Goal: Task Accomplishment & Management: Manage account settings

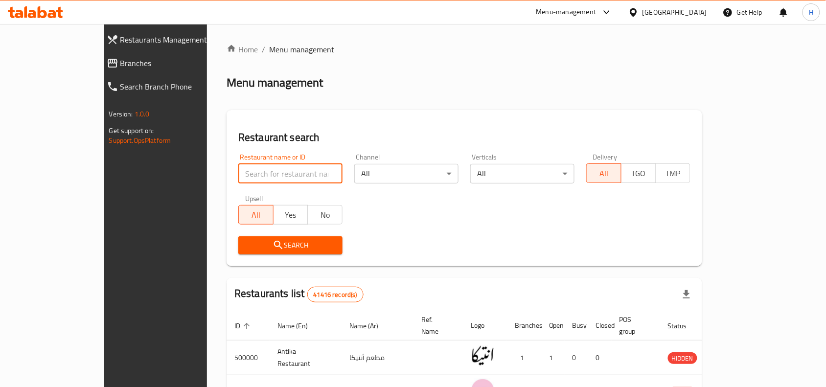
click at [238, 181] on input "search" at bounding box center [290, 174] width 104 height 20
paste input "502273"
type input "502273"
click button "Search" at bounding box center [290, 245] width 104 height 18
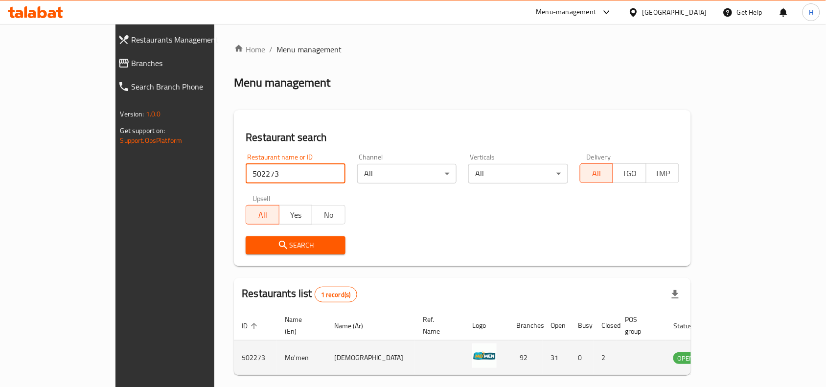
click at [736, 352] on icon "enhanced table" at bounding box center [730, 358] width 12 height 12
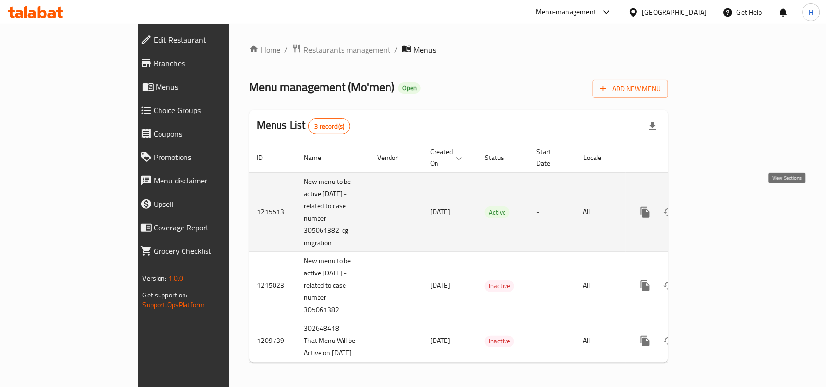
click at [727, 201] on link "enhanced table" at bounding box center [715, 212] width 23 height 23
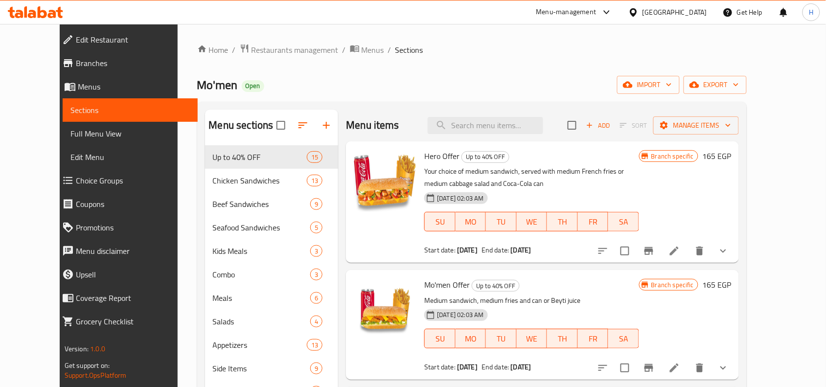
drag, startPoint x: 534, startPoint y: 140, endPoint x: 531, endPoint y: 116, distance: 24.6
click at [534, 140] on div "Menu items Add Sort Manage items" at bounding box center [542, 126] width 393 height 32
click at [531, 116] on div "Menu items Add Sort Manage items" at bounding box center [542, 126] width 393 height 32
click at [529, 122] on input "search" at bounding box center [485, 125] width 115 height 17
paste input "استيك بوافر"
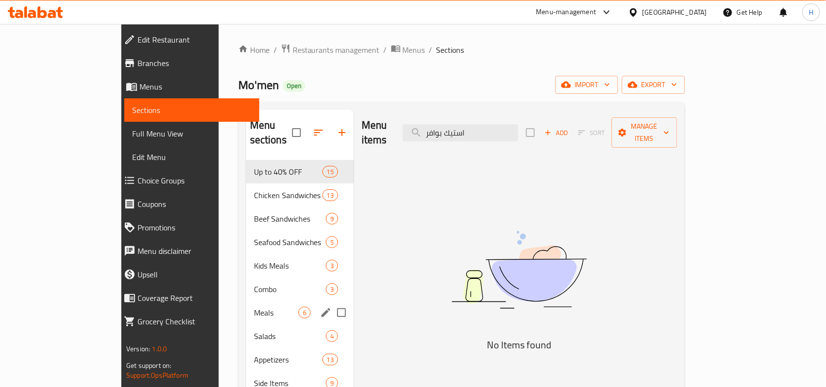
click at [246, 305] on div "Meals 6" at bounding box center [300, 312] width 108 height 23
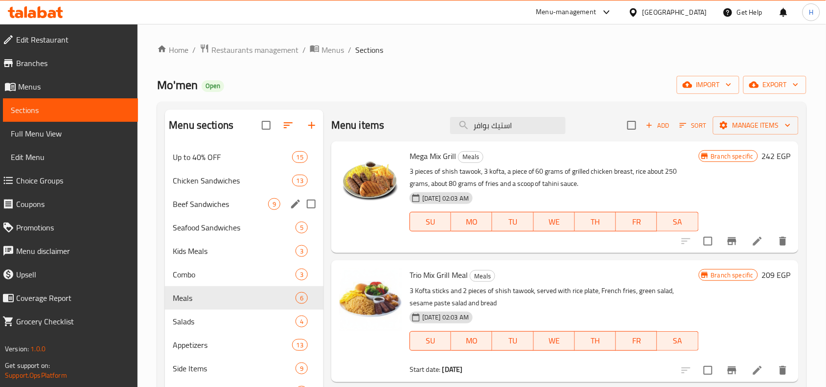
click at [213, 215] on div "Beef Sandwiches 9" at bounding box center [244, 203] width 158 height 23
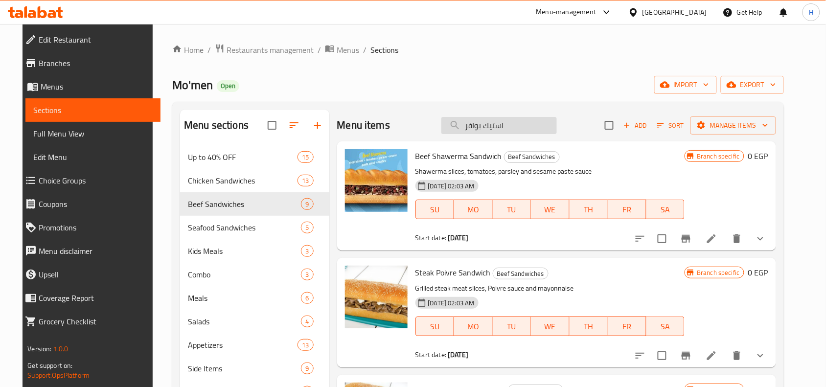
click at [488, 126] on input "استيك بوافر" at bounding box center [498, 125] width 115 height 17
paste input "اورما لحم"
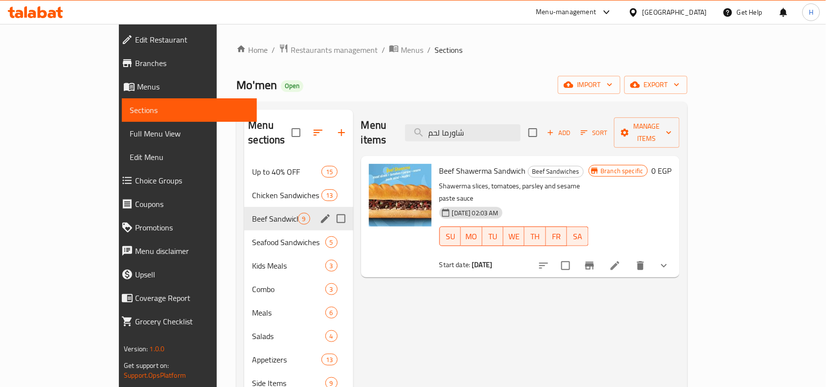
type input "شاورما لحم"
click at [263, 210] on div "Beef Sandwiches 9" at bounding box center [298, 218] width 109 height 23
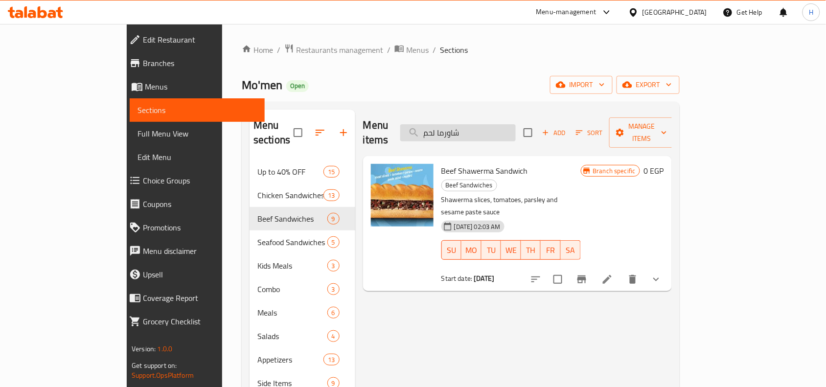
drag, startPoint x: 542, startPoint y: 131, endPoint x: 465, endPoint y: 131, distance: 76.3
click at [465, 131] on input "شاورما لحم" at bounding box center [457, 132] width 115 height 17
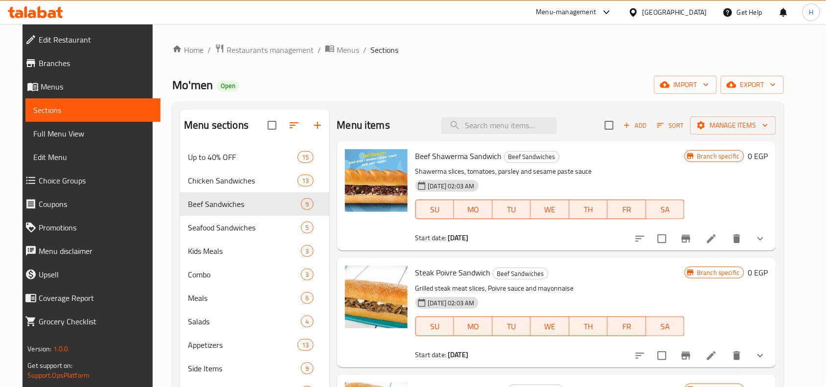
click at [105, 134] on span "Full Menu View" at bounding box center [92, 134] width 119 height 12
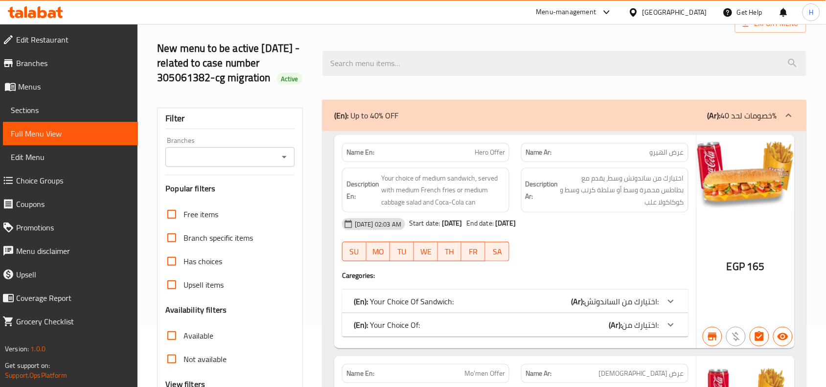
scroll to position [122, 0]
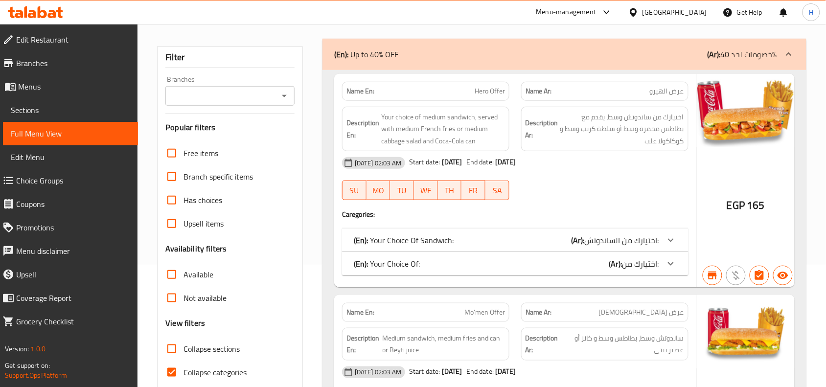
click at [177, 347] on input "Collapse sections" at bounding box center [171, 348] width 23 height 23
checkbox input "true"
click at [178, 370] on input "Collapse categories" at bounding box center [171, 372] width 23 height 23
checkbox input "false"
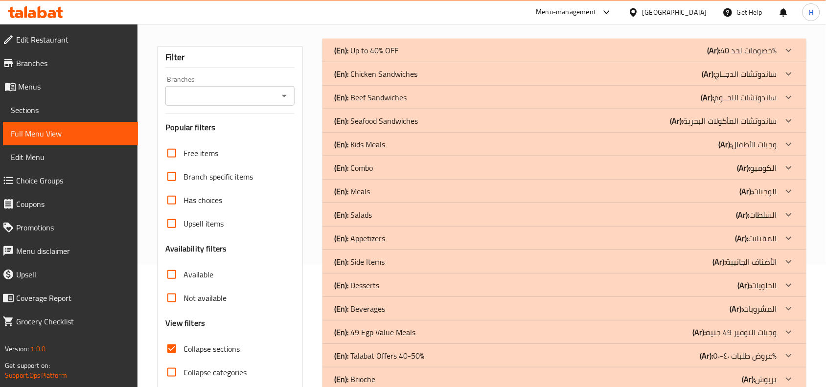
click at [338, 98] on b "(En):" at bounding box center [341, 97] width 14 height 15
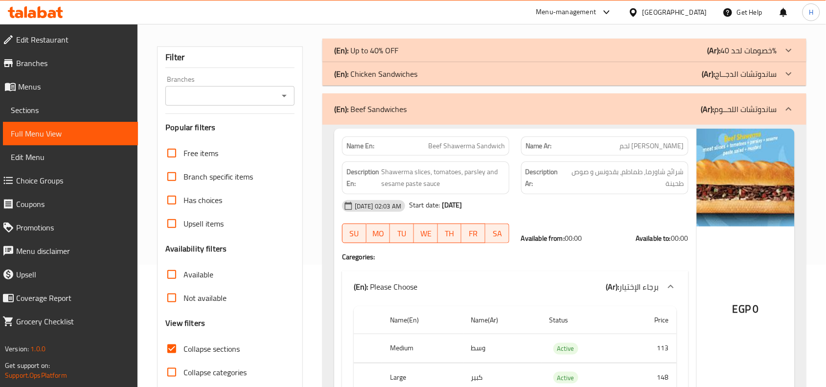
scroll to position [183, 0]
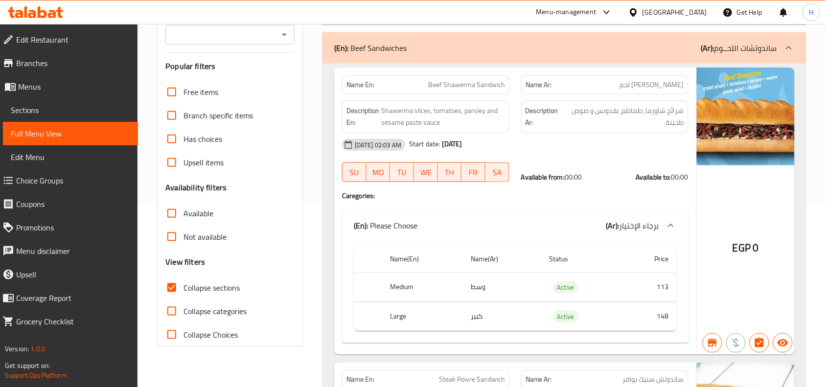
click at [216, 285] on span "Collapse sections" at bounding box center [211, 288] width 56 height 12
click at [183, 285] on input "Collapse sections" at bounding box center [171, 287] width 23 height 23
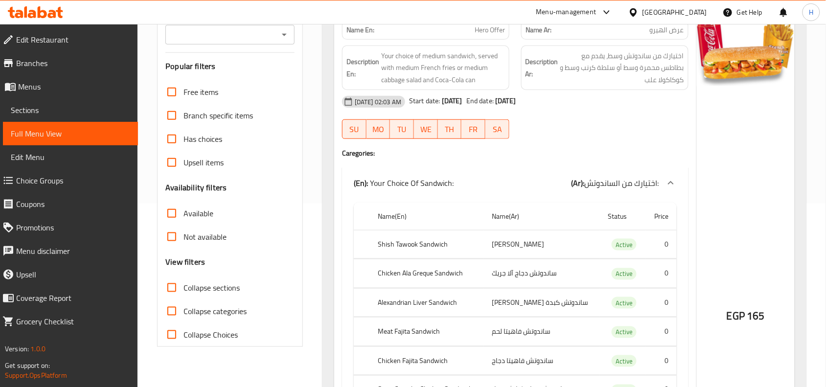
click at [216, 285] on span "Collapse sections" at bounding box center [211, 288] width 56 height 12
click at [183, 285] on input "Collapse sections" at bounding box center [171, 287] width 23 height 23
checkbox input "true"
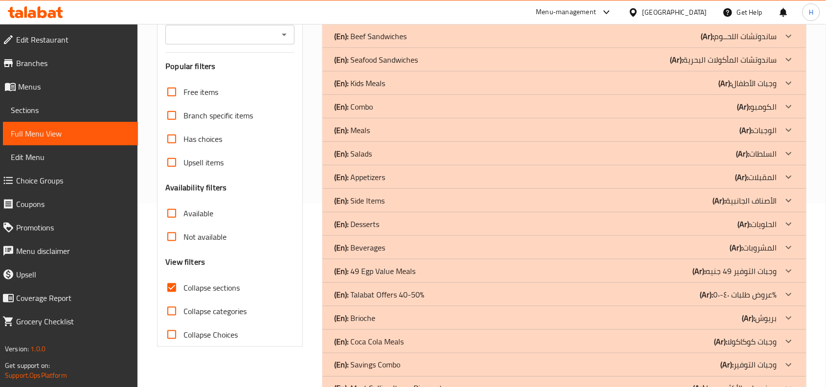
click at [209, 310] on span "Collapse categories" at bounding box center [214, 311] width 63 height 12
click at [183, 310] on input "Collapse categories" at bounding box center [171, 310] width 23 height 23
checkbox input "true"
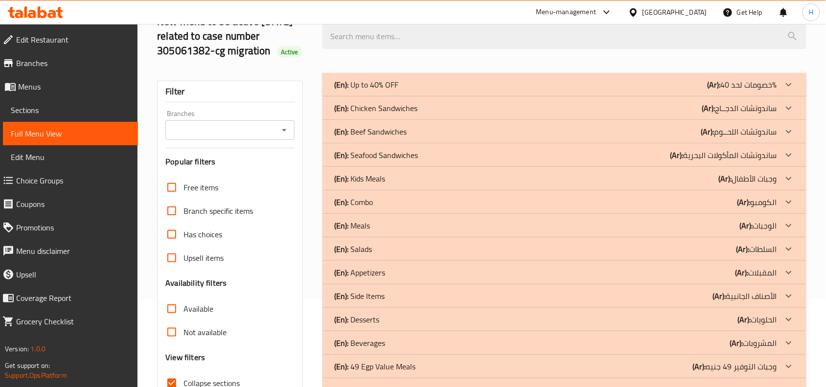
scroll to position [61, 0]
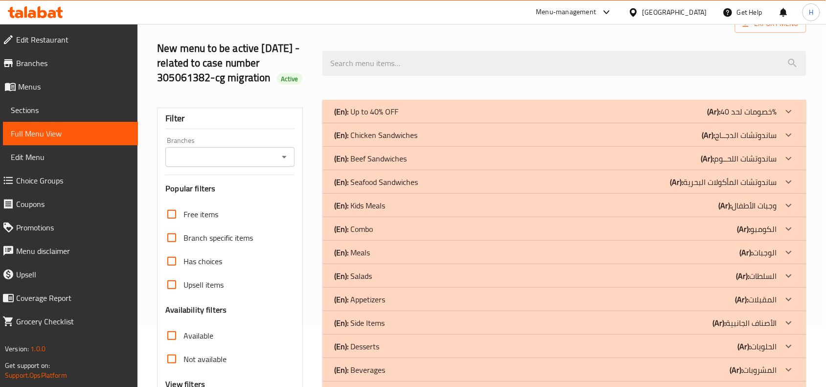
click at [447, 164] on div "(En): Beef Sandwiches (Ar): ساندوتشات اللحــوم" at bounding box center [555, 159] width 443 height 12
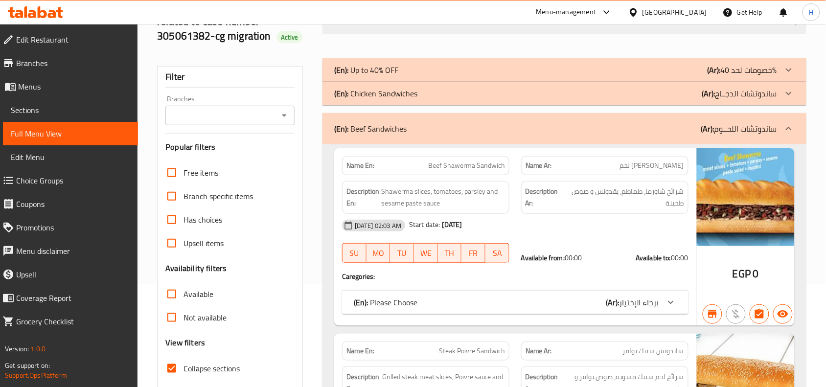
scroll to position [122, 0]
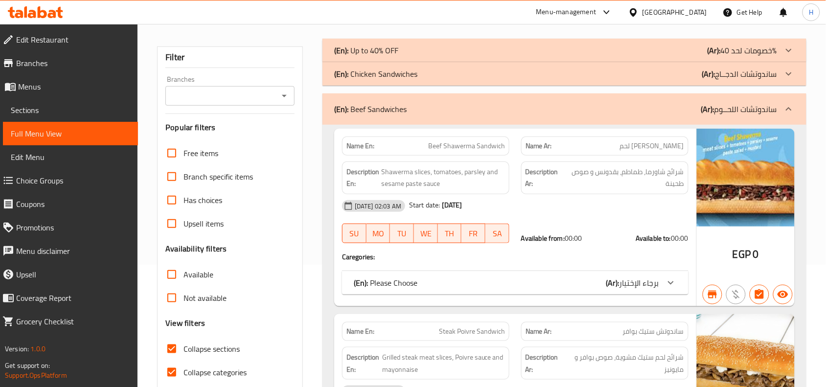
click at [622, 225] on div "01-01-2024 02:03 AM Start date: 06-10-2018 SU MO TU WE TH FR SA Available from:…" at bounding box center [515, 221] width 358 height 55
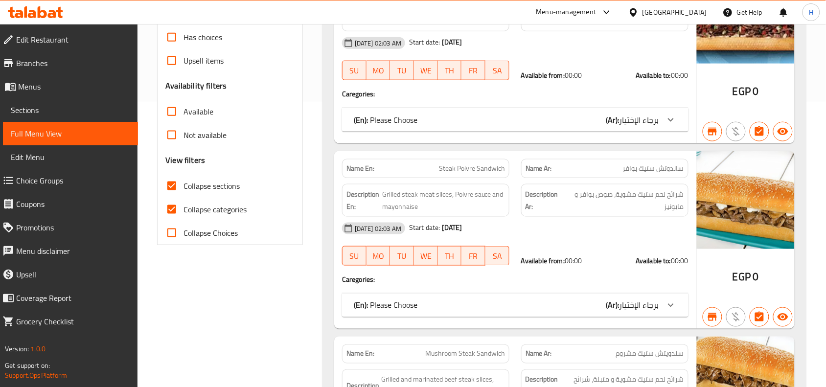
scroll to position [306, 0]
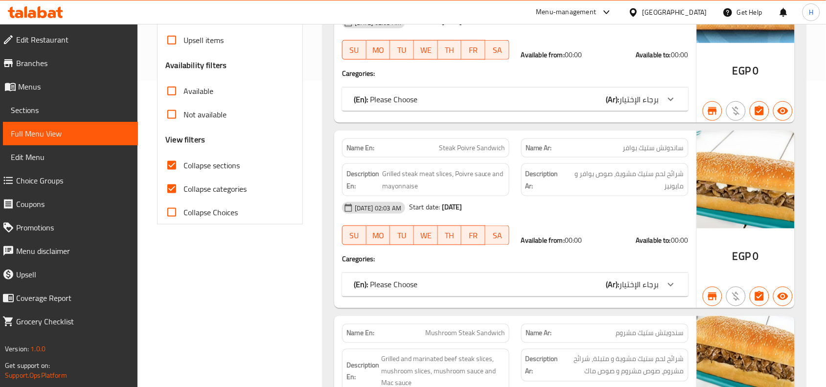
click at [661, 279] on div at bounding box center [670, 284] width 23 height 23
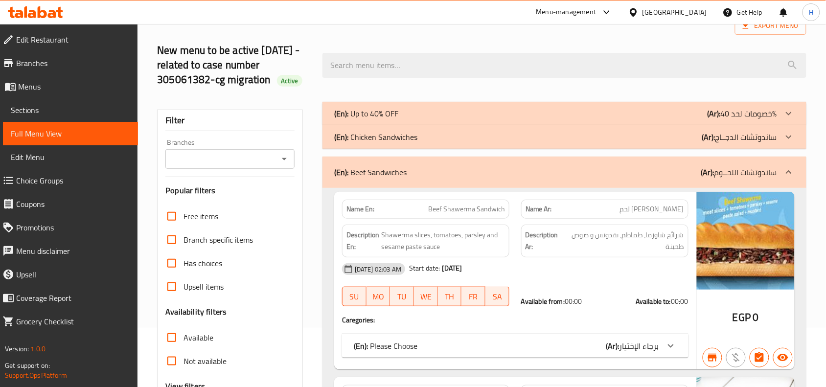
scroll to position [0, 0]
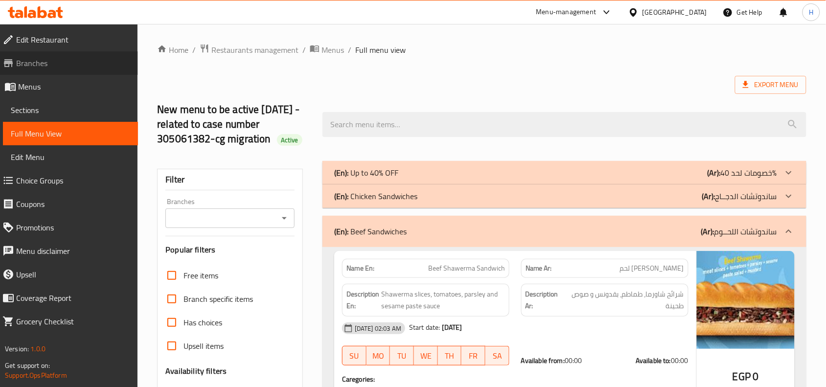
click at [100, 67] on span "Branches" at bounding box center [73, 63] width 114 height 12
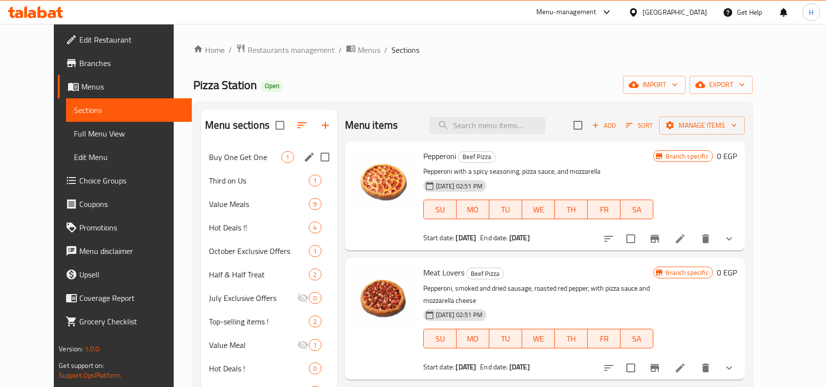
scroll to position [41, 0]
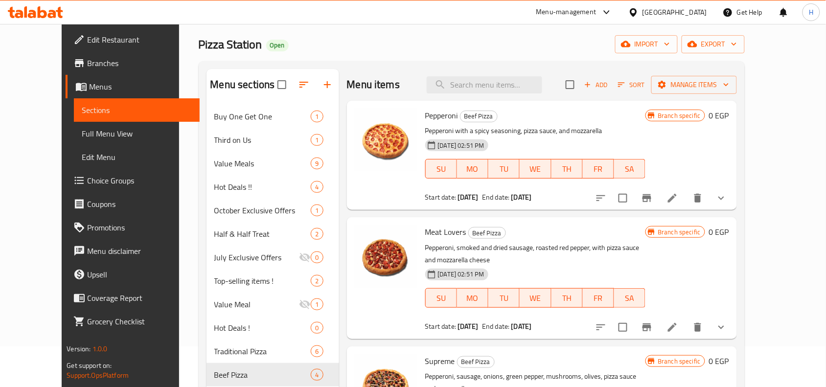
click at [44, 10] on icon at bounding box center [35, 12] width 55 height 12
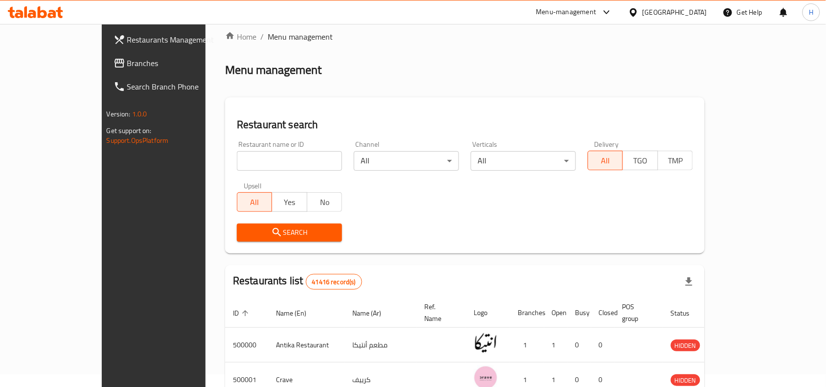
scroll to position [41, 0]
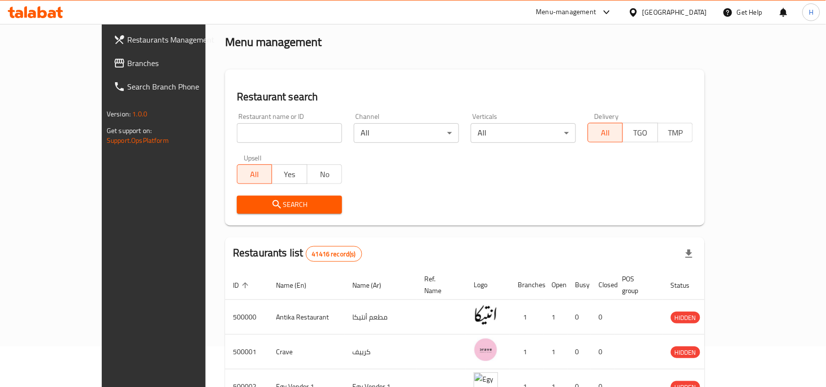
click at [237, 142] on input "search" at bounding box center [289, 133] width 105 height 20
paste input "618936"
type input "618936"
click button "Search" at bounding box center [289, 205] width 105 height 18
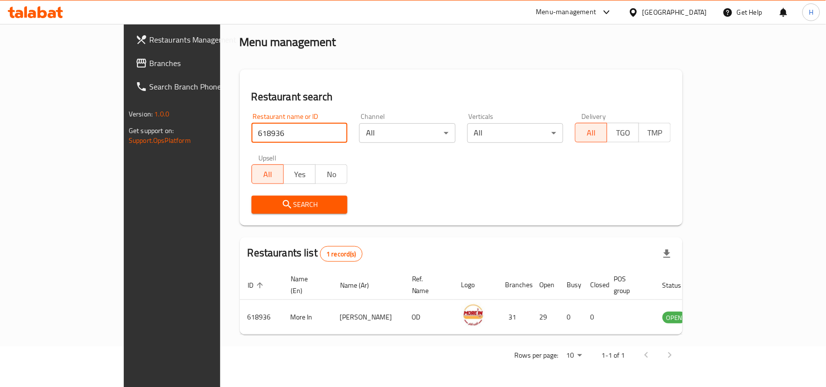
scroll to position [30, 0]
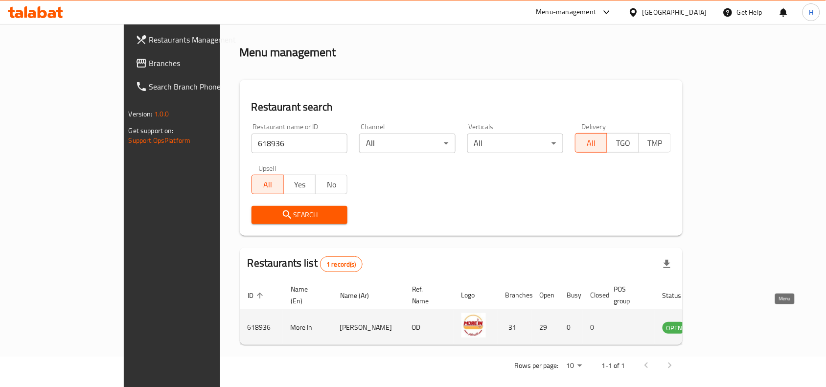
click at [725, 324] on icon "enhanced table" at bounding box center [719, 328] width 11 height 8
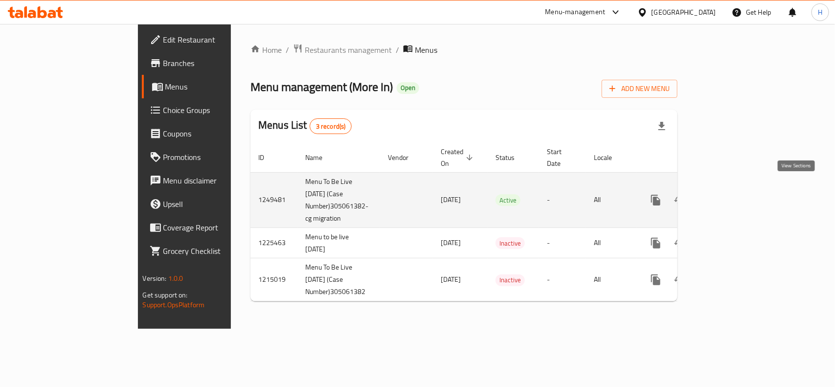
click at [738, 191] on link "enhanced table" at bounding box center [726, 199] width 23 height 23
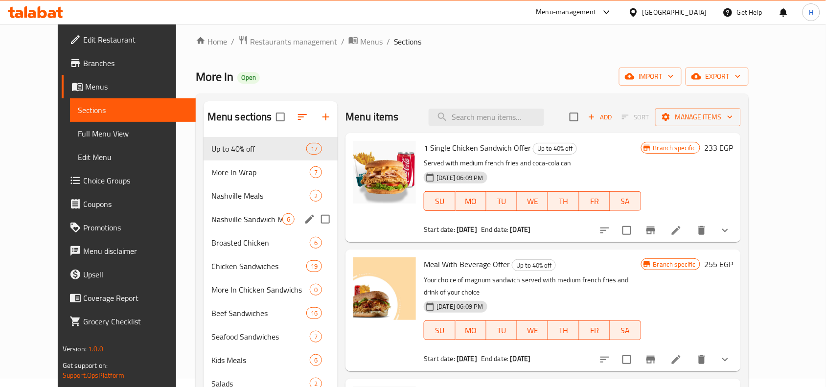
scroll to position [61, 0]
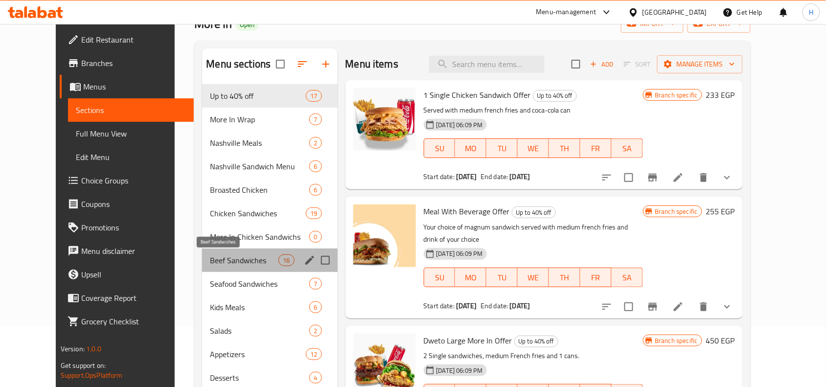
click at [210, 262] on span "Beef Sandwiches" at bounding box center [244, 260] width 68 height 12
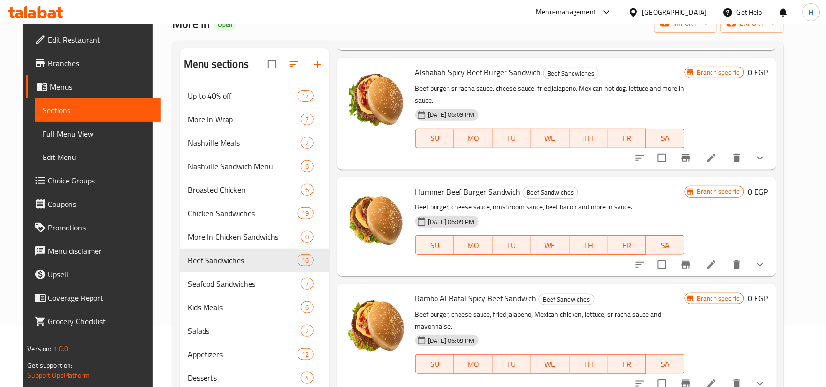
scroll to position [978, 0]
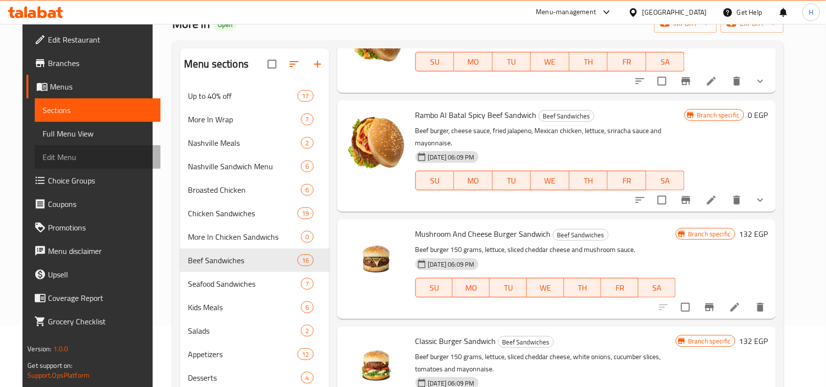
click at [35, 145] on link "Edit Menu" at bounding box center [98, 156] width 126 height 23
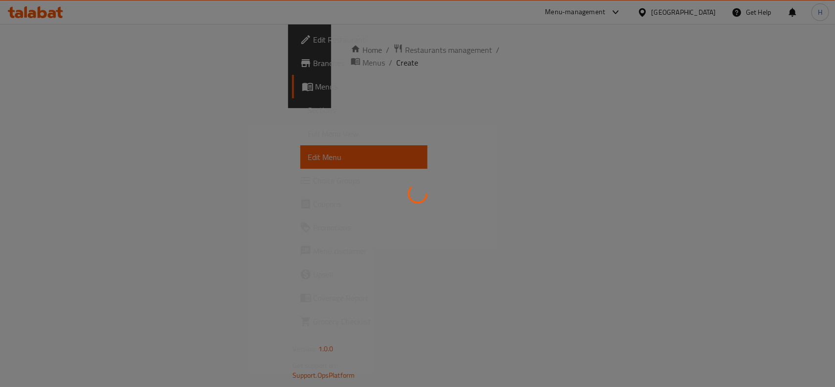
click at [43, 136] on div at bounding box center [417, 193] width 835 height 387
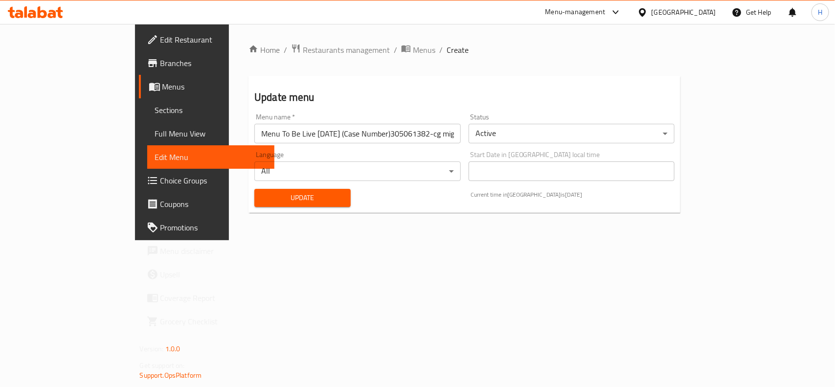
click at [155, 136] on span "Full Menu View" at bounding box center [211, 134] width 112 height 12
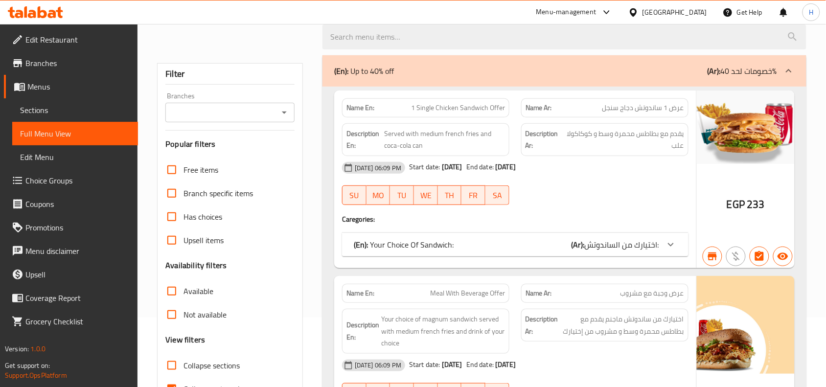
scroll to position [183, 0]
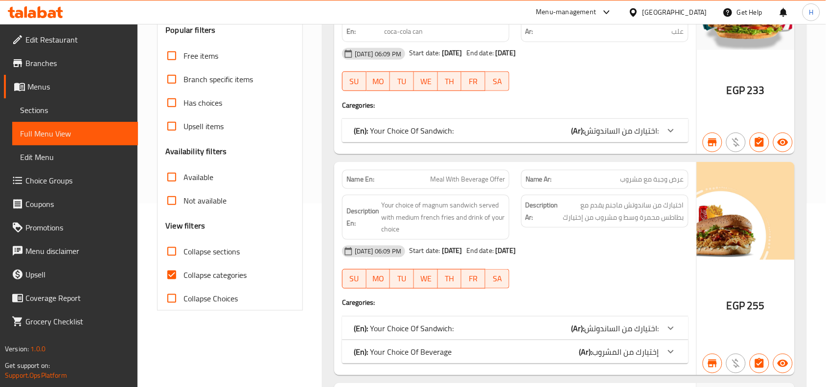
click at [187, 269] on span "Collapse categories" at bounding box center [214, 275] width 63 height 12
click at [183, 268] on input "Collapse categories" at bounding box center [171, 274] width 23 height 23
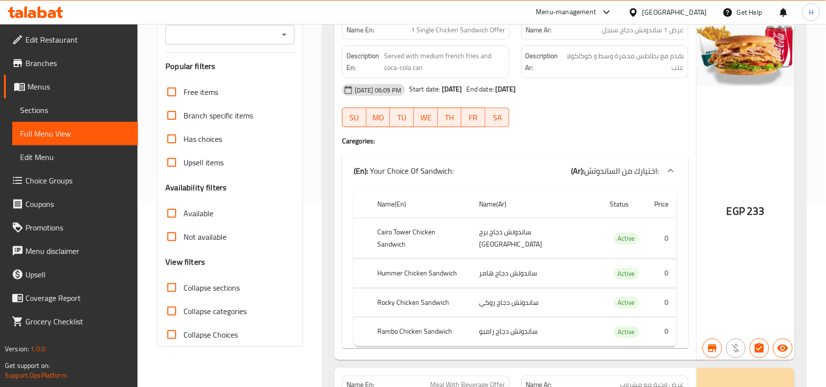
click at [183, 318] on input "Collapse categories" at bounding box center [171, 310] width 23 height 23
checkbox input "true"
click at [184, 292] on span "Collapse sections" at bounding box center [211, 288] width 56 height 12
click at [183, 292] on input "Collapse sections" at bounding box center [171, 287] width 23 height 23
checkbox input "true"
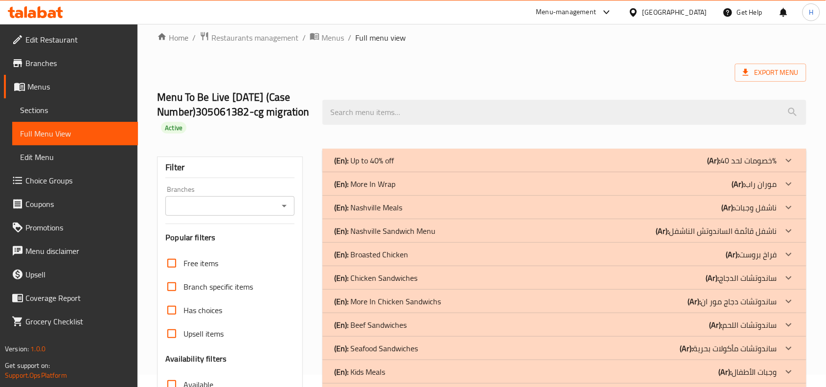
scroll to position [0, 0]
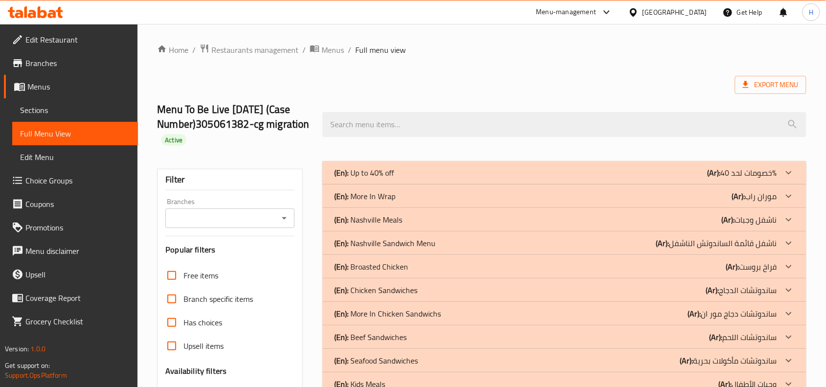
click at [89, 113] on span "Sections" at bounding box center [75, 110] width 110 height 12
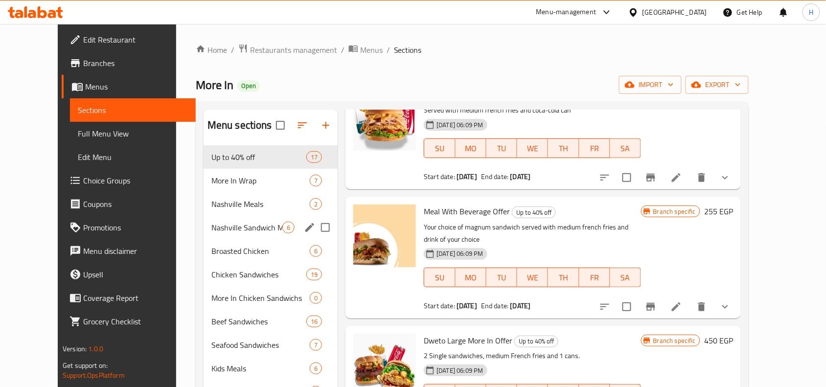
scroll to position [61, 0]
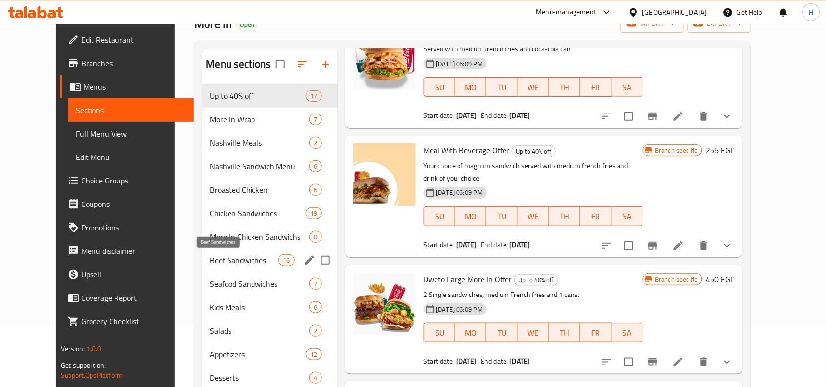
click at [232, 257] on span "Beef Sandwiches" at bounding box center [244, 260] width 68 height 12
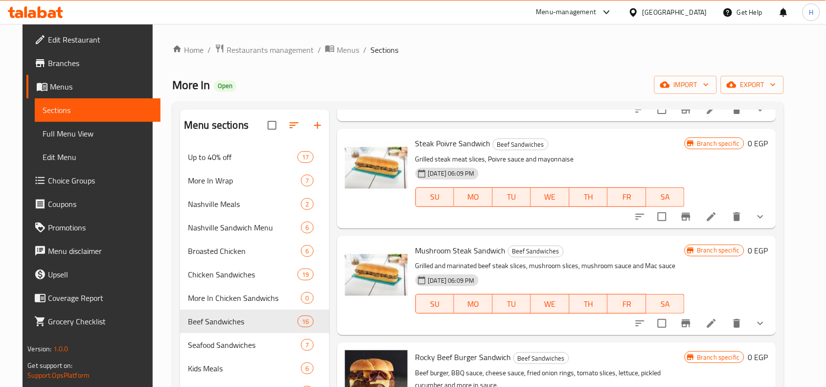
scroll to position [367, 0]
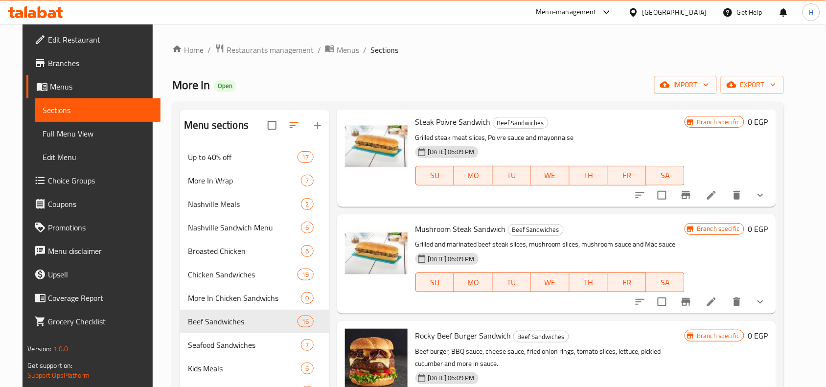
click at [766, 197] on icon "show more" at bounding box center [760, 195] width 12 height 12
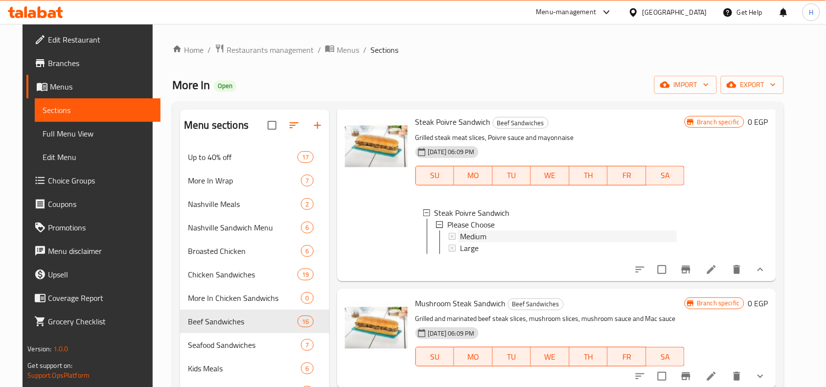
click at [505, 235] on div "Medium" at bounding box center [568, 236] width 217 height 12
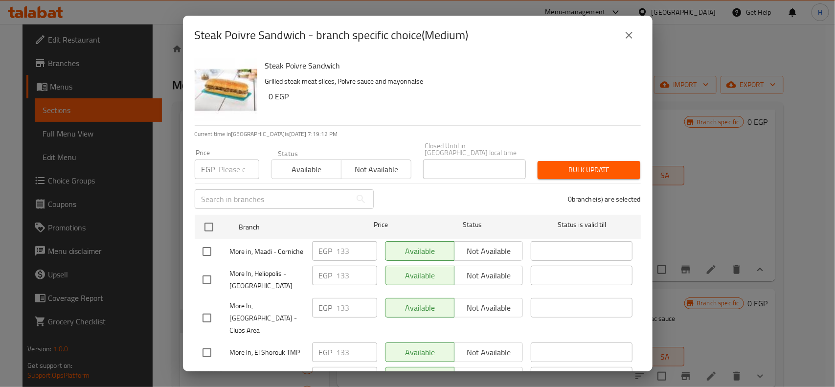
click at [232, 163] on input "number" at bounding box center [239, 169] width 40 height 20
paste input "139"
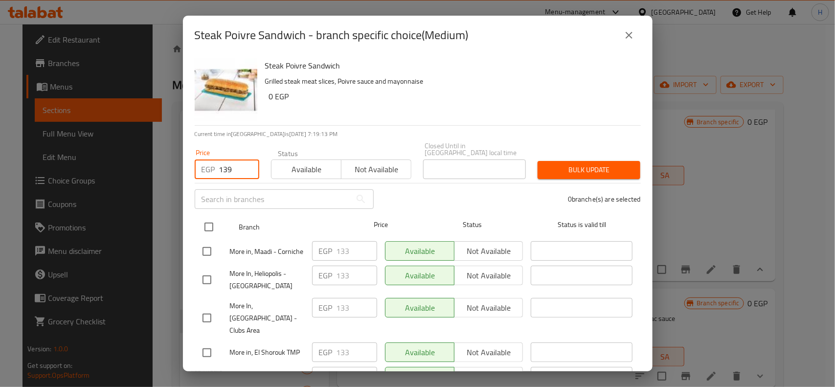
type input "139"
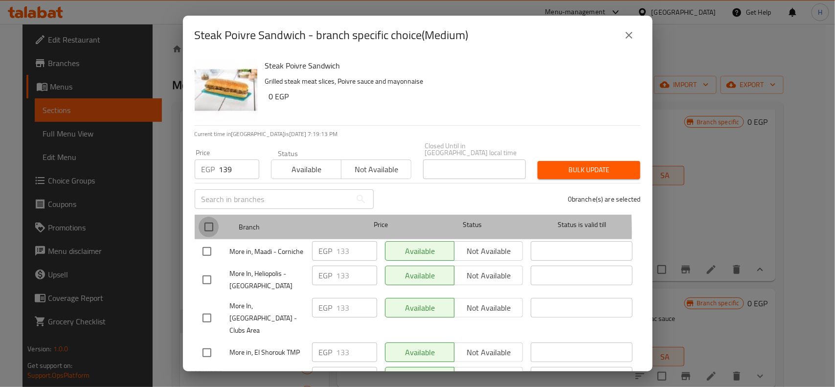
click at [216, 225] on input "checkbox" at bounding box center [209, 227] width 21 height 21
checkbox input "true"
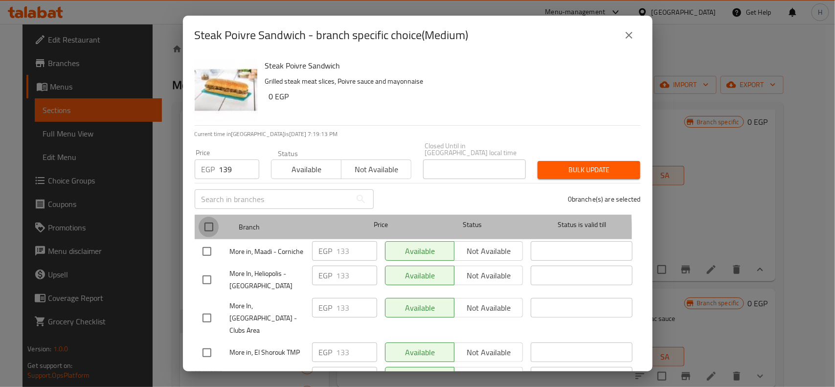
checkbox input "true"
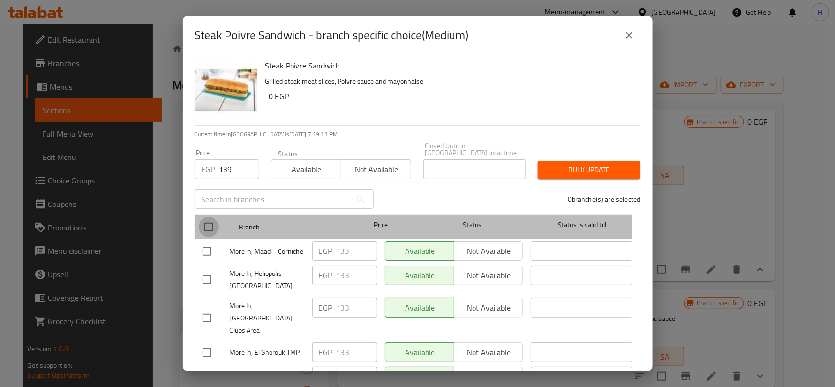
checkbox input "true"
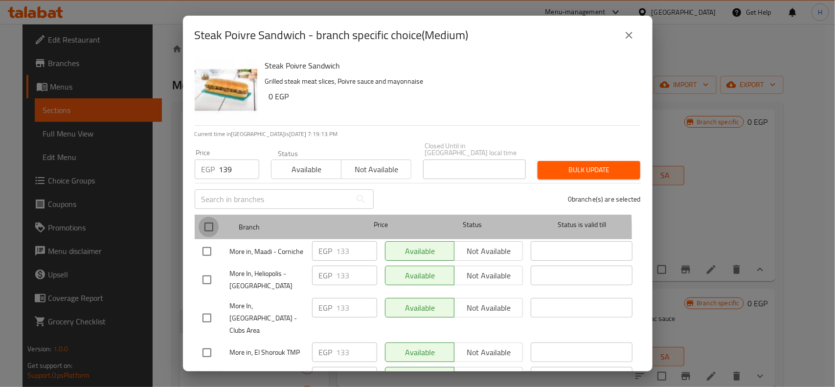
checkbox input "true"
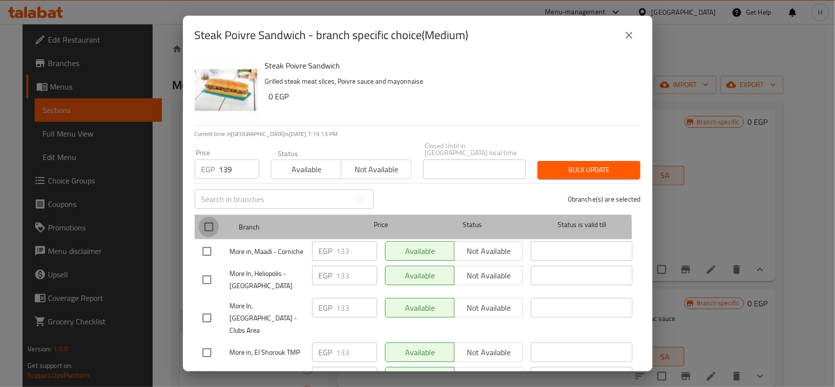
checkbox input "true"
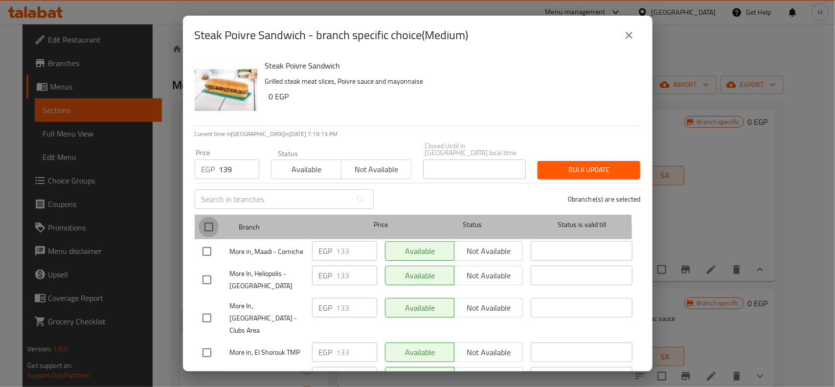
checkbox input "true"
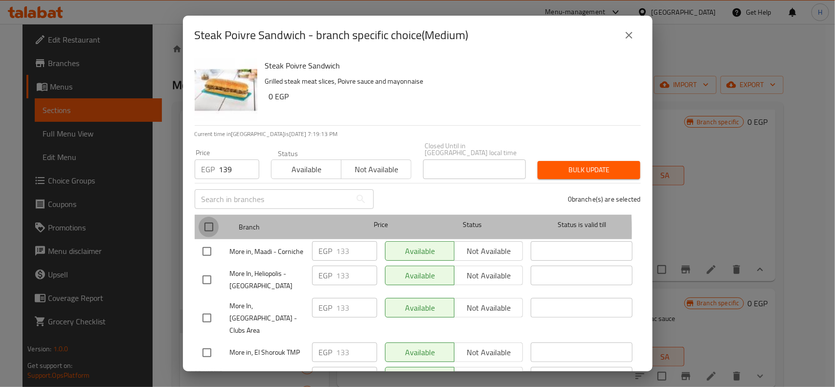
checkbox input "true"
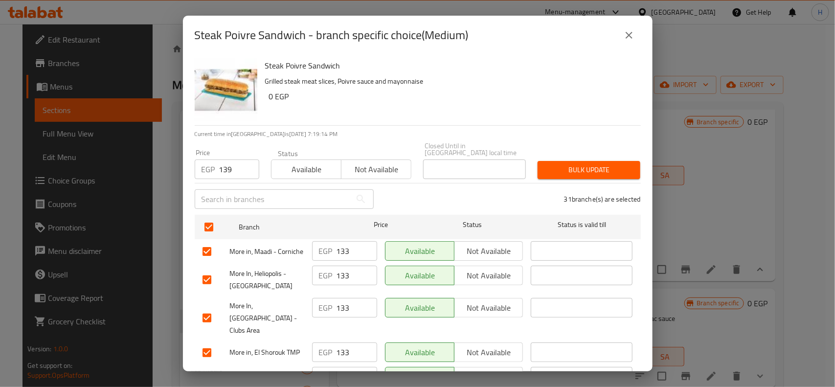
click at [593, 174] on div "Bulk update" at bounding box center [589, 170] width 114 height 30
click at [598, 164] on span "Bulk update" at bounding box center [588, 170] width 87 height 12
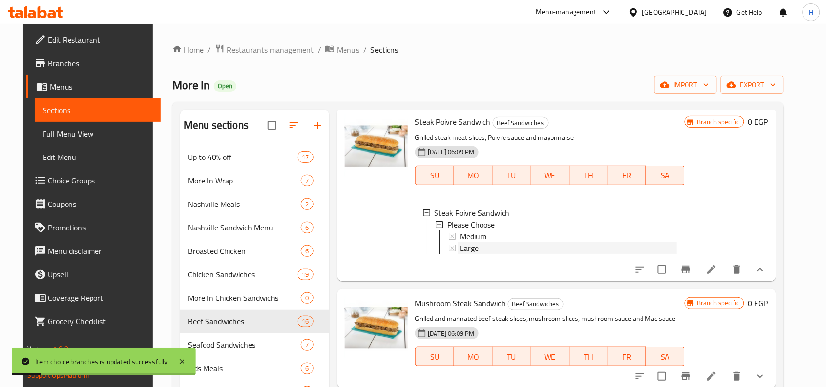
click at [466, 248] on span "Large" at bounding box center [469, 248] width 19 height 12
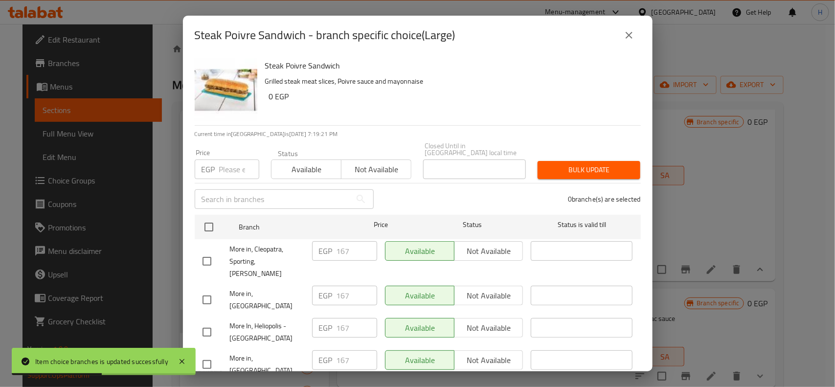
click at [231, 170] on input "number" at bounding box center [239, 169] width 40 height 20
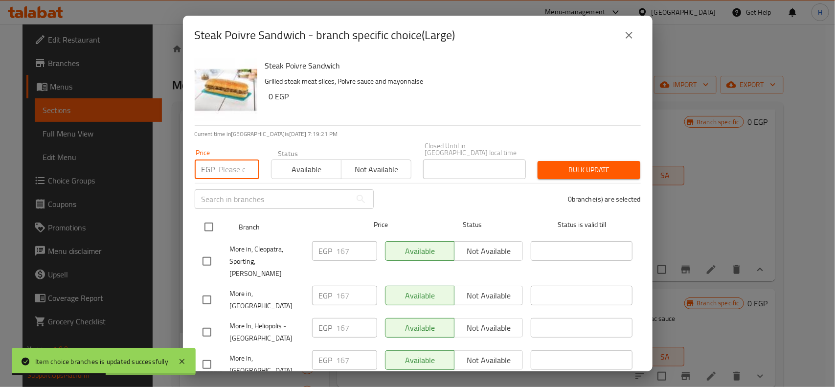
paste input "178"
type input "178"
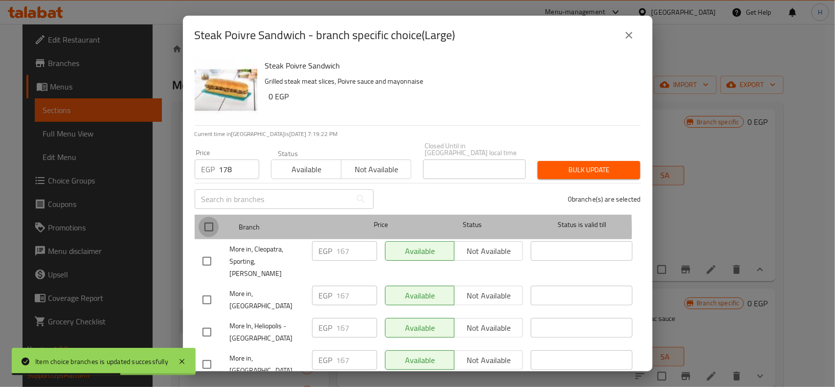
click at [209, 224] on input "checkbox" at bounding box center [209, 227] width 21 height 21
checkbox input "true"
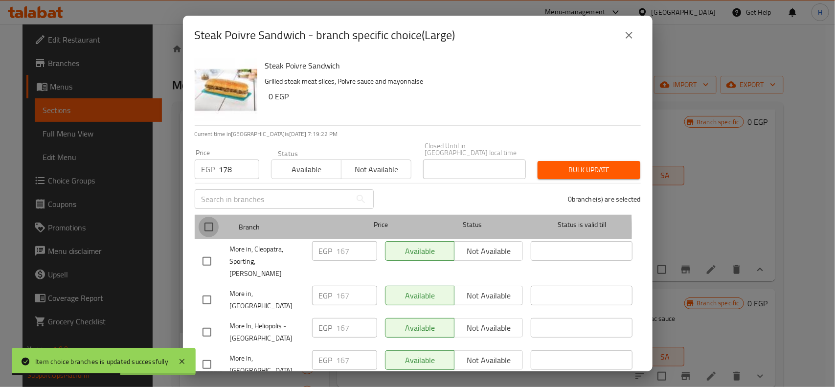
checkbox input "true"
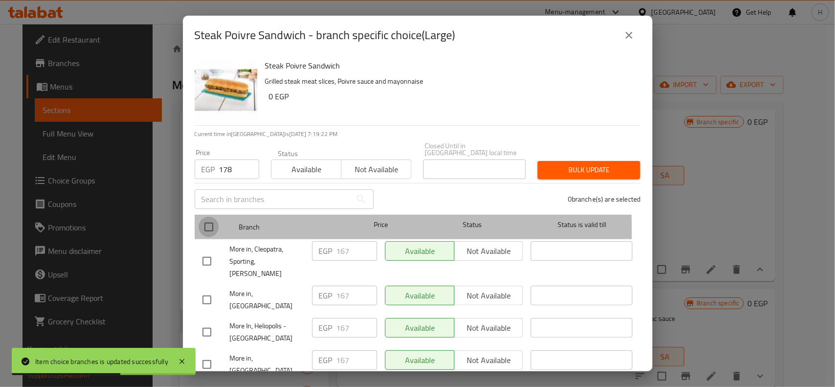
checkbox input "true"
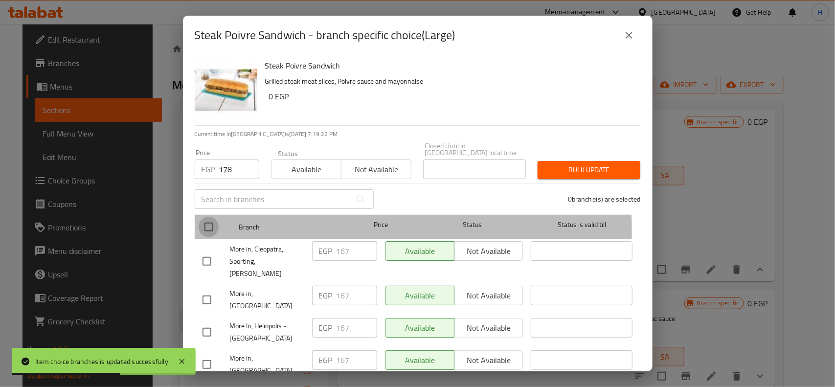
checkbox input "true"
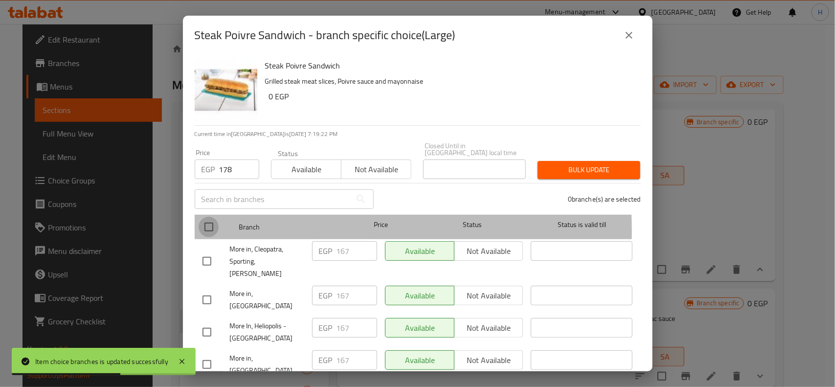
checkbox input "true"
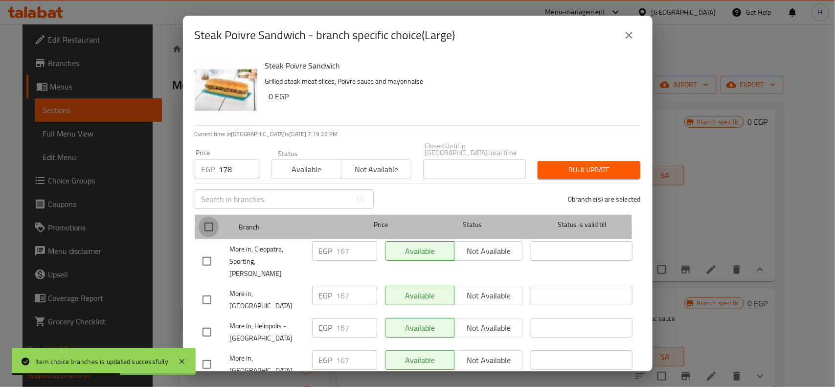
checkbox input "true"
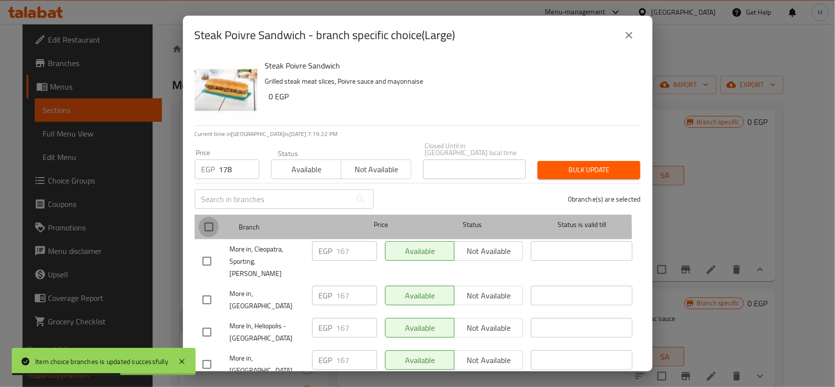
checkbox input "true"
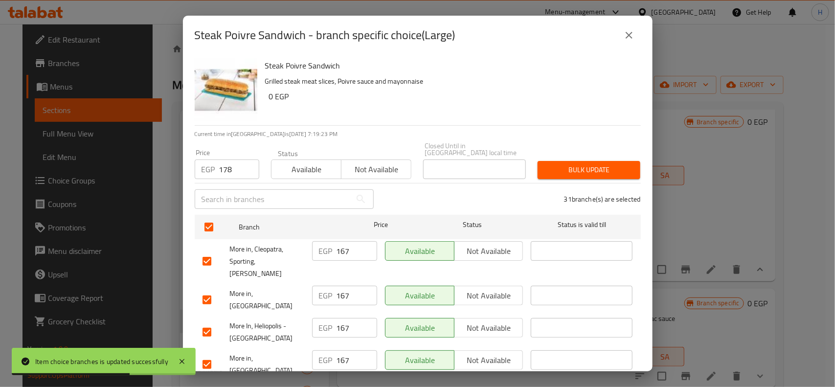
click at [596, 164] on span "Bulk update" at bounding box center [588, 170] width 87 height 12
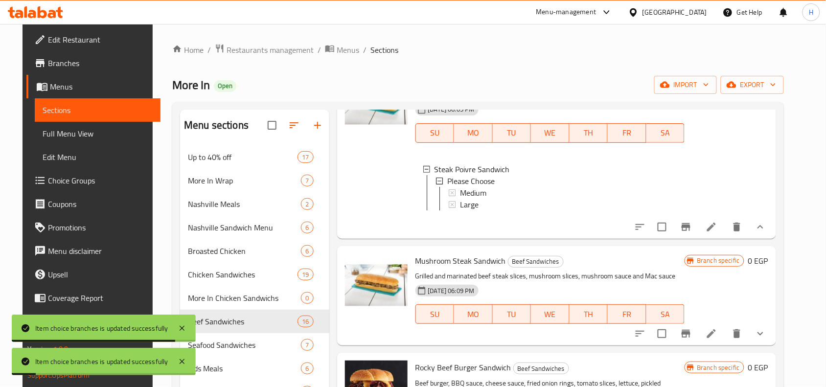
scroll to position [428, 0]
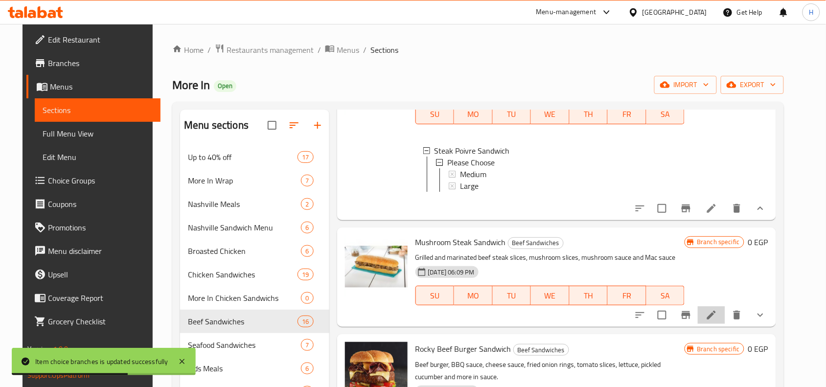
click at [717, 321] on icon at bounding box center [711, 315] width 12 height 12
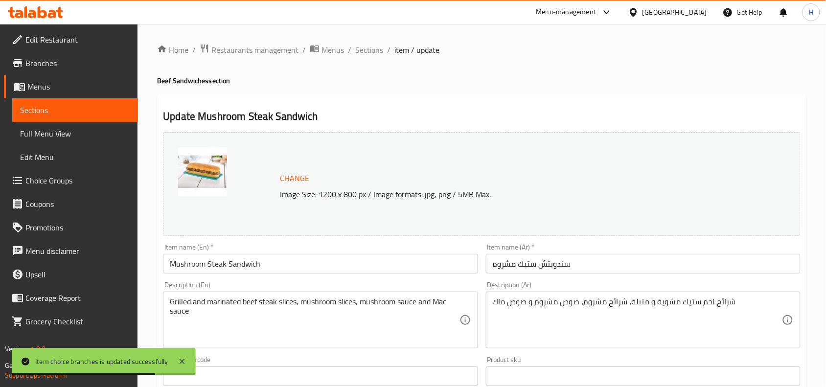
click at [365, 42] on div at bounding box center [413, 193] width 826 height 387
click at [365, 47] on span "Sections" at bounding box center [369, 50] width 28 height 12
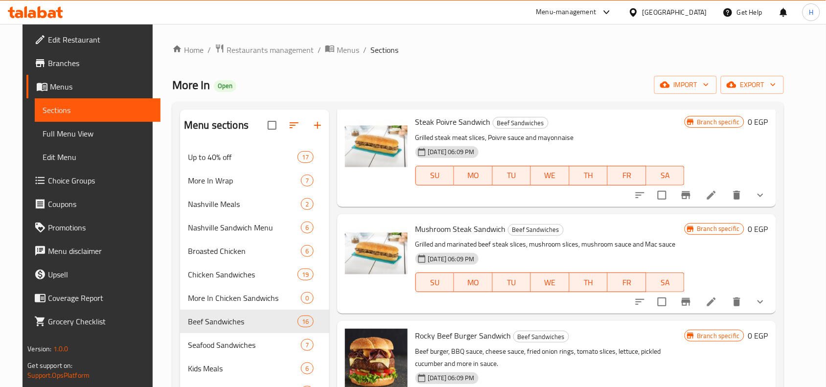
scroll to position [428, 0]
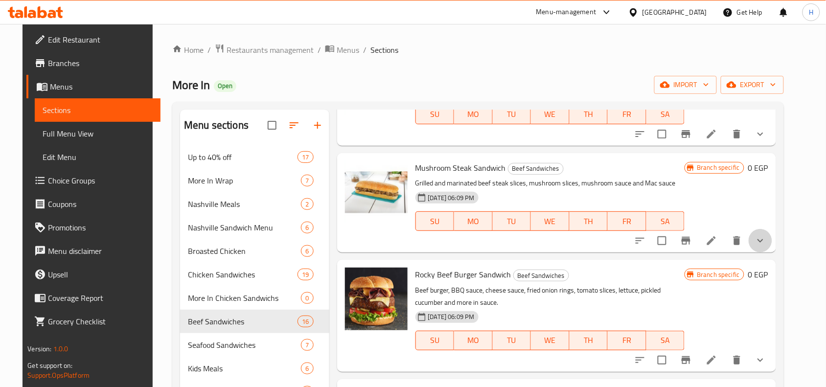
click at [766, 240] on button "show more" at bounding box center [759, 240] width 23 height 23
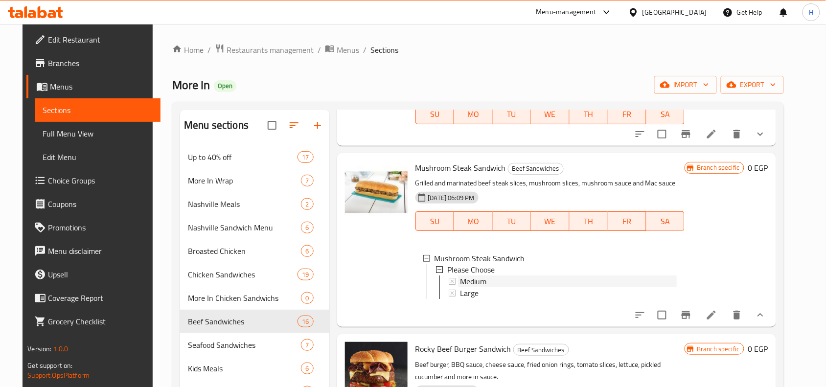
click at [470, 280] on span "Medium" at bounding box center [473, 282] width 26 height 12
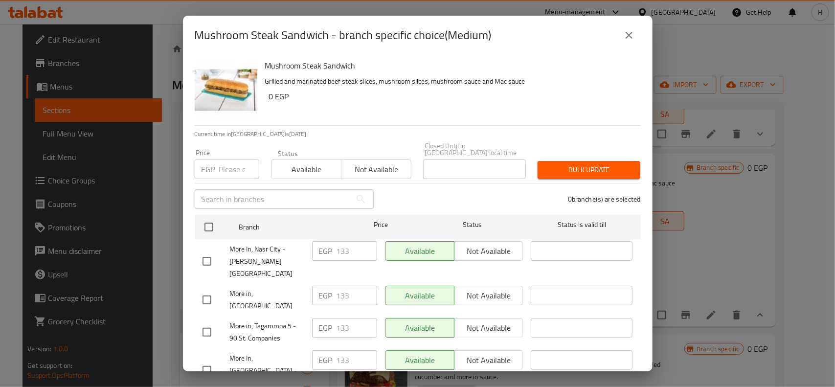
click at [321, 189] on input "text" at bounding box center [273, 199] width 157 height 20
click at [234, 162] on input "number" at bounding box center [239, 169] width 40 height 20
paste input "139"
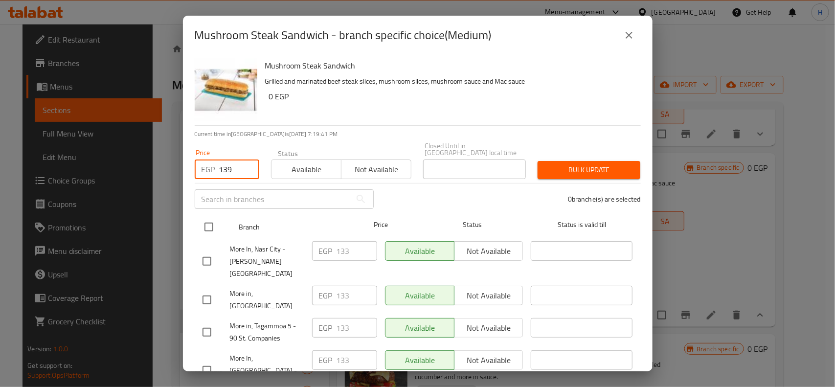
type input "139"
click at [210, 219] on input "checkbox" at bounding box center [209, 227] width 21 height 21
checkbox input "true"
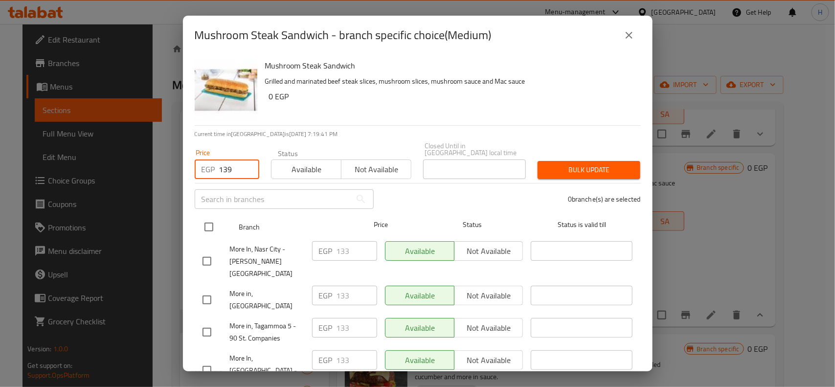
checkbox input "true"
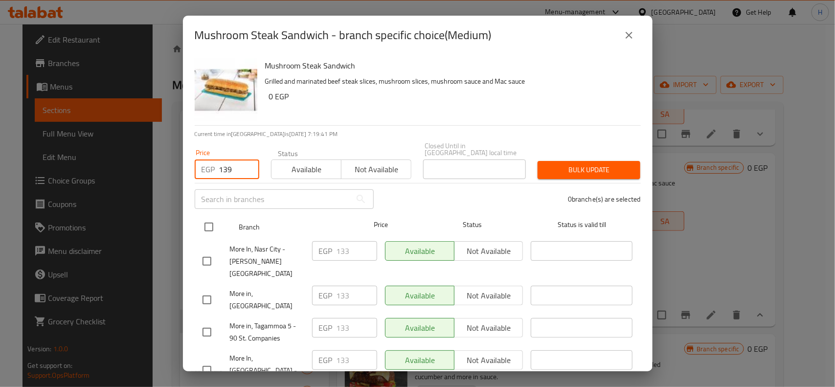
checkbox input "true"
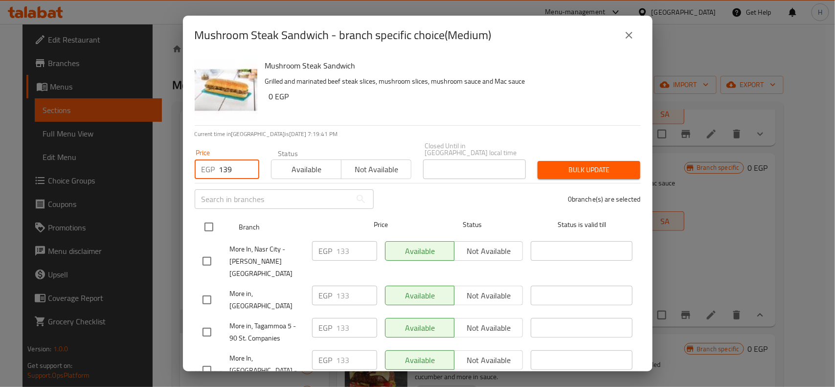
checkbox input "true"
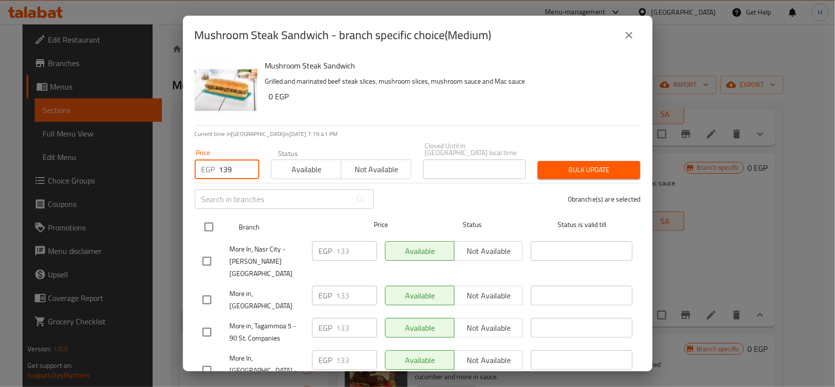
checkbox input "true"
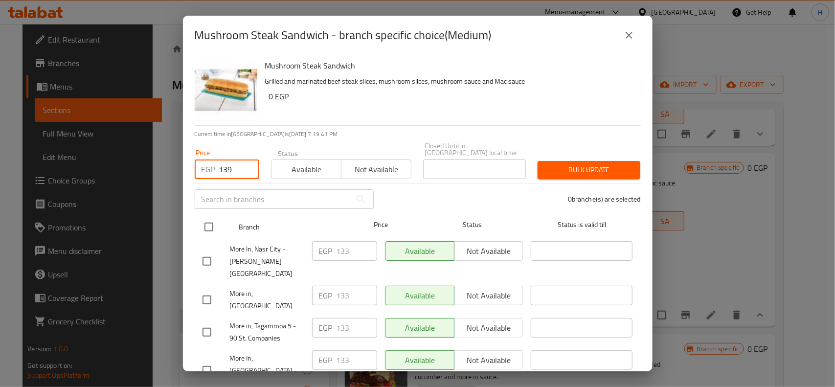
checkbox input "true"
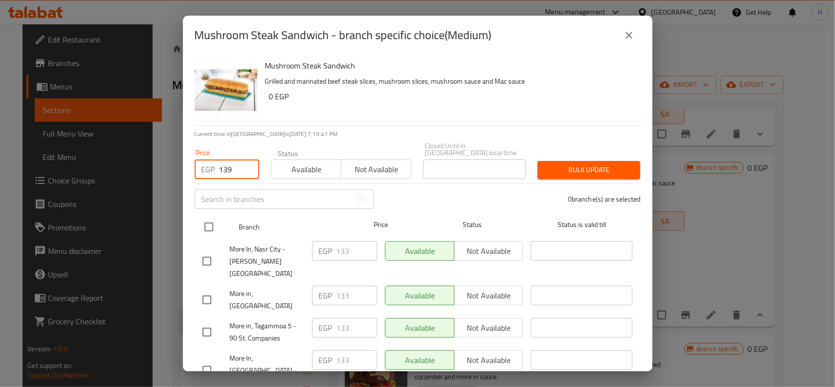
checkbox input "true"
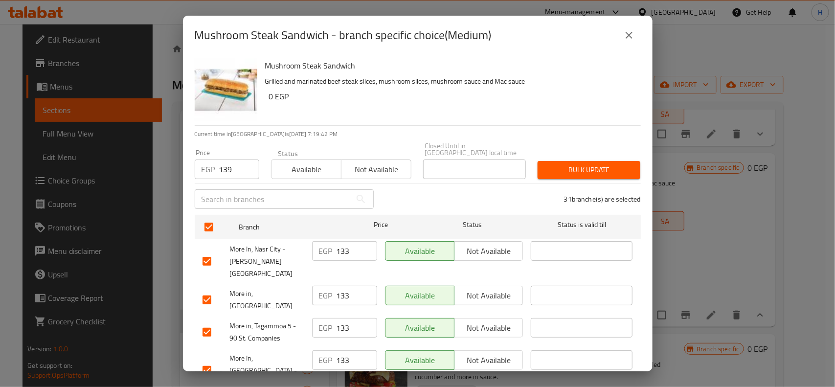
click at [554, 165] on span "Bulk update" at bounding box center [588, 170] width 87 height 12
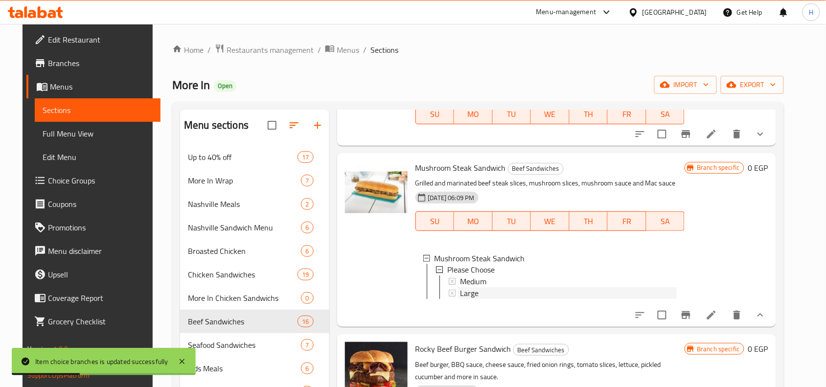
click at [451, 294] on div "Large" at bounding box center [563, 294] width 228 height 12
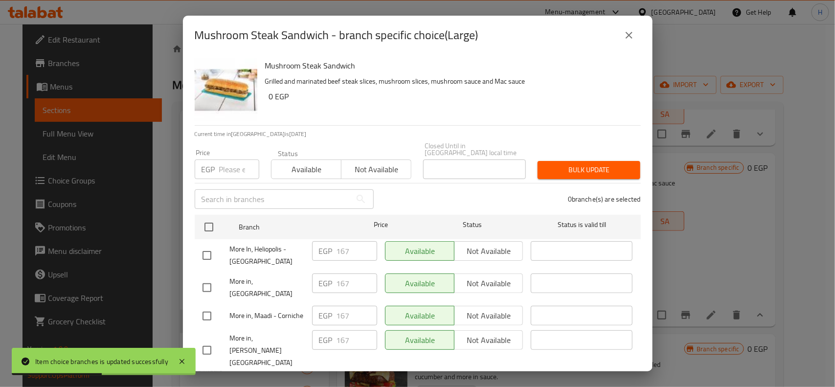
click at [234, 159] on input "number" at bounding box center [239, 169] width 40 height 20
paste input "178"
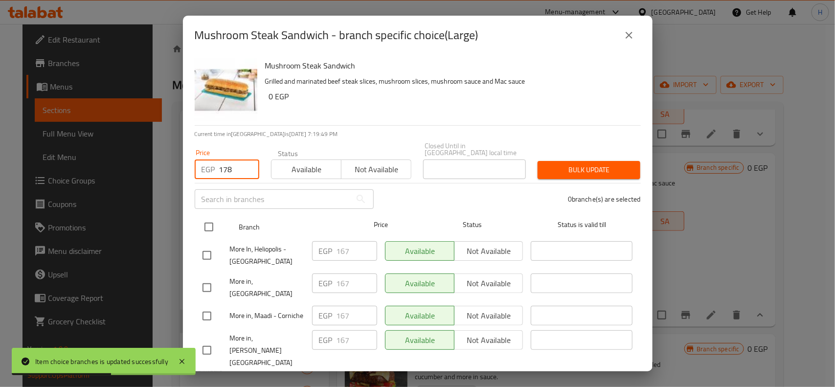
type input "178"
click at [204, 217] on input "checkbox" at bounding box center [209, 227] width 21 height 21
checkbox input "true"
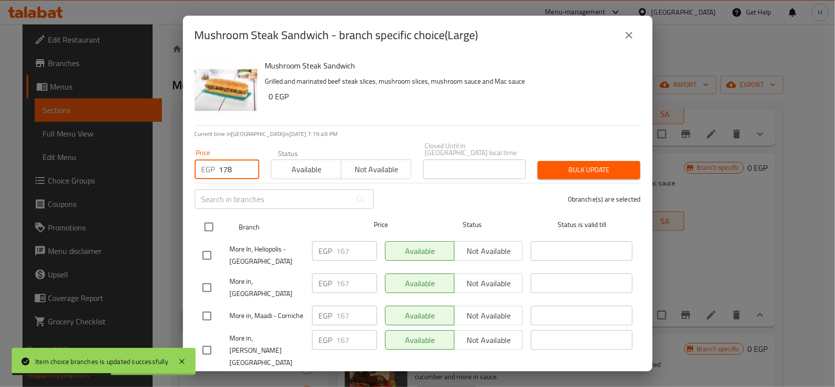
checkbox input "true"
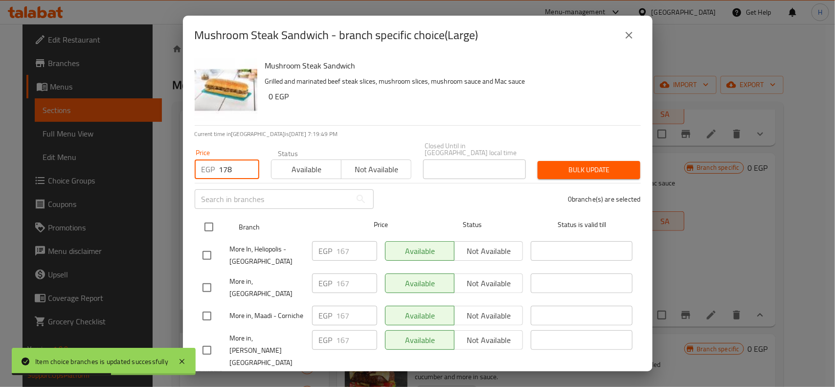
checkbox input "true"
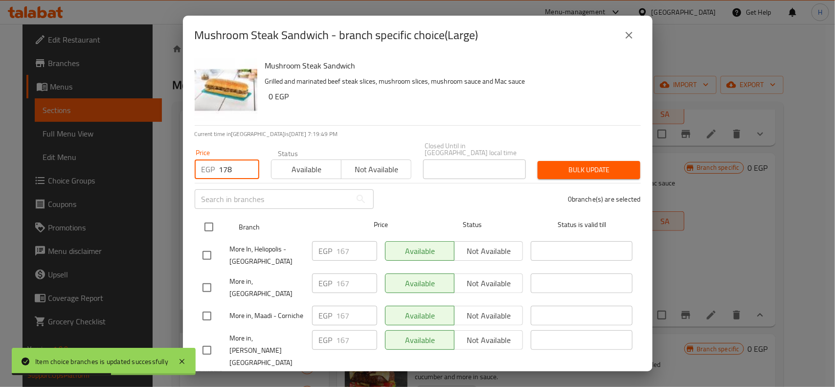
checkbox input "true"
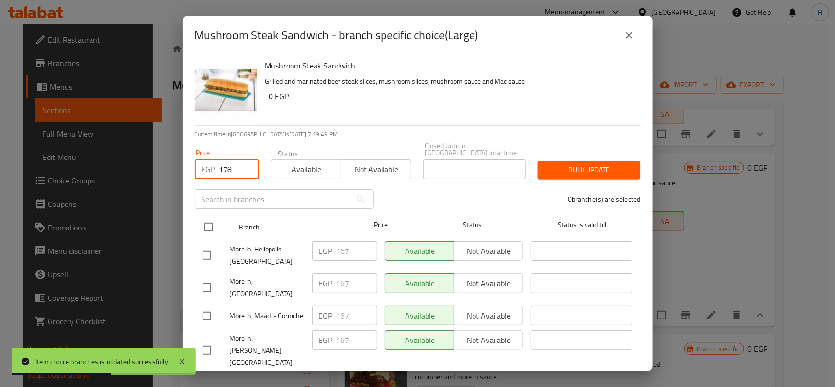
checkbox input "true"
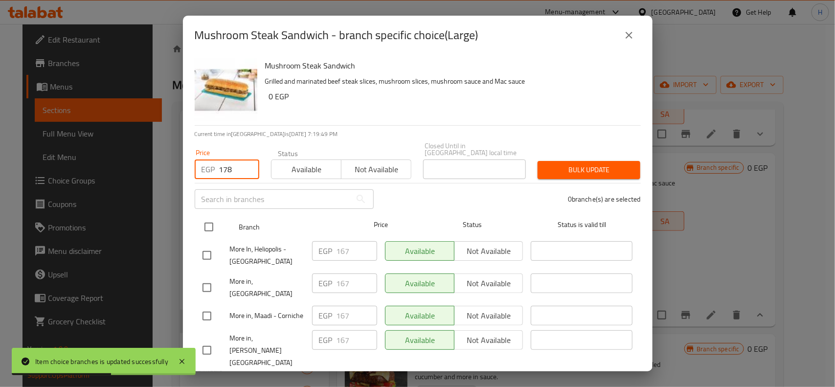
checkbox input "true"
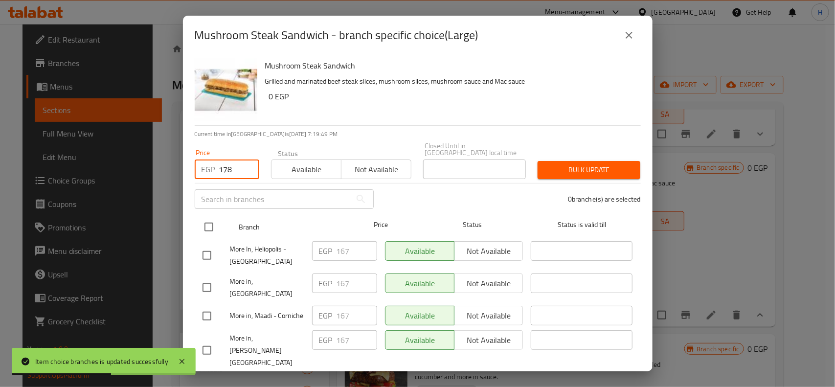
checkbox input "true"
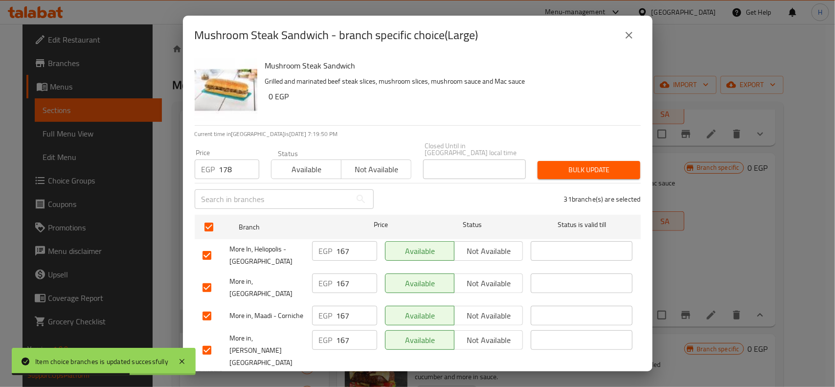
click at [578, 165] on span "Bulk update" at bounding box center [588, 170] width 87 height 12
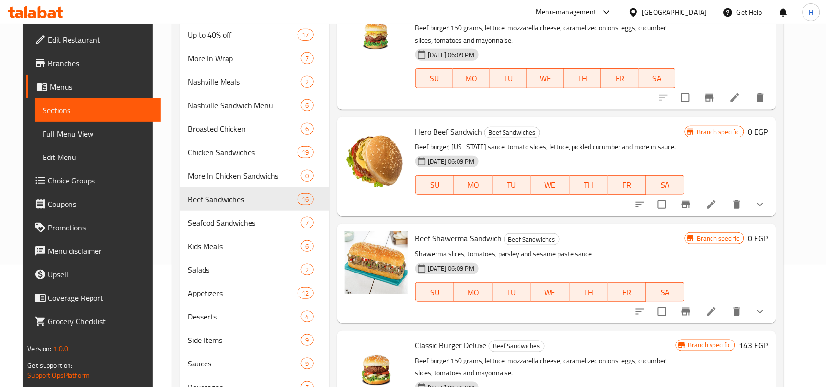
scroll to position [183, 0]
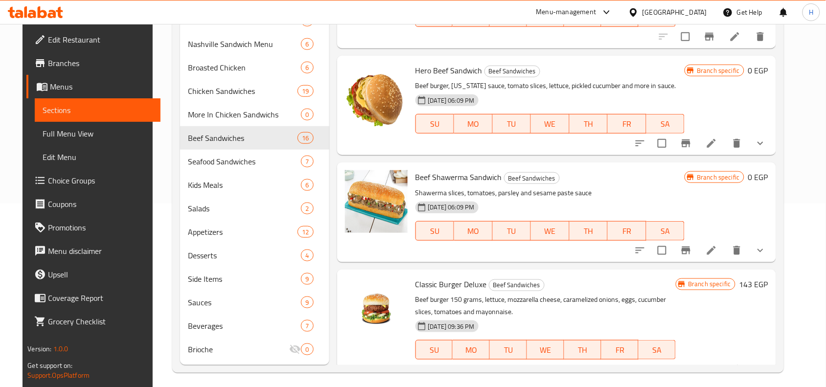
click at [766, 245] on icon "show more" at bounding box center [760, 251] width 12 height 12
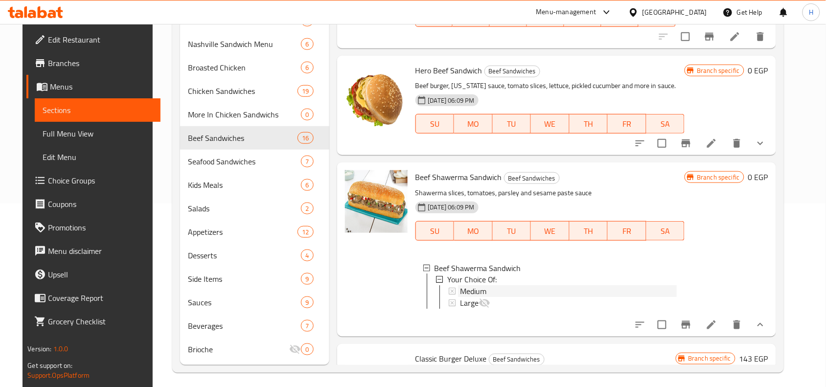
click at [460, 286] on span "Medium" at bounding box center [473, 292] width 26 height 12
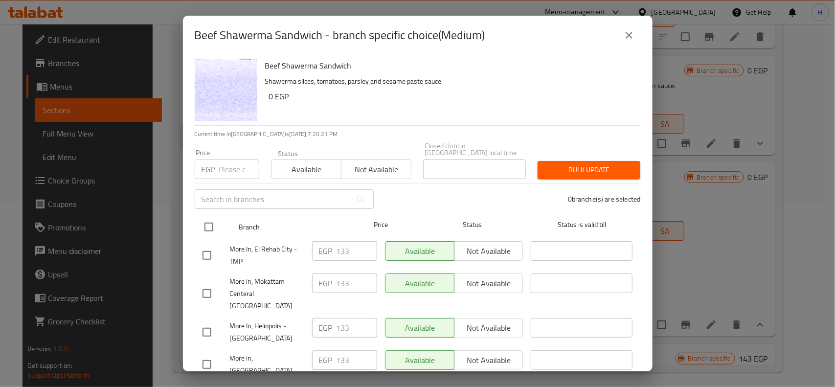
click at [209, 217] on input "checkbox" at bounding box center [209, 227] width 21 height 21
checkbox input "true"
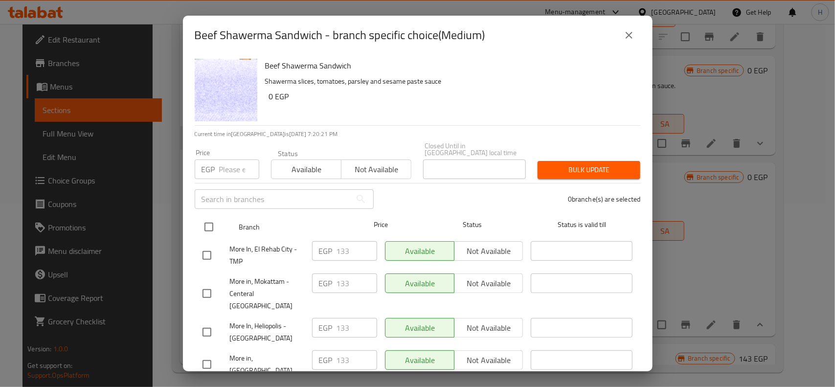
checkbox input "true"
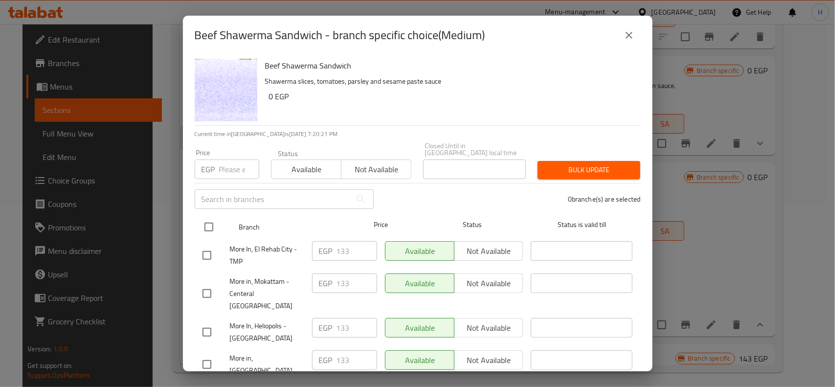
checkbox input "true"
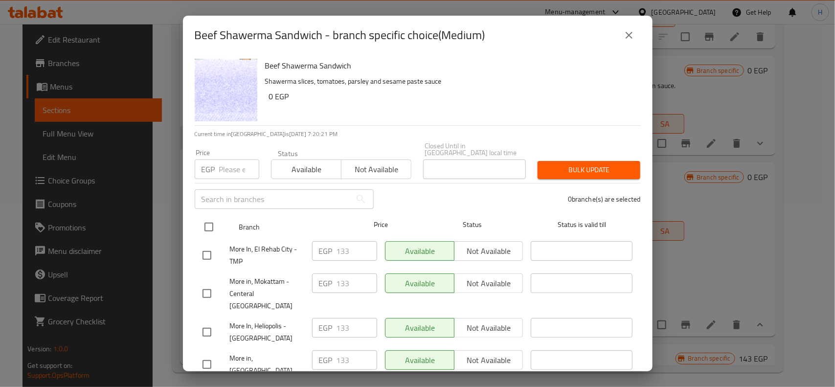
checkbox input "true"
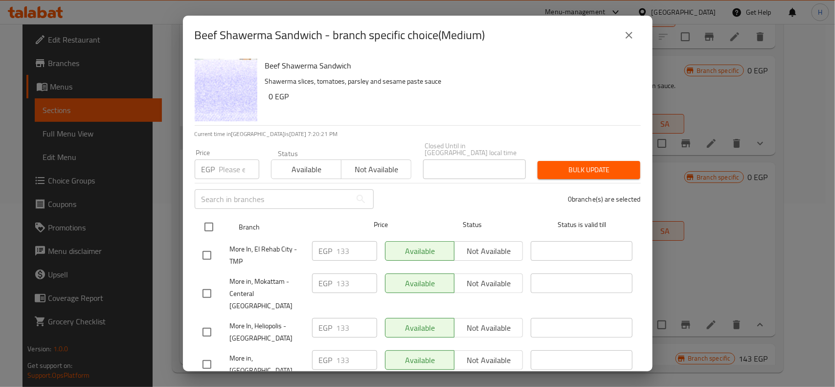
checkbox input "true"
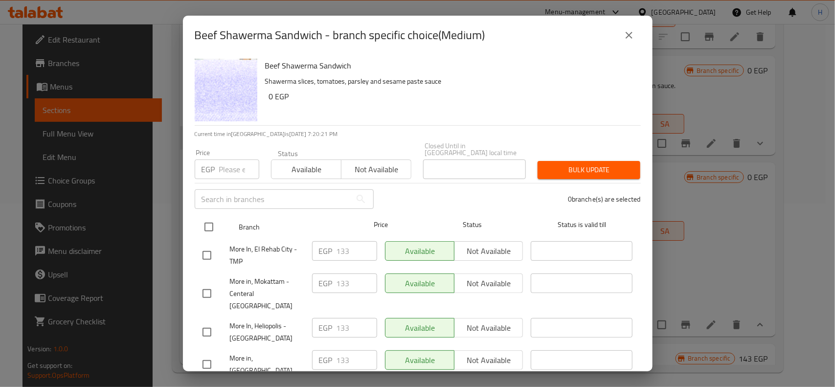
checkbox input "true"
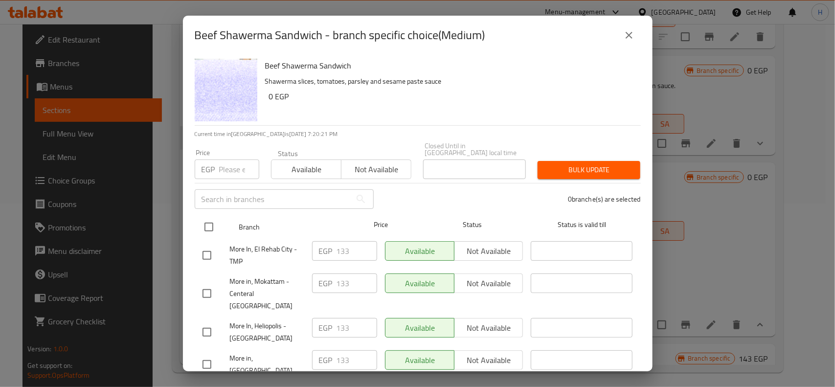
checkbox input "true"
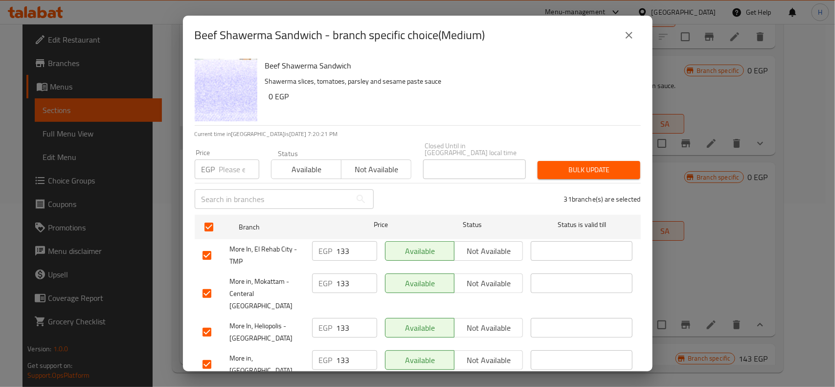
click at [219, 169] on input "number" at bounding box center [239, 169] width 40 height 20
paste input "139"
type input "139"
click at [553, 164] on span "Bulk update" at bounding box center [588, 170] width 87 height 12
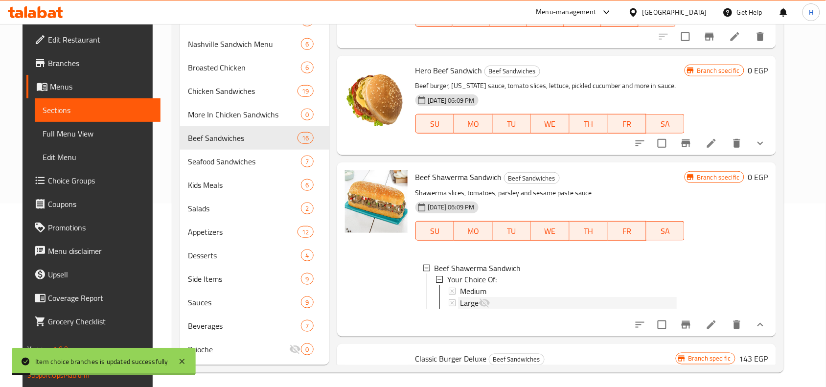
click at [460, 297] on span "Large" at bounding box center [469, 303] width 19 height 12
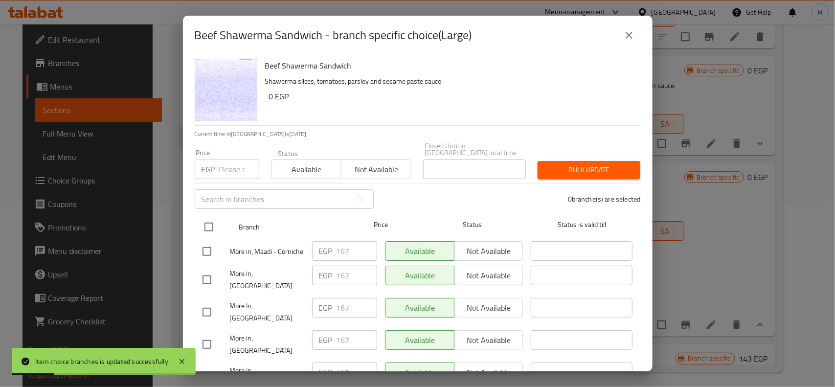
click at [213, 222] on input "checkbox" at bounding box center [209, 227] width 21 height 21
checkbox input "true"
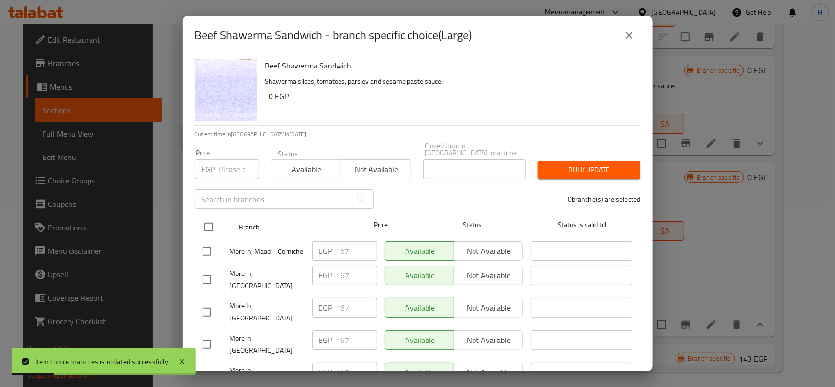
checkbox input "true"
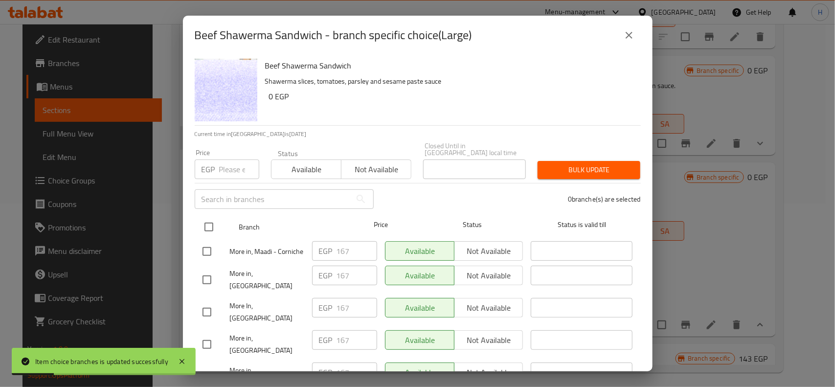
checkbox input "true"
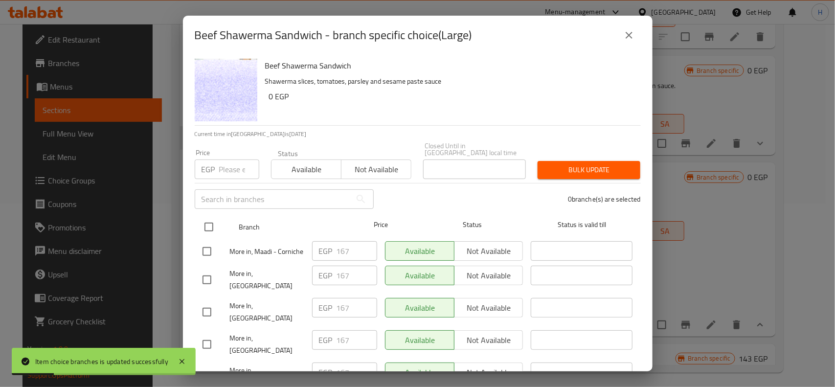
checkbox input "true"
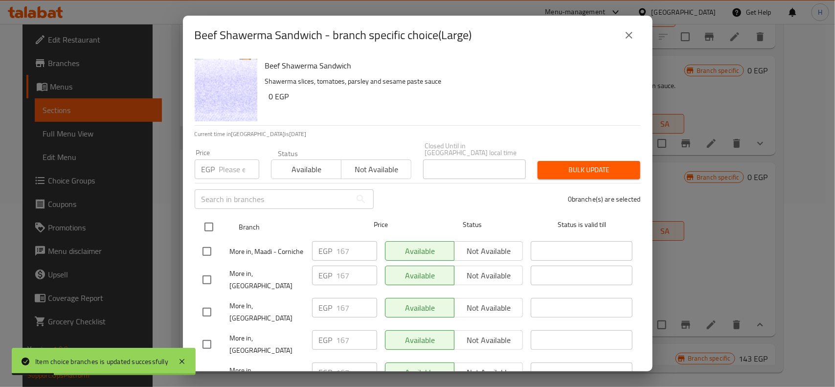
checkbox input "true"
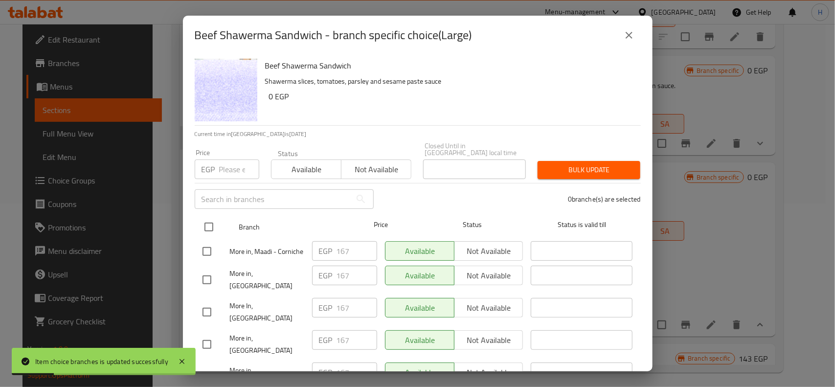
checkbox input "true"
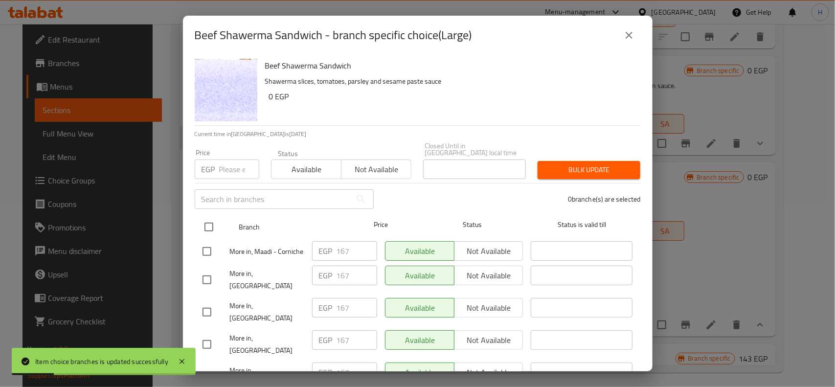
checkbox input "true"
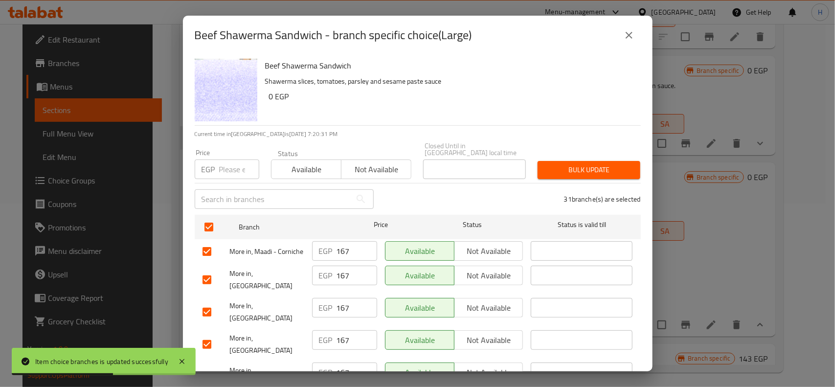
click at [214, 163] on p "EGP" at bounding box center [209, 169] width 14 height 12
click at [220, 159] on input "number" at bounding box center [239, 169] width 40 height 20
paste input "178"
click at [612, 161] on button "Bulk update" at bounding box center [589, 170] width 103 height 18
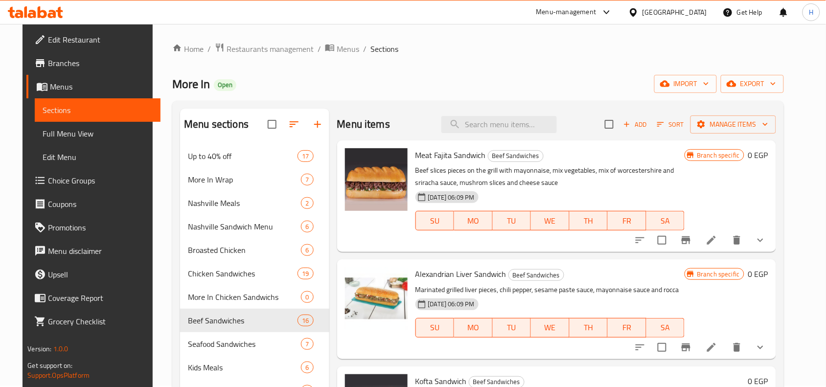
scroll to position [0, 0]
click at [767, 242] on button "show more" at bounding box center [759, 240] width 23 height 23
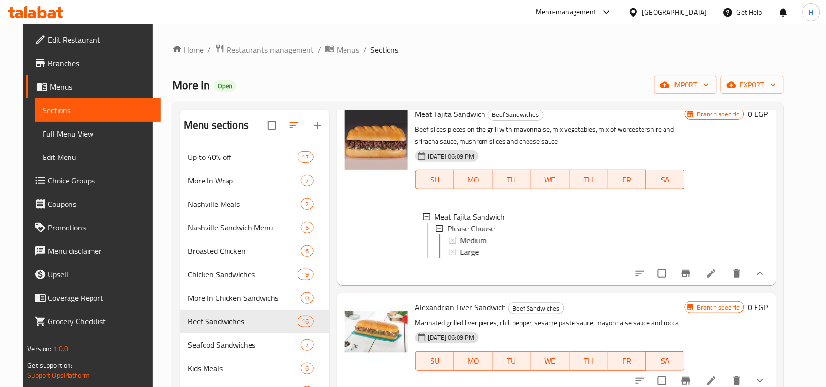
scroll to position [61, 0]
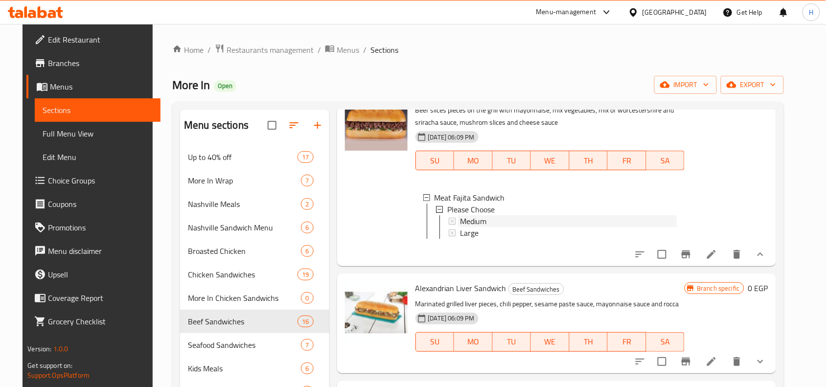
click at [475, 223] on span "Medium" at bounding box center [473, 221] width 26 height 12
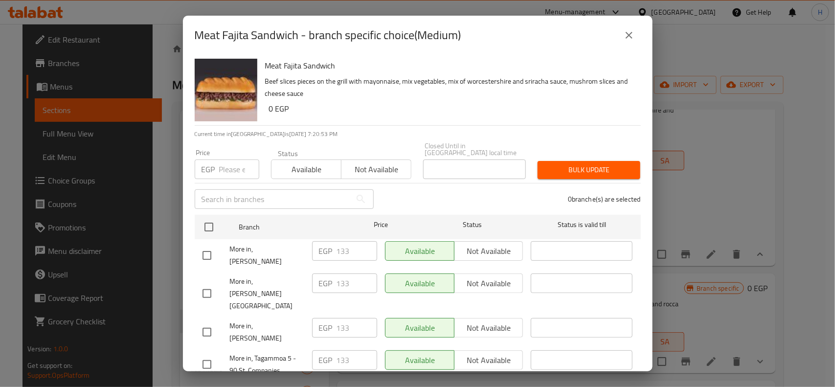
click at [229, 163] on input "number" at bounding box center [239, 169] width 40 height 20
paste input "139"
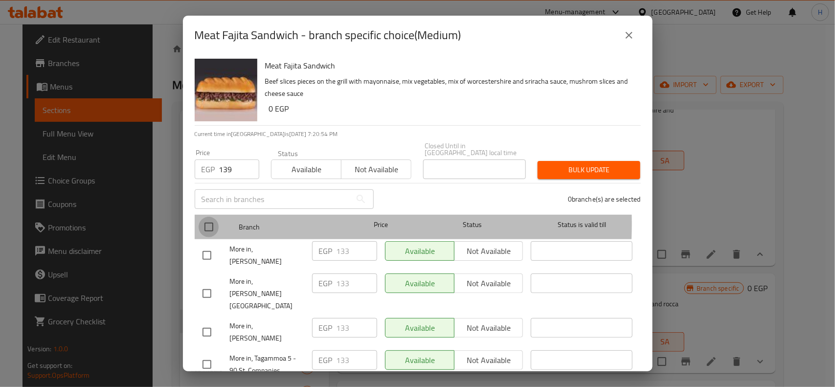
click at [208, 217] on input "checkbox" at bounding box center [209, 227] width 21 height 21
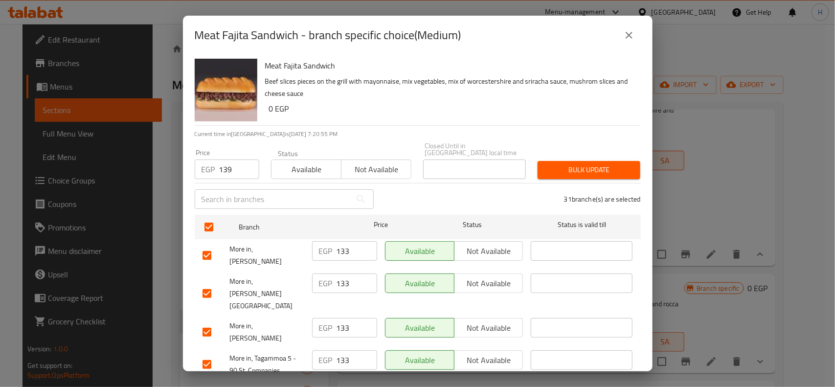
click at [553, 164] on span "Bulk update" at bounding box center [588, 170] width 87 height 12
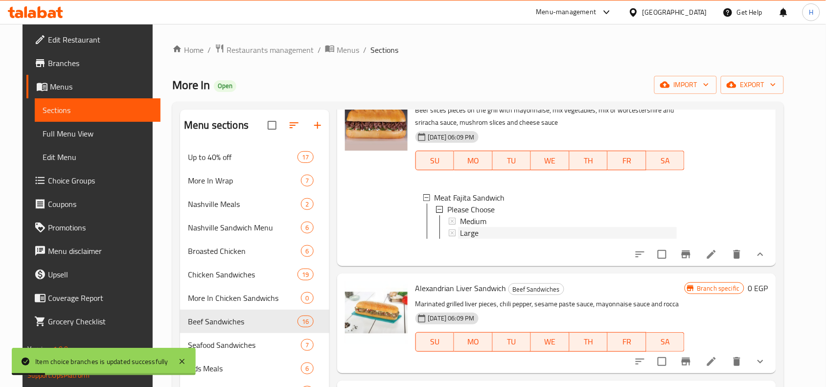
click at [468, 233] on span "Large" at bounding box center [469, 233] width 19 height 12
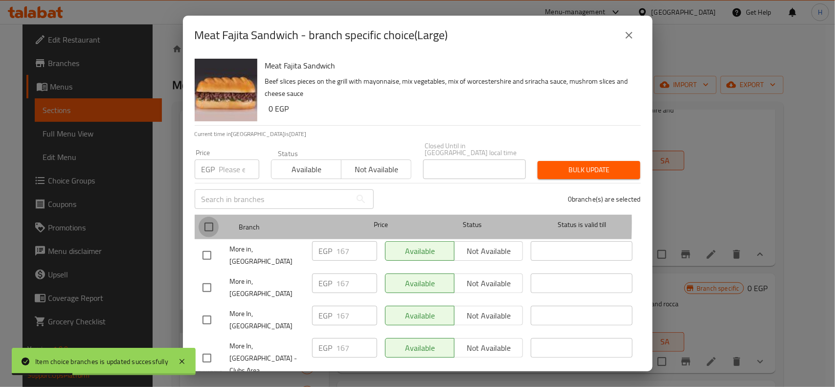
click at [215, 217] on input "checkbox" at bounding box center [209, 227] width 21 height 21
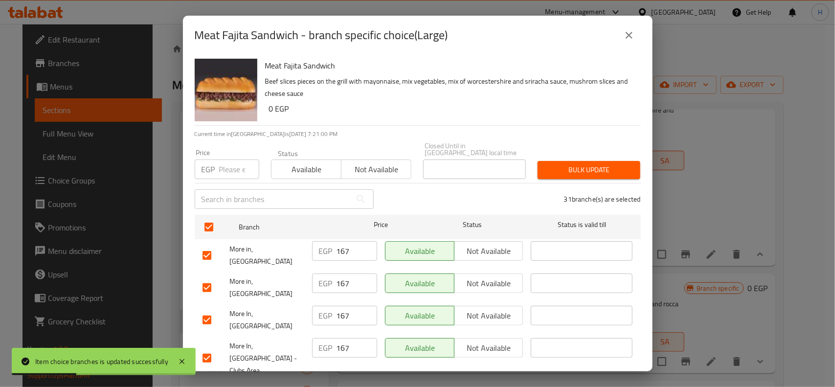
click at [221, 183] on div "​" at bounding box center [284, 198] width 191 height 31
click at [226, 168] on input "number" at bounding box center [239, 169] width 40 height 20
paste input "178"
click at [592, 165] on span "Bulk update" at bounding box center [588, 170] width 87 height 12
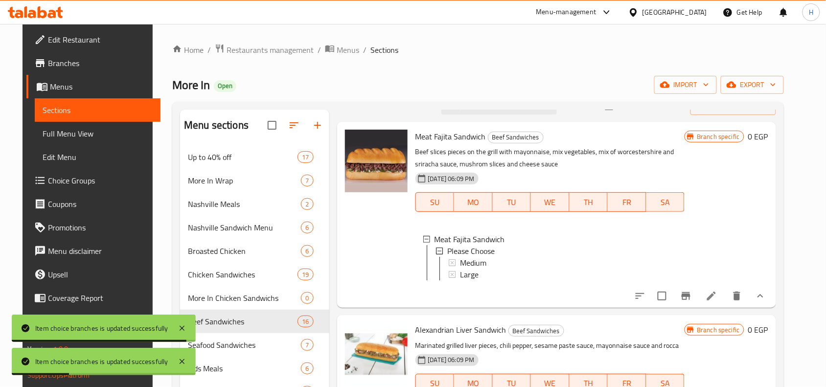
scroll to position [0, 0]
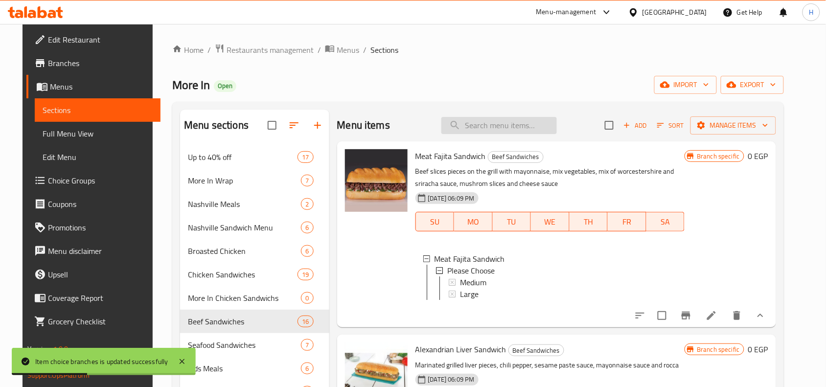
click at [509, 128] on input "search" at bounding box center [498, 125] width 115 height 17
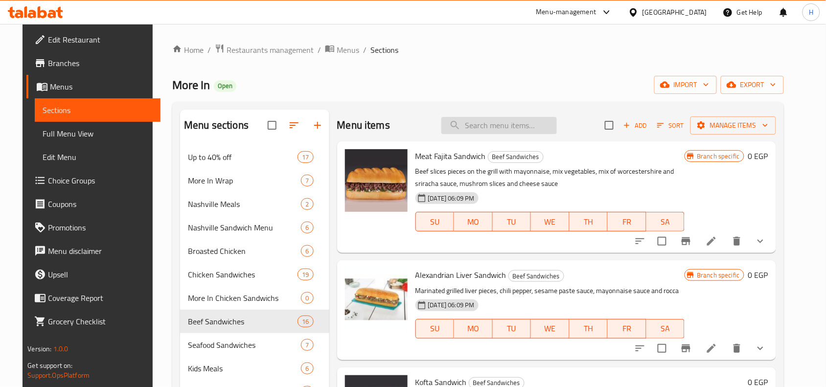
click at [478, 121] on input "search" at bounding box center [498, 125] width 115 height 17
paste input "تشيز"
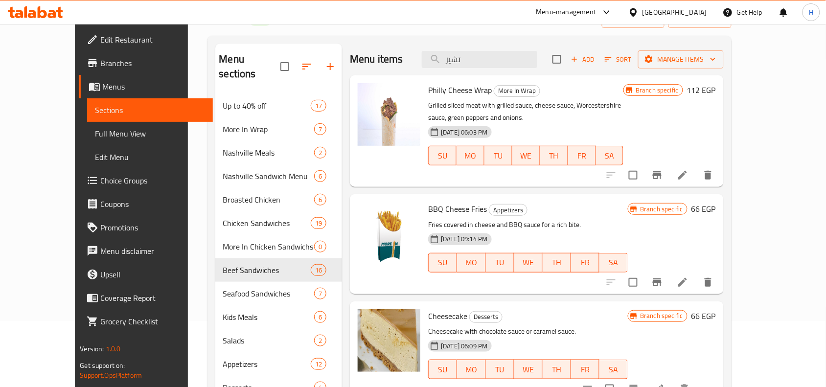
scroll to position [5, 0]
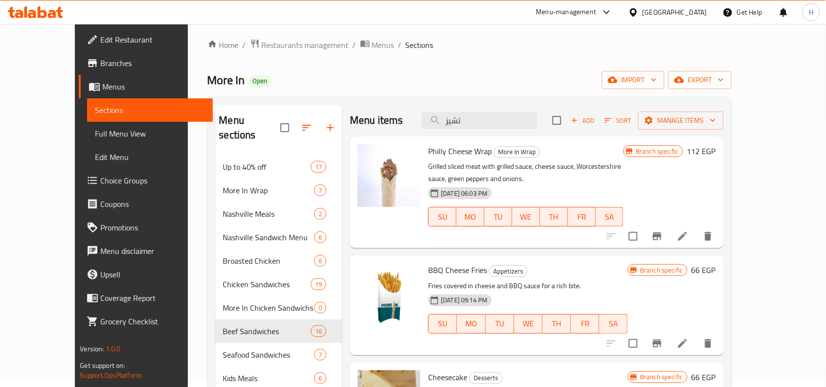
click at [696, 229] on li at bounding box center [682, 236] width 27 height 18
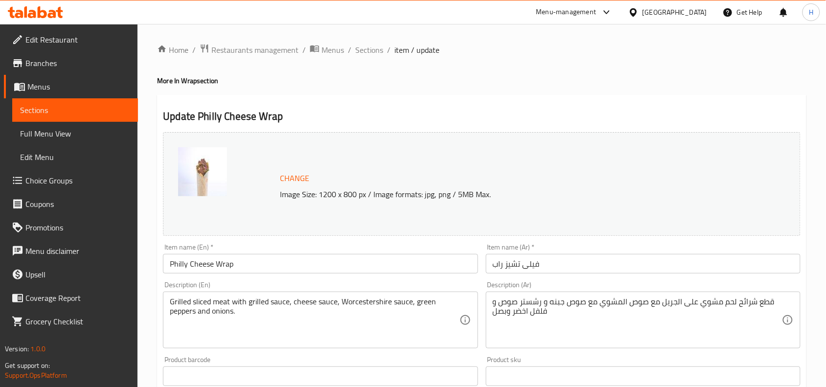
click at [735, 250] on div "Item name (Ar)   * فيلى تشيز راب Item name (Ar) *" at bounding box center [643, 259] width 315 height 30
click at [737, 259] on input "فيلى تشيز راب" at bounding box center [643, 264] width 315 height 20
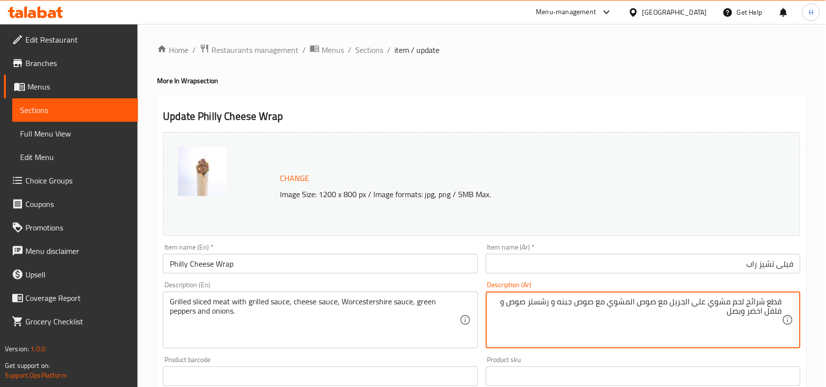
click at [383, 55] on ol "Home / Restaurants management / Menus / Sections / item / update" at bounding box center [481, 50] width 649 height 13
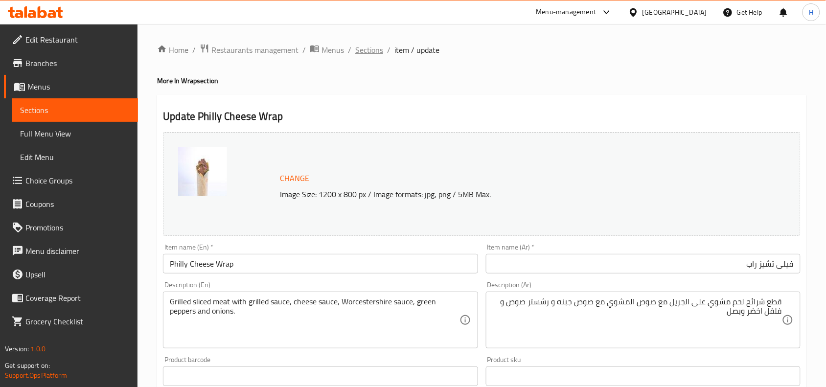
click at [378, 53] on span "Sections" at bounding box center [369, 50] width 28 height 12
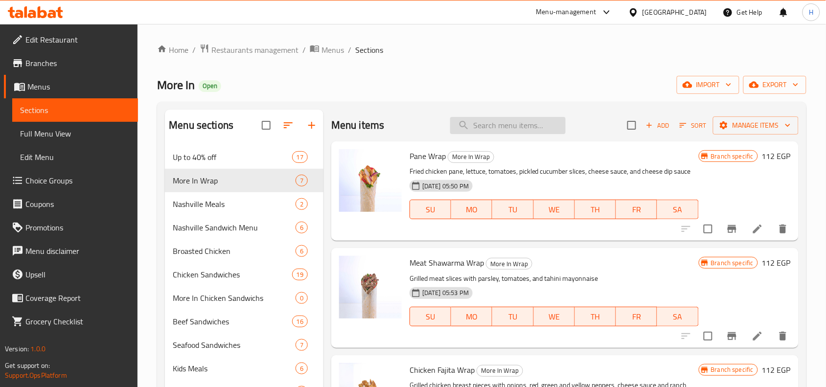
click at [514, 131] on input "search" at bounding box center [507, 125] width 115 height 17
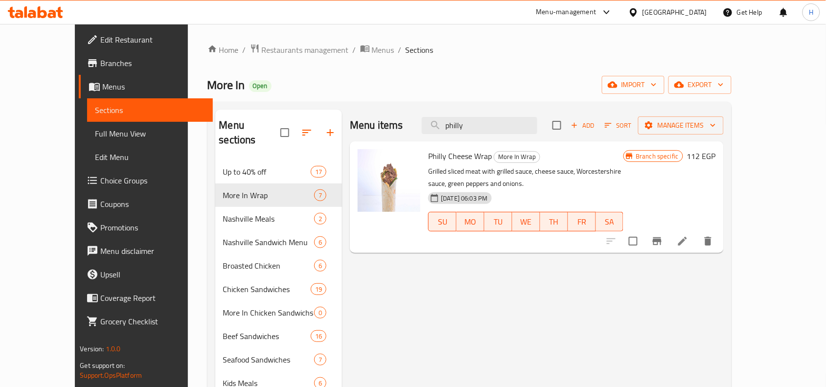
click at [465, 162] on span "Philly Cheese Wrap" at bounding box center [460, 156] width 64 height 15
click at [578, 174] on p "Grilled sliced meat with grilled sauce, cheese sauce, Worcestershire sauce, gre…" at bounding box center [525, 177] width 195 height 24
copy p "Worcestershire"
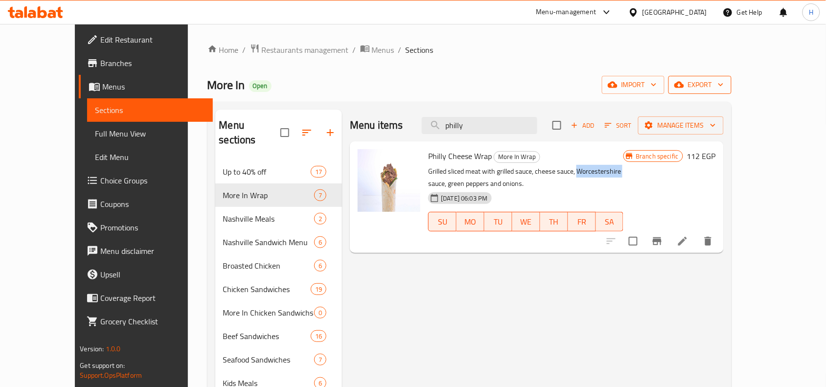
click at [731, 93] on button "export" at bounding box center [699, 85] width 63 height 18
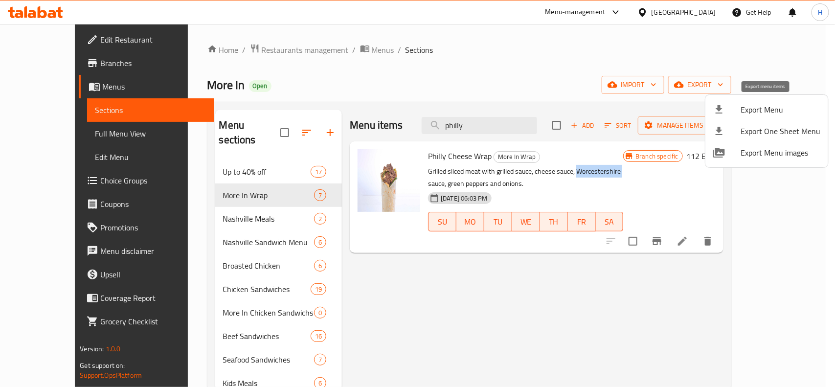
click at [747, 111] on span "Export Menu" at bounding box center [781, 110] width 80 height 12
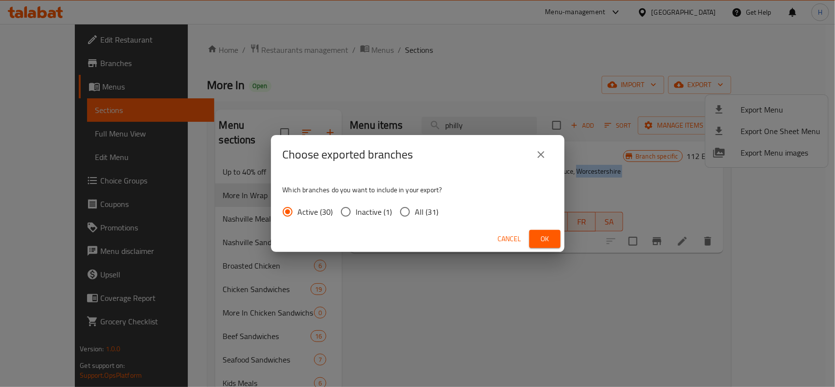
click at [406, 213] on input "All (31)" at bounding box center [405, 212] width 21 height 21
click at [544, 240] on span "Ok" at bounding box center [545, 239] width 16 height 12
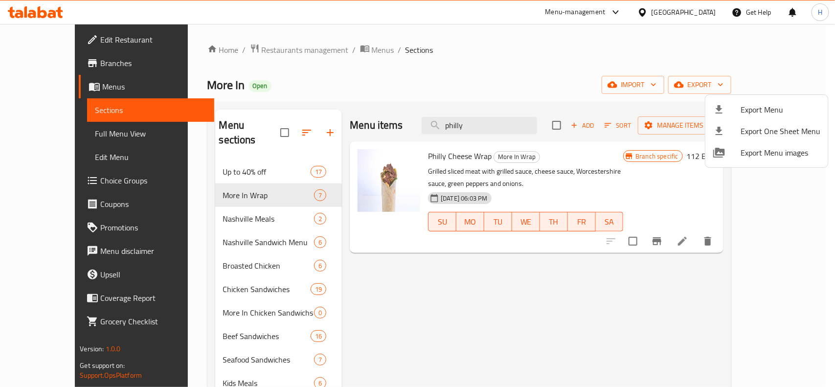
click at [63, 135] on div at bounding box center [417, 193] width 835 height 387
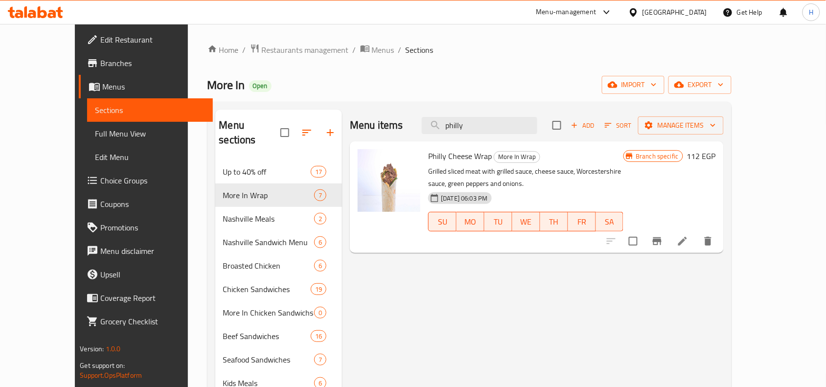
click at [95, 135] on span "Full Menu View" at bounding box center [150, 134] width 110 height 12
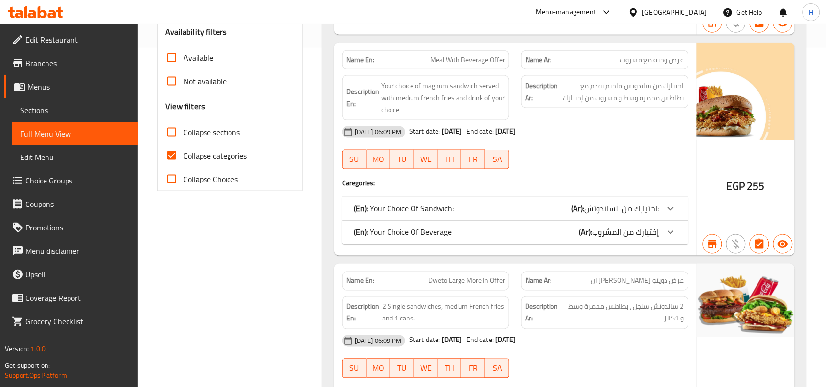
scroll to position [367, 0]
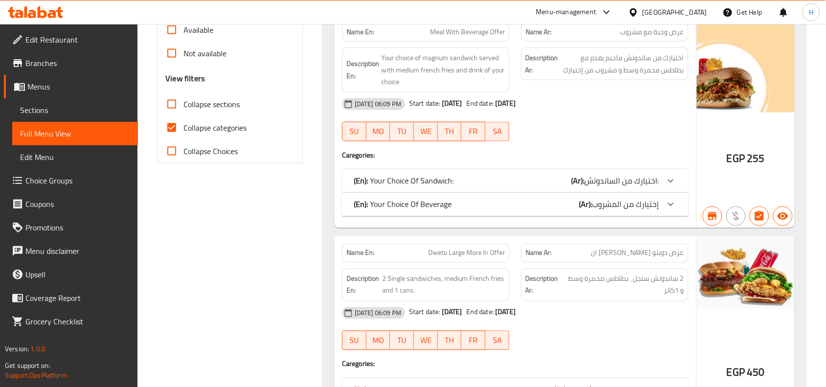
click at [185, 117] on label "Collapse categories" at bounding box center [203, 127] width 87 height 23
click at [183, 117] on input "Collapse categories" at bounding box center [171, 127] width 23 height 23
click at [185, 113] on label "Collapse sections" at bounding box center [200, 103] width 80 height 23
click at [183, 113] on input "Collapse sections" at bounding box center [171, 103] width 23 height 23
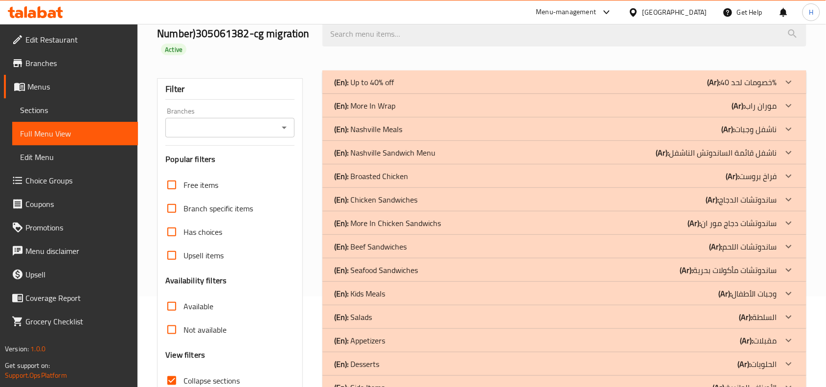
scroll to position [71, 0]
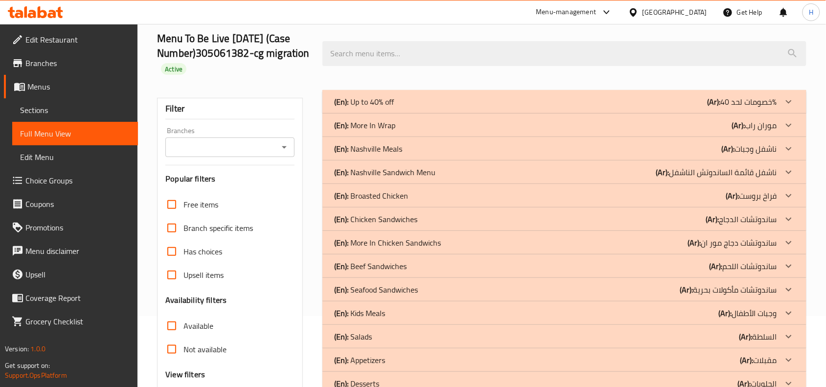
click at [456, 267] on div "(En): Beef Sandwiches (Ar): ساندوتشات اللحم" at bounding box center [555, 266] width 443 height 12
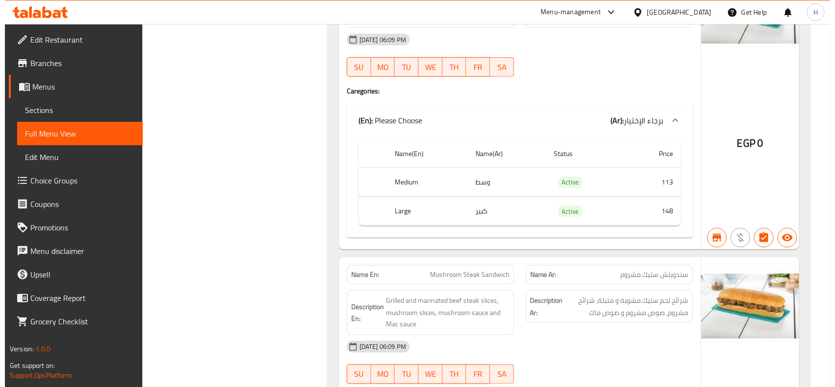
scroll to position [0, 0]
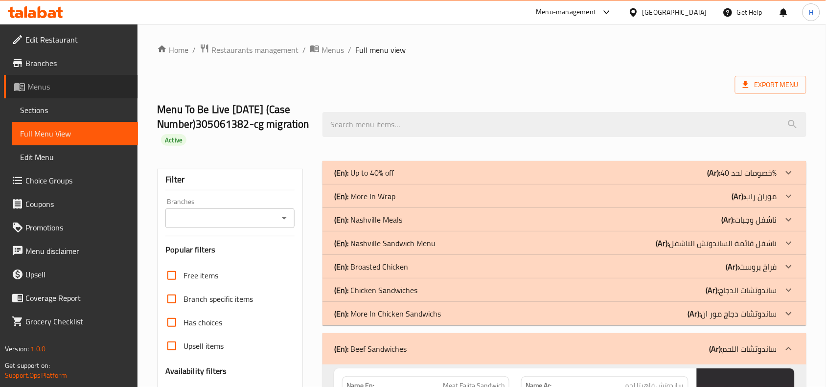
click at [91, 84] on span "Menus" at bounding box center [78, 87] width 103 height 12
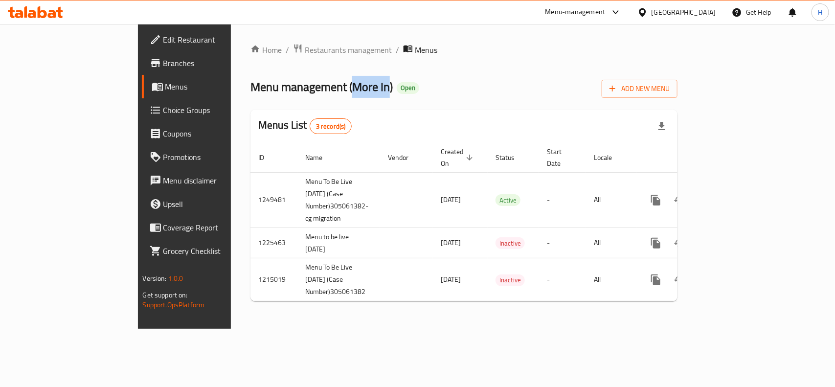
drag, startPoint x: 261, startPoint y: 88, endPoint x: 297, endPoint y: 91, distance: 36.3
click at [297, 91] on span "Menu management ( More In )" at bounding box center [321, 87] width 142 height 22
copy span "More In"
click at [142, 52] on link "Branches" at bounding box center [210, 62] width 136 height 23
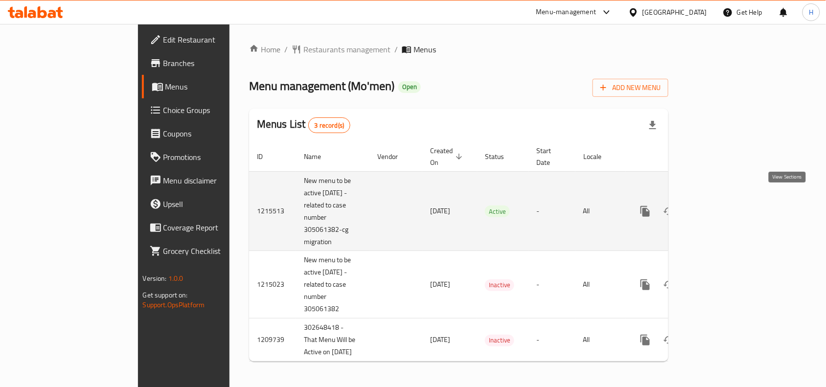
click at [727, 200] on link "enhanced table" at bounding box center [715, 211] width 23 height 23
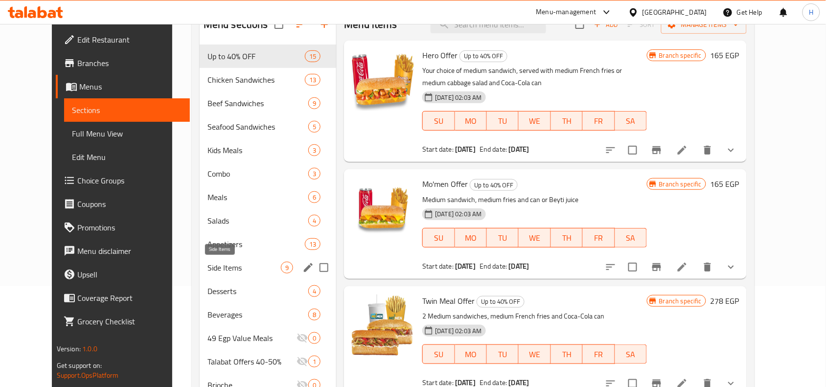
scroll to position [122, 0]
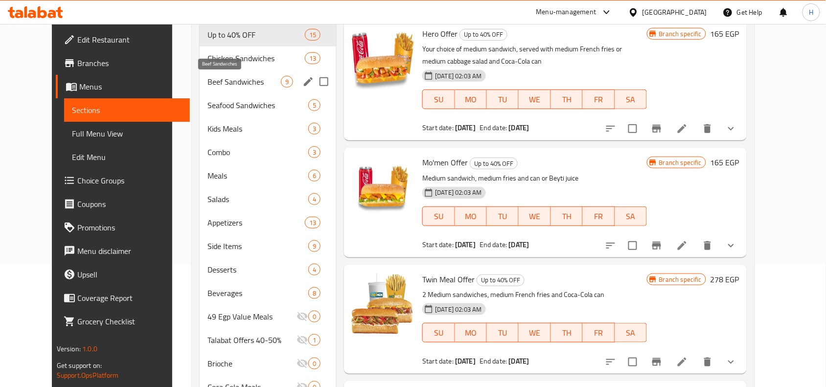
click at [213, 84] on span "Beef Sandwiches" at bounding box center [243, 82] width 73 height 12
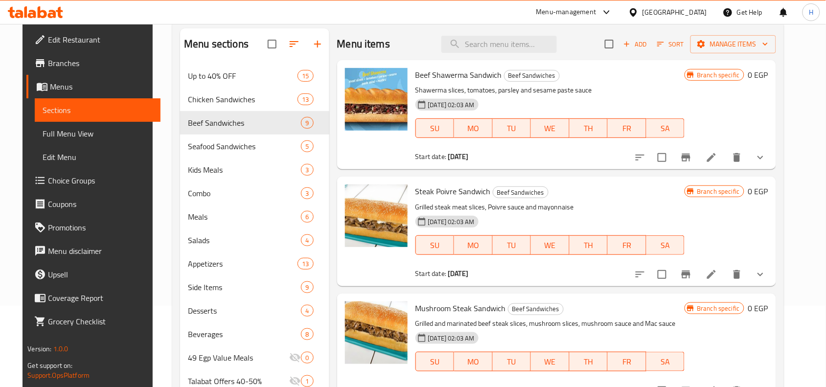
scroll to position [61, 0]
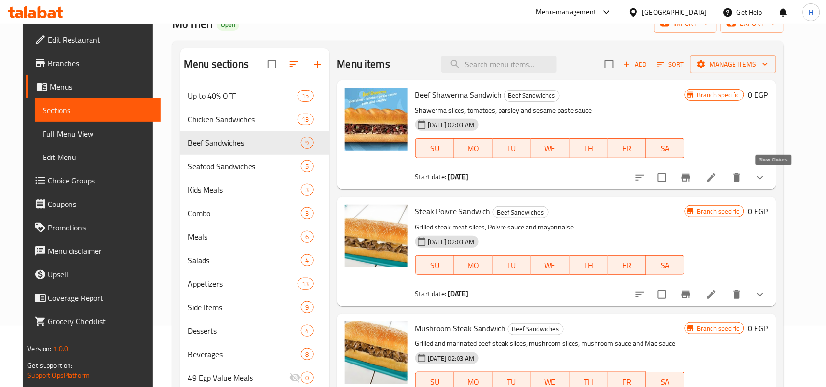
click at [763, 179] on icon "show more" at bounding box center [760, 177] width 6 height 3
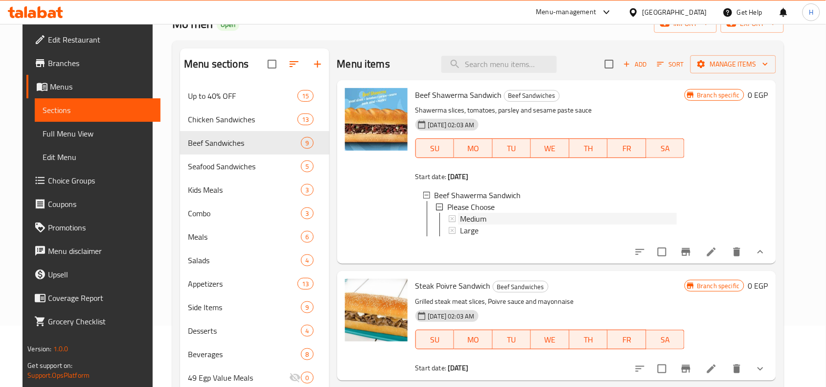
click at [460, 219] on span "Medium" at bounding box center [473, 219] width 26 height 12
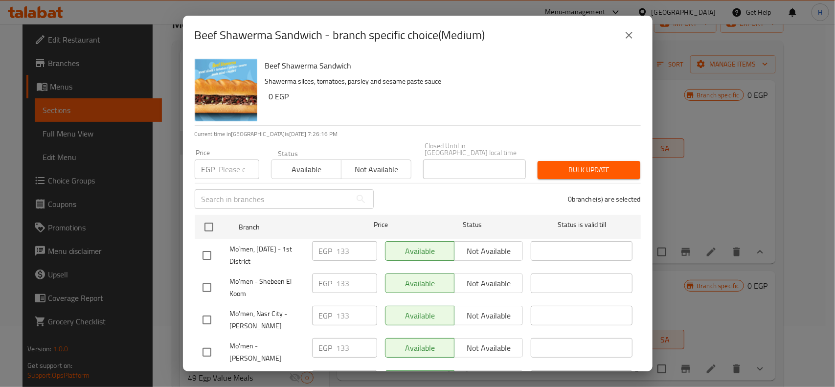
drag, startPoint x: 209, startPoint y: 218, endPoint x: 211, endPoint y: 175, distance: 43.1
click at [209, 218] on input "checkbox" at bounding box center [209, 227] width 21 height 21
checkbox input "true"
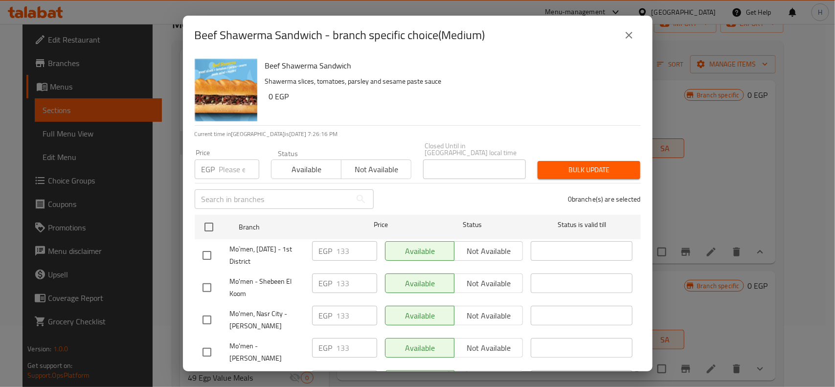
checkbox input "true"
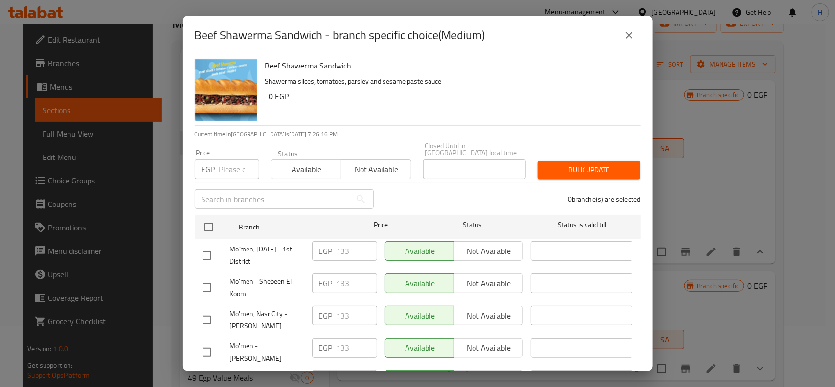
checkbox input "true"
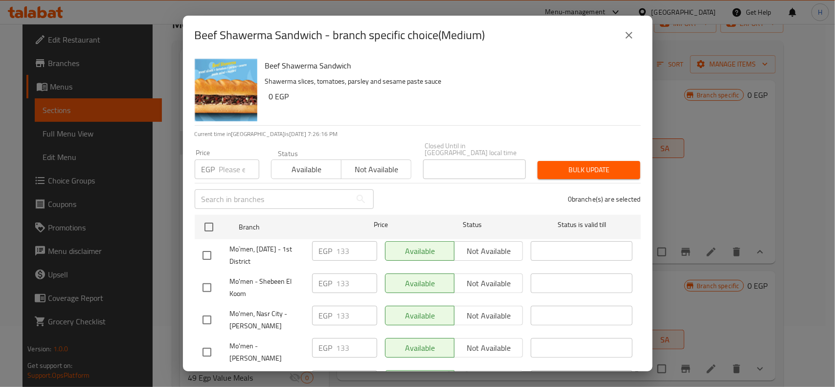
checkbox input "true"
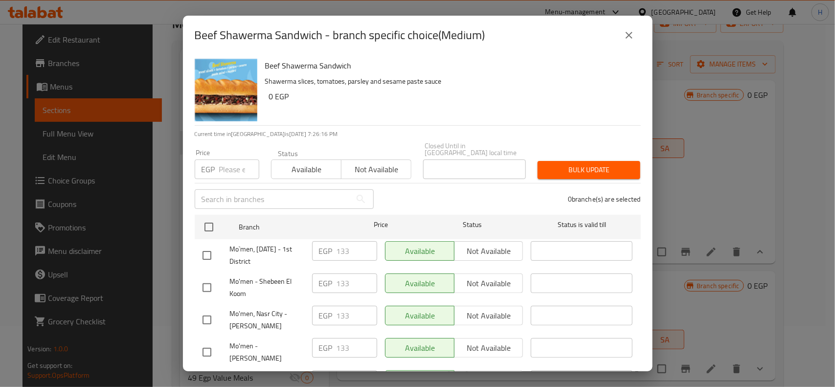
checkbox input "true"
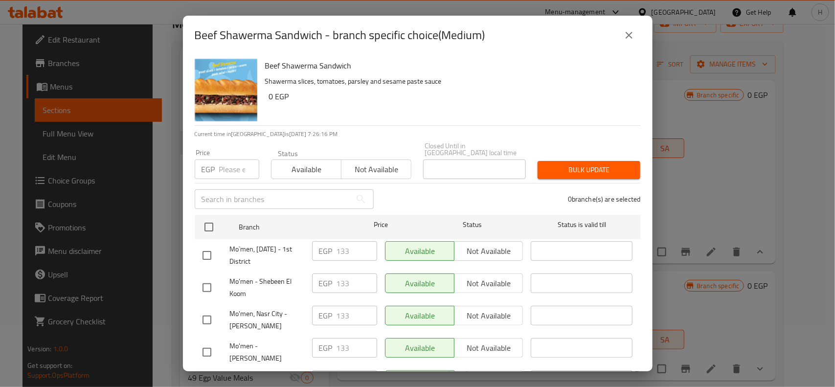
checkbox input "true"
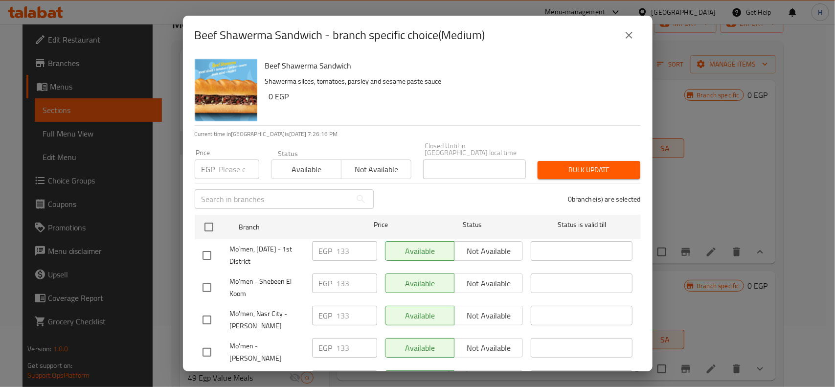
checkbox input "true"
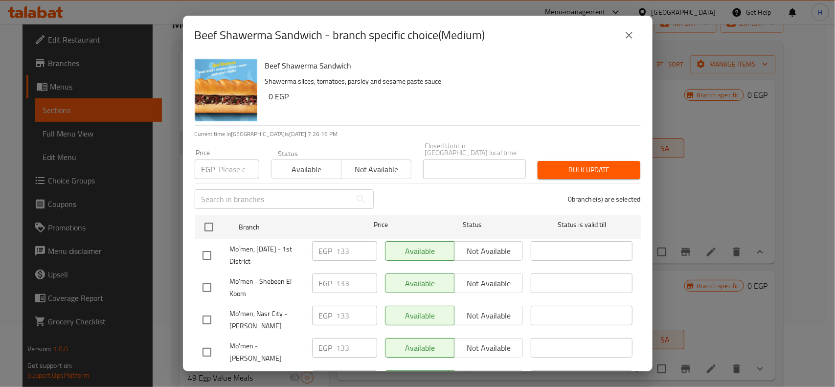
checkbox input "true"
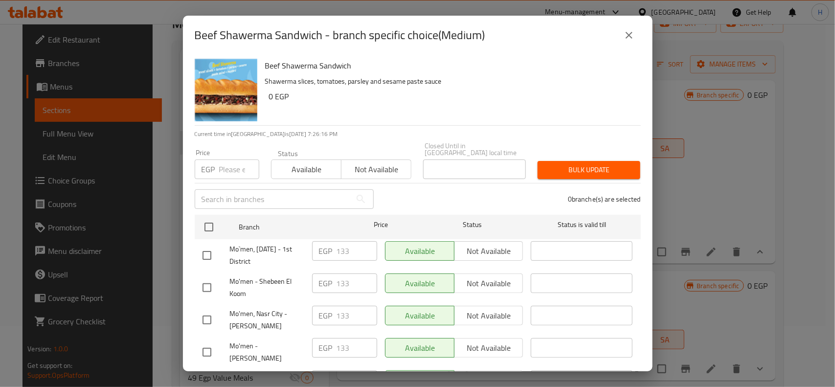
checkbox input "true"
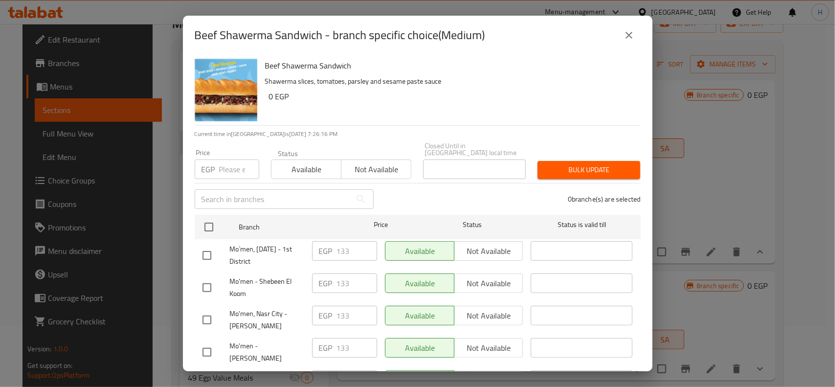
checkbox input "true"
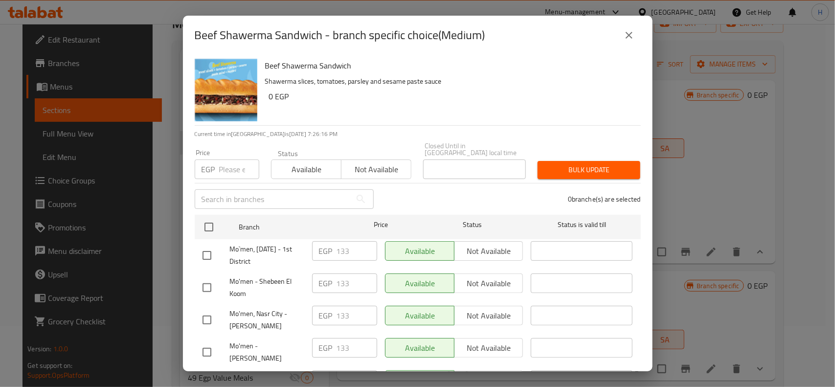
checkbox input "true"
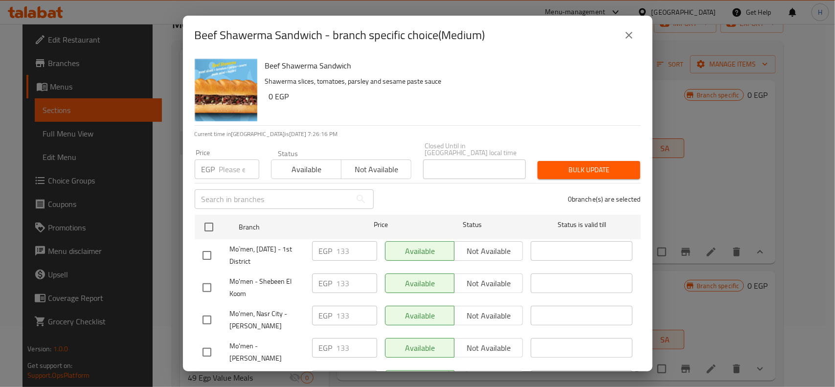
checkbox input "true"
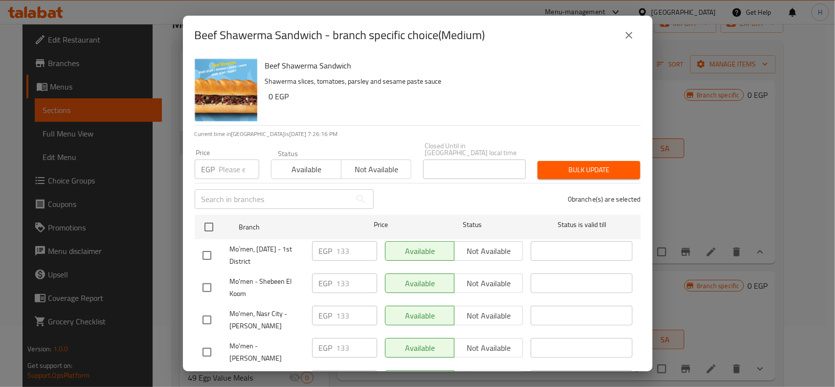
checkbox input "true"
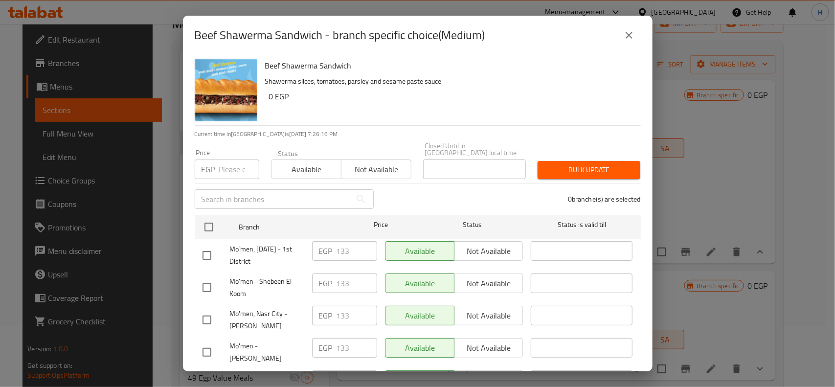
checkbox input "true"
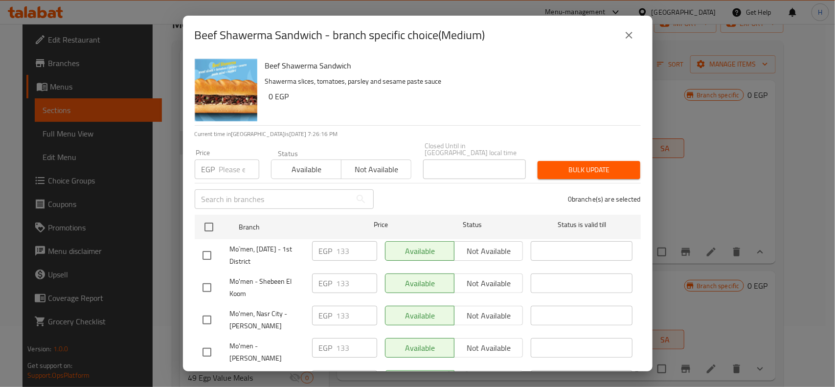
checkbox input "true"
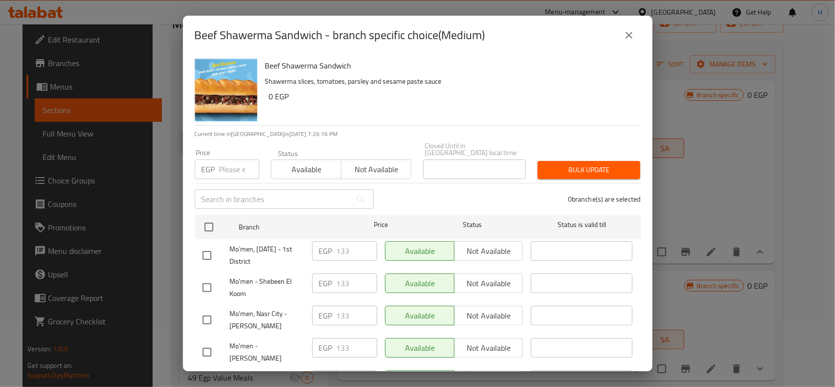
checkbox input "true"
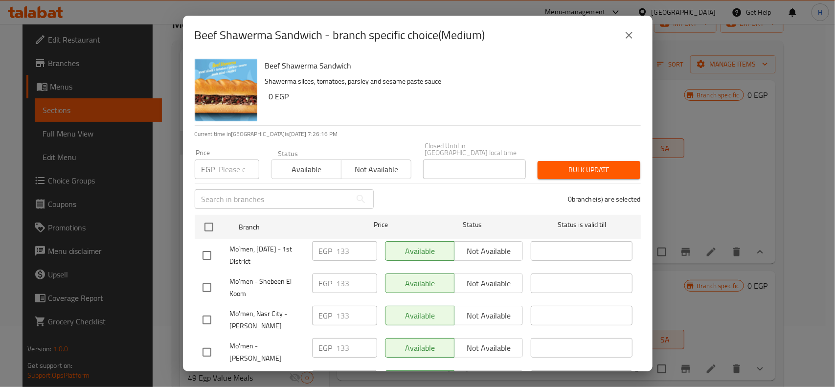
checkbox input "true"
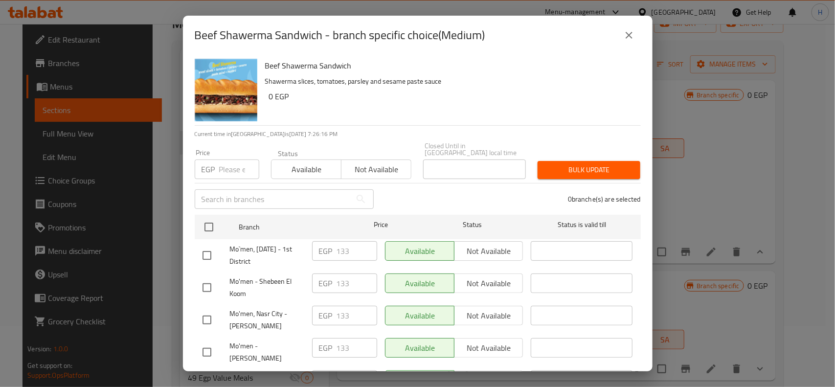
checkbox input "true"
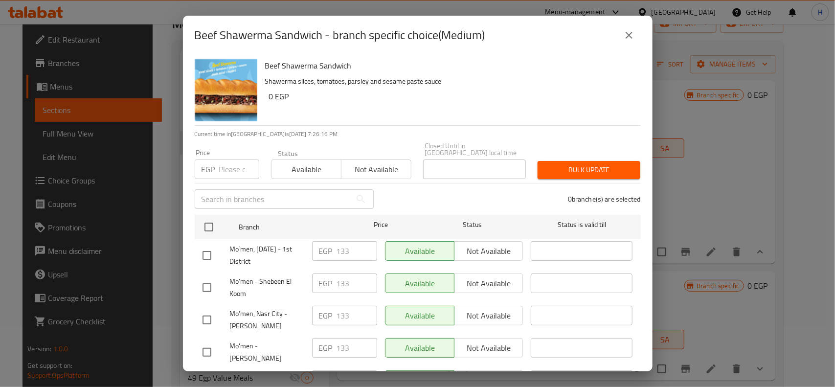
checkbox input "true"
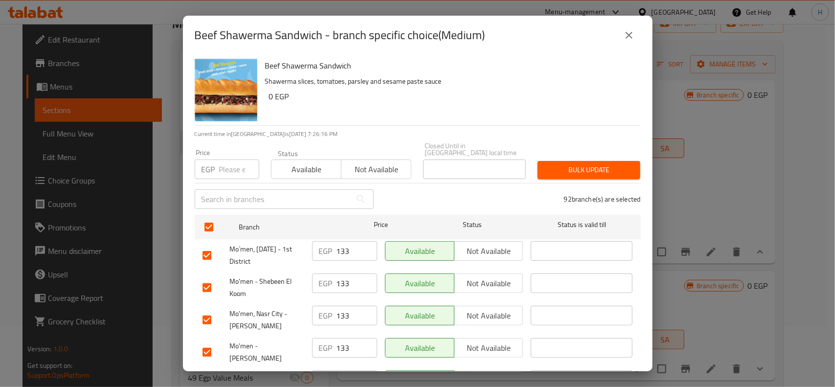
click at [226, 162] on input "number" at bounding box center [239, 169] width 40 height 20
paste input "139"
type input "139"
click at [588, 164] on span "Bulk update" at bounding box center [588, 170] width 87 height 12
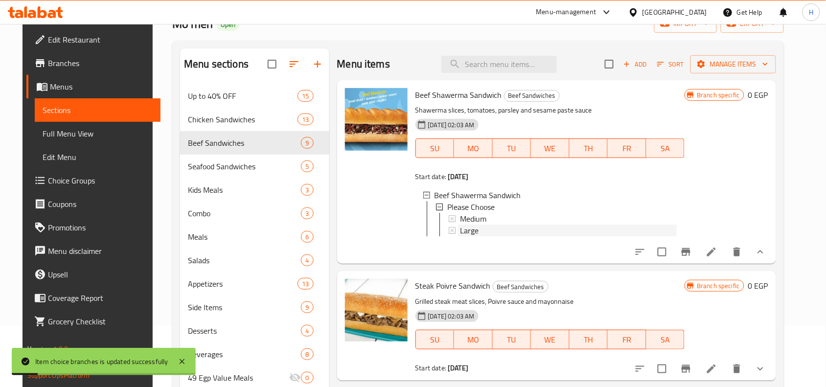
click at [466, 227] on span "Large" at bounding box center [469, 231] width 19 height 12
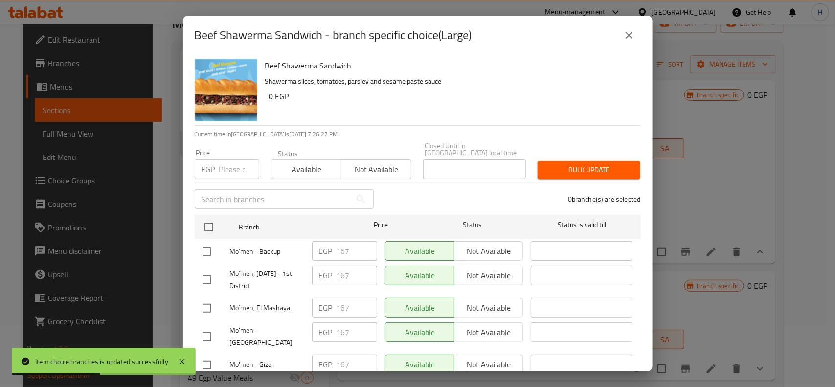
click at [237, 164] on input "number" at bounding box center [239, 169] width 40 height 20
paste input "178"
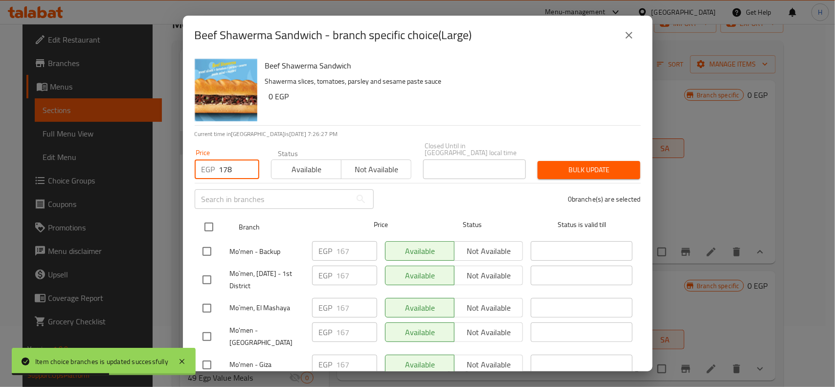
type input "178"
click at [211, 221] on input "checkbox" at bounding box center [209, 227] width 21 height 21
checkbox input "true"
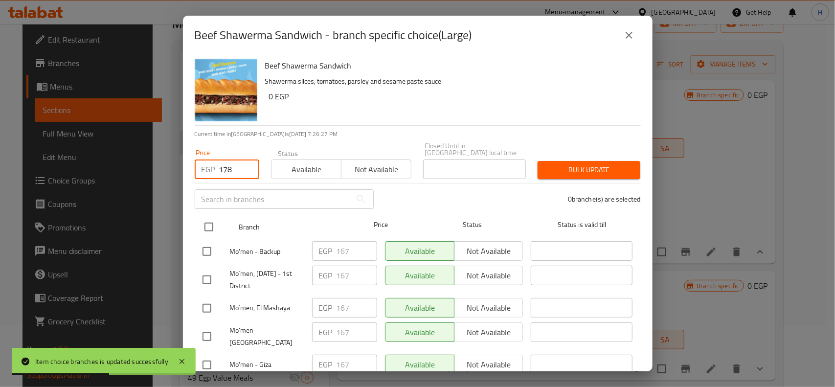
checkbox input "true"
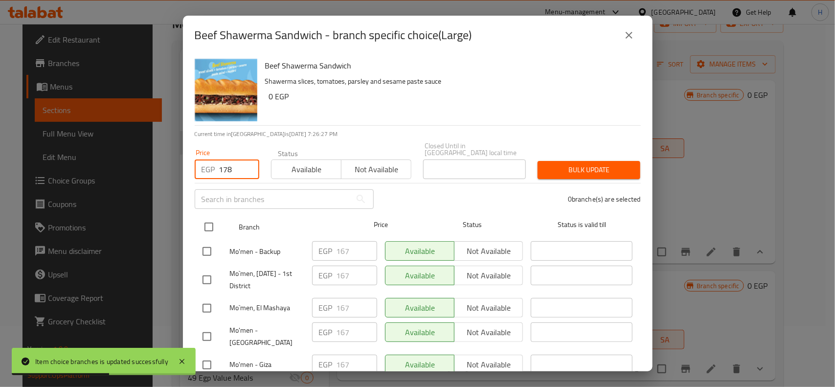
checkbox input "true"
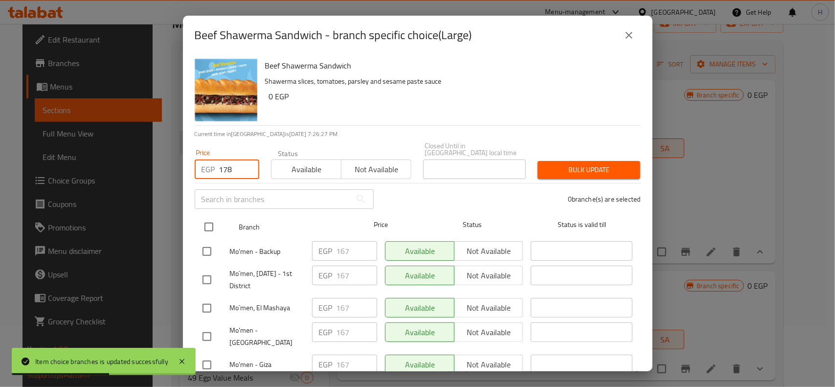
checkbox input "true"
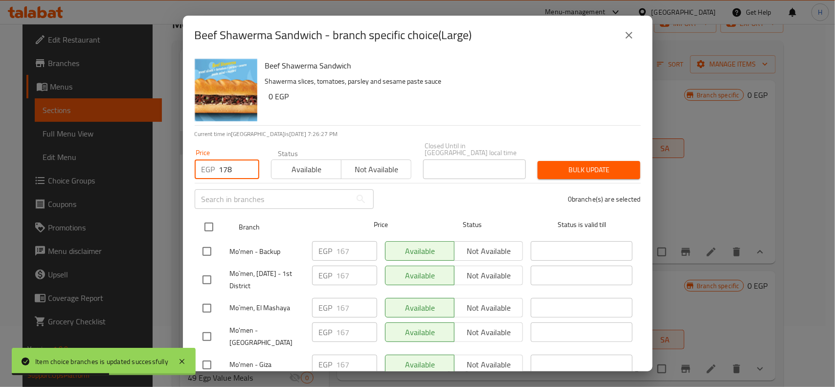
checkbox input "true"
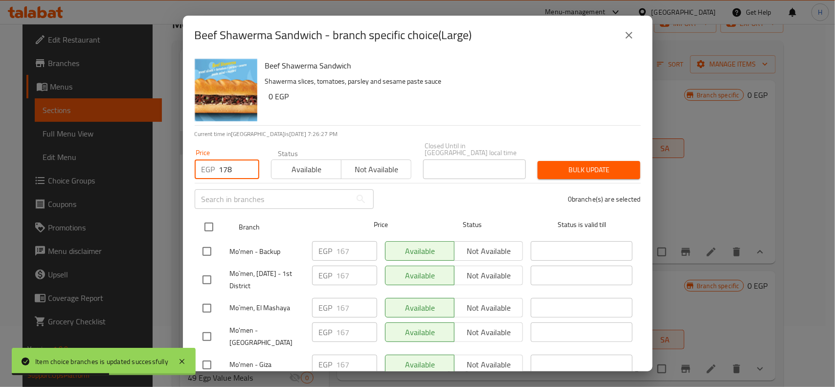
checkbox input "true"
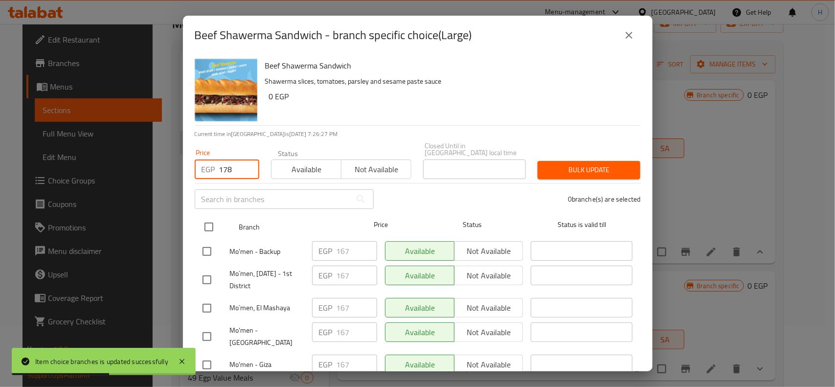
checkbox input "true"
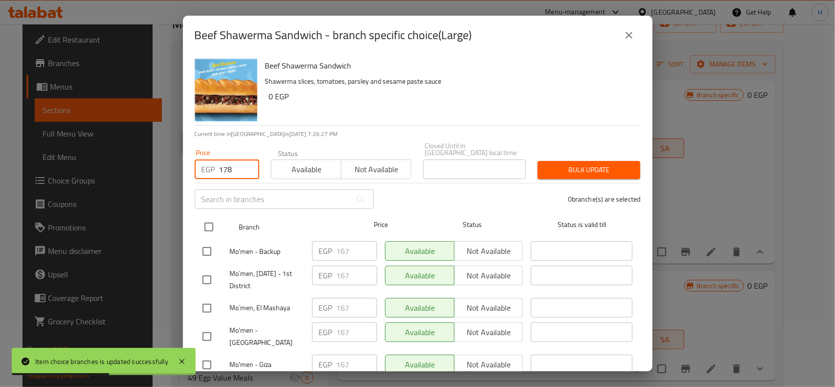
checkbox input "true"
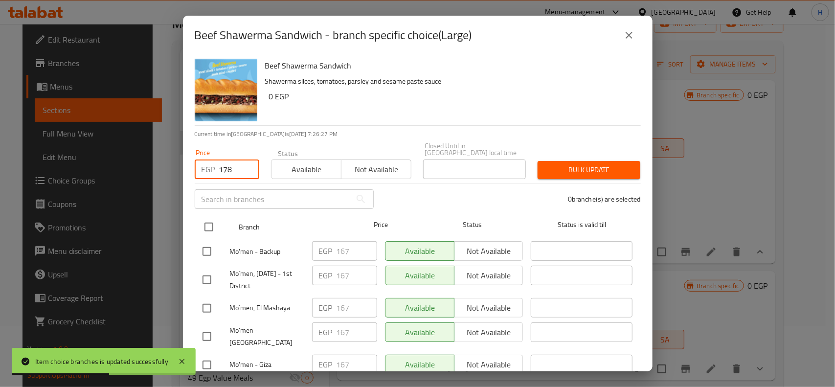
checkbox input "true"
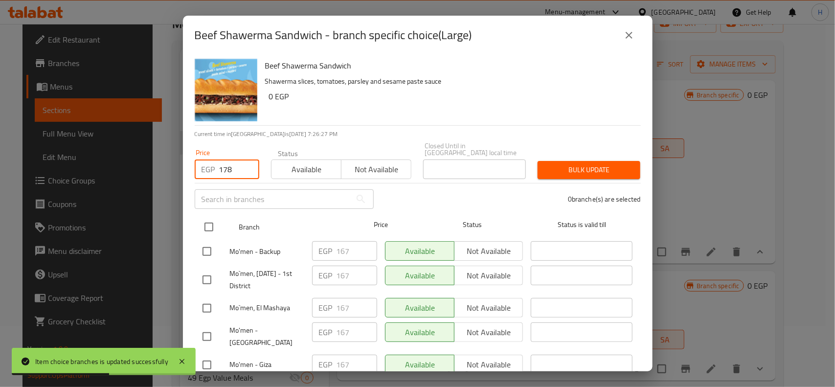
checkbox input "true"
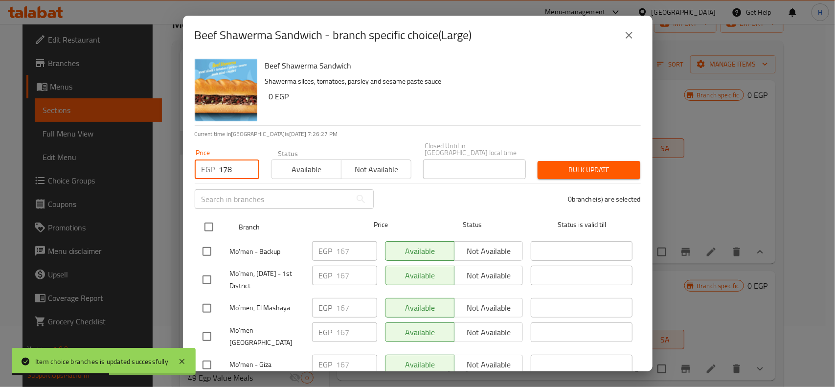
checkbox input "true"
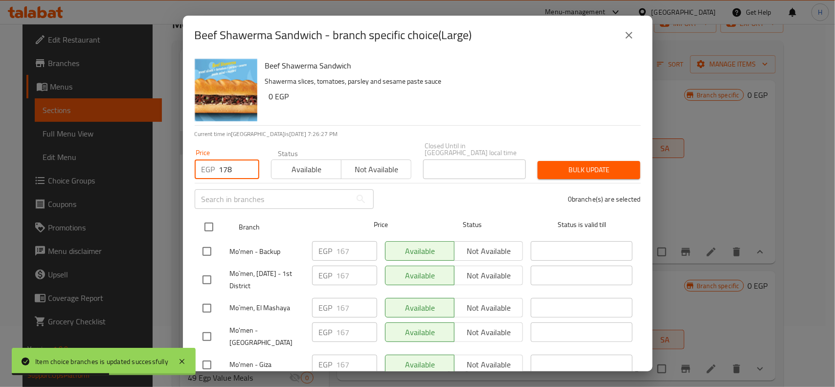
checkbox input "true"
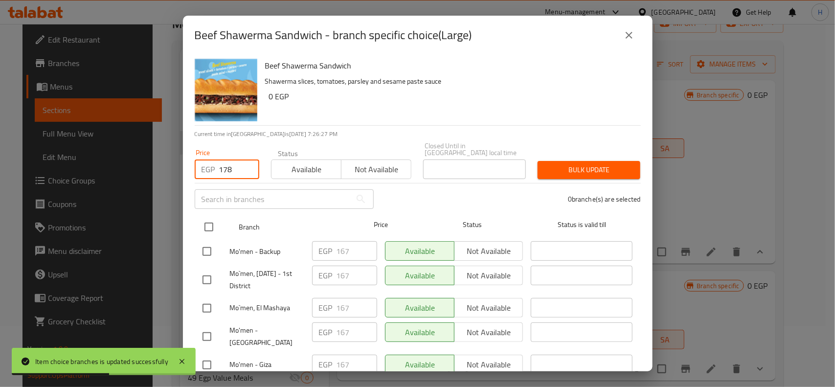
checkbox input "true"
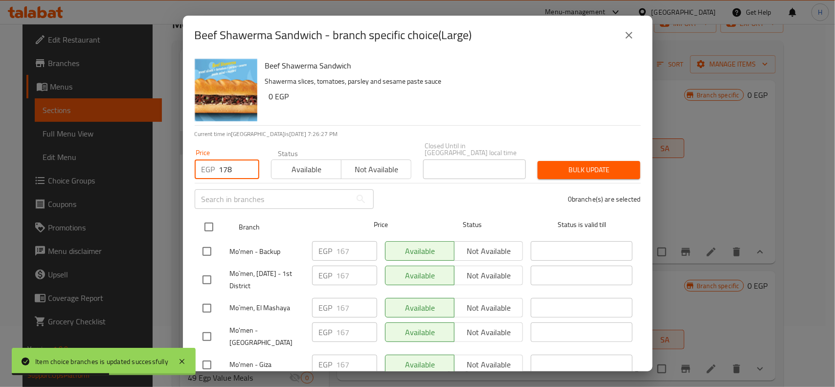
checkbox input "true"
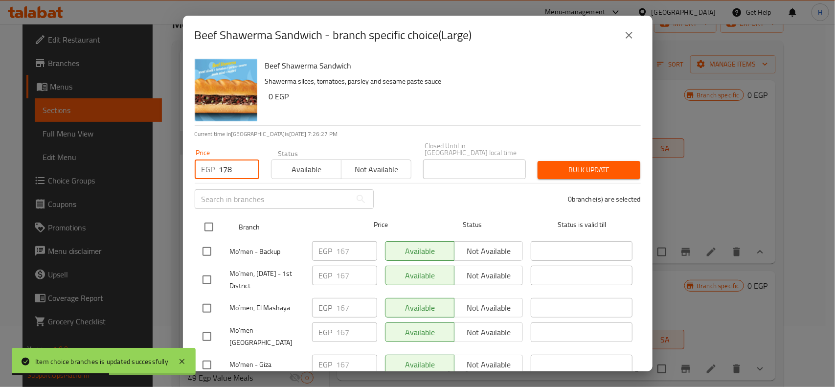
checkbox input "true"
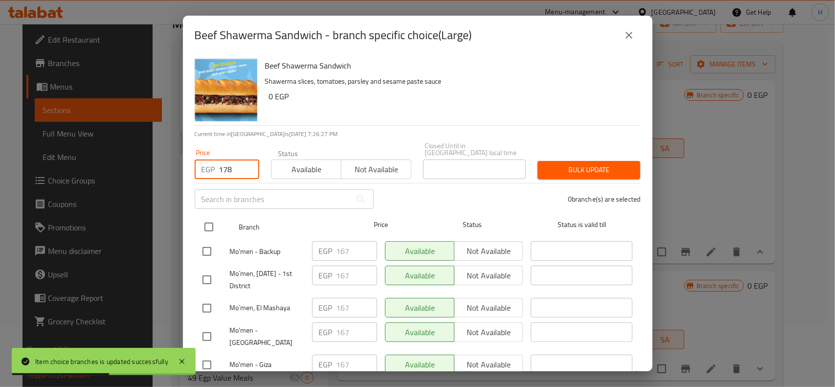
checkbox input "true"
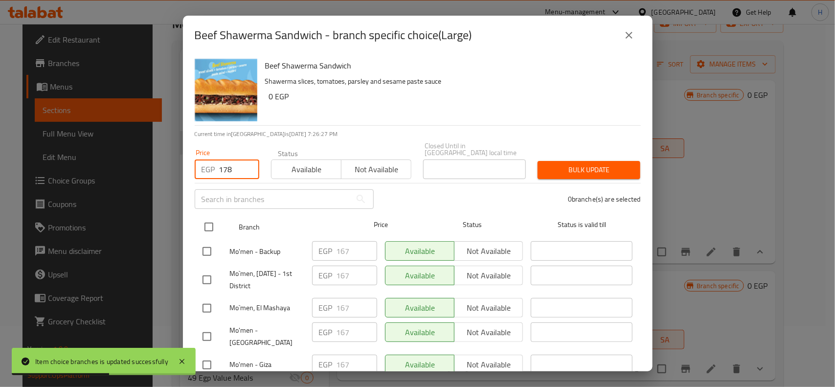
checkbox input "true"
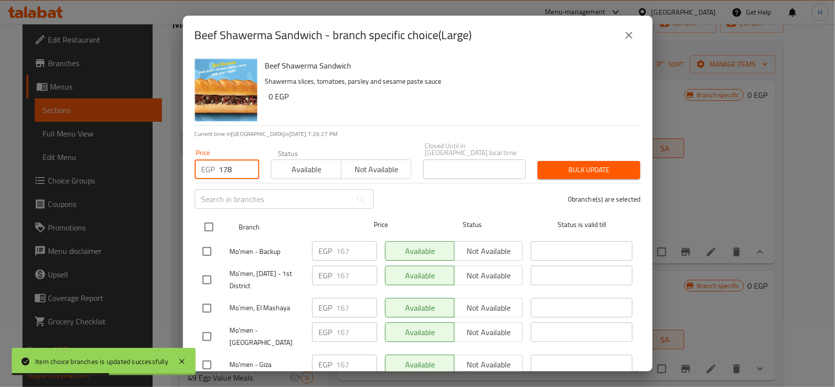
checkbox input "true"
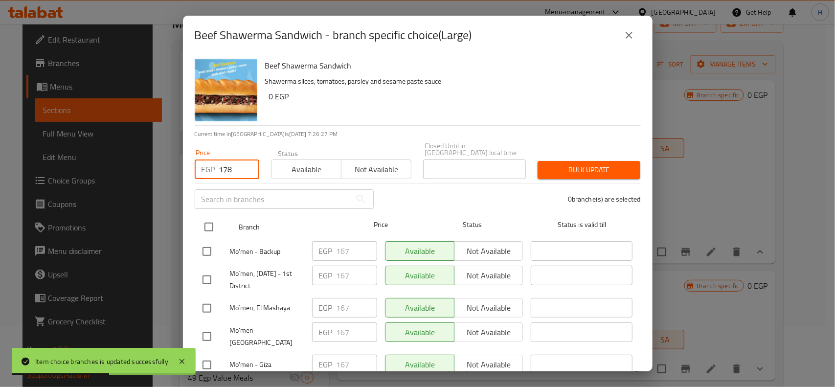
checkbox input "true"
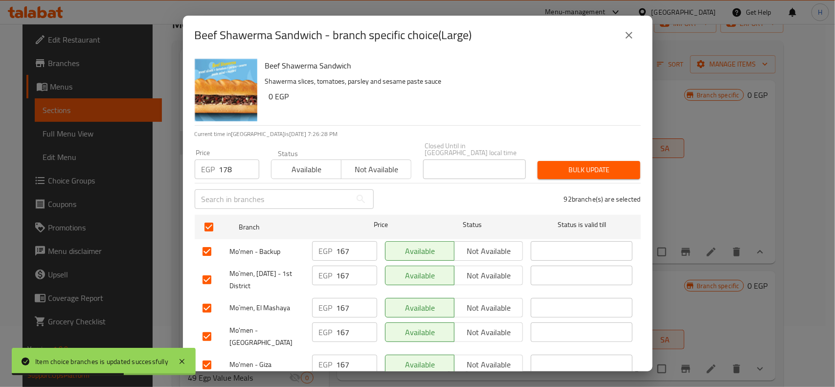
click at [616, 165] on span "Bulk update" at bounding box center [588, 170] width 87 height 12
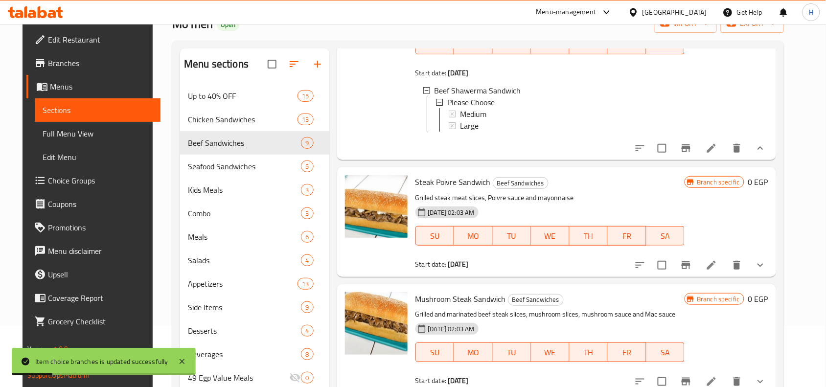
scroll to position [122, 0]
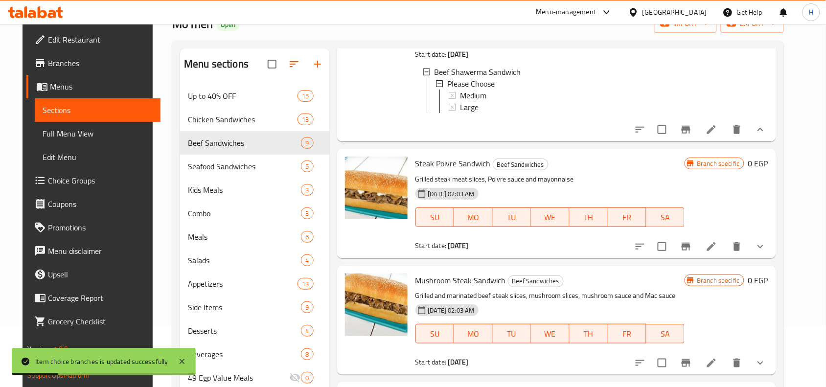
click at [772, 247] on button "show more" at bounding box center [759, 246] width 23 height 23
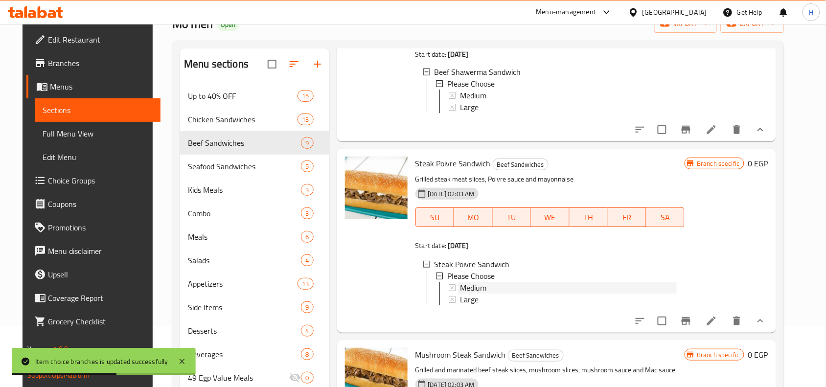
click at [475, 294] on span "Medium" at bounding box center [473, 288] width 26 height 12
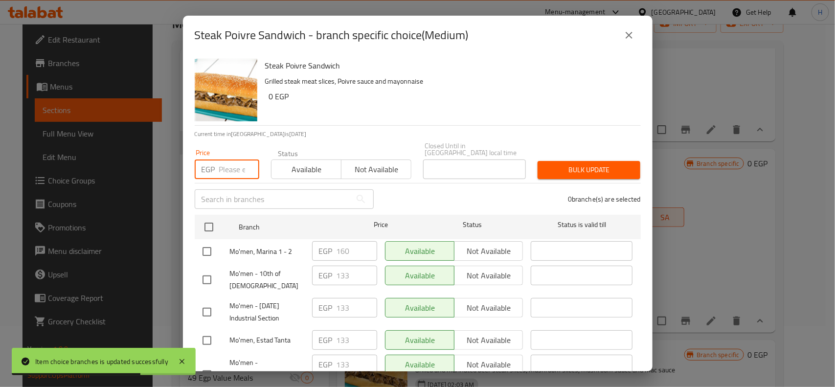
click at [227, 170] on input "number" at bounding box center [239, 169] width 40 height 20
paste input "139"
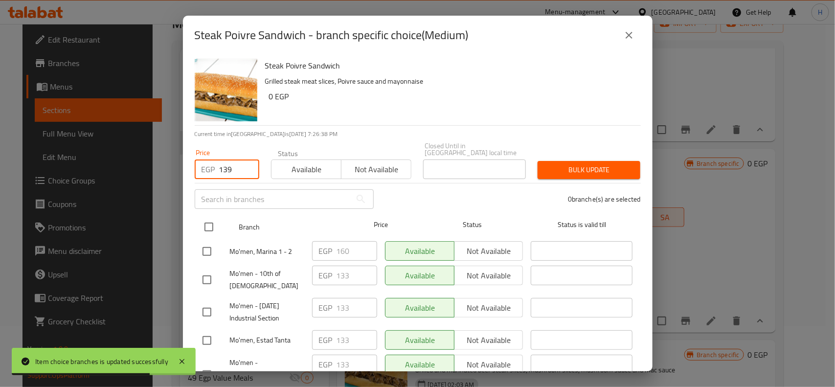
type input "139"
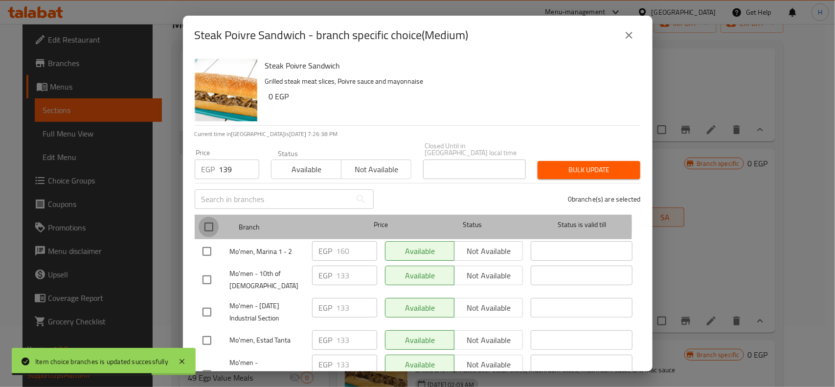
click at [213, 219] on input "checkbox" at bounding box center [209, 227] width 21 height 21
checkbox input "true"
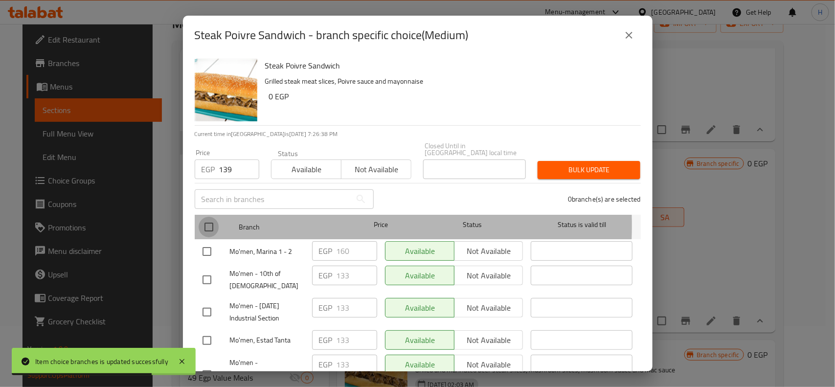
checkbox input "true"
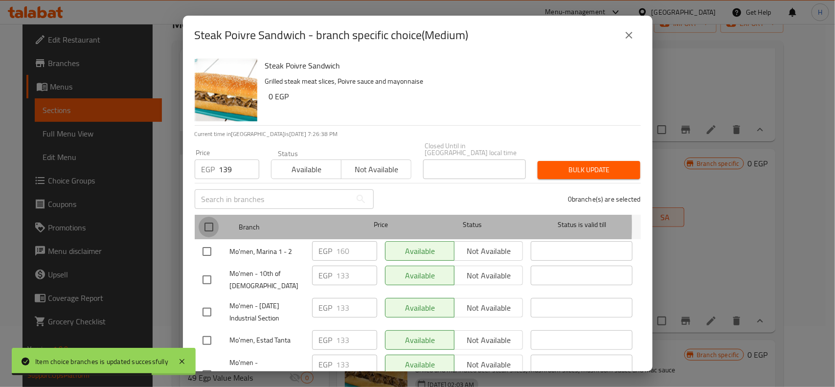
checkbox input "true"
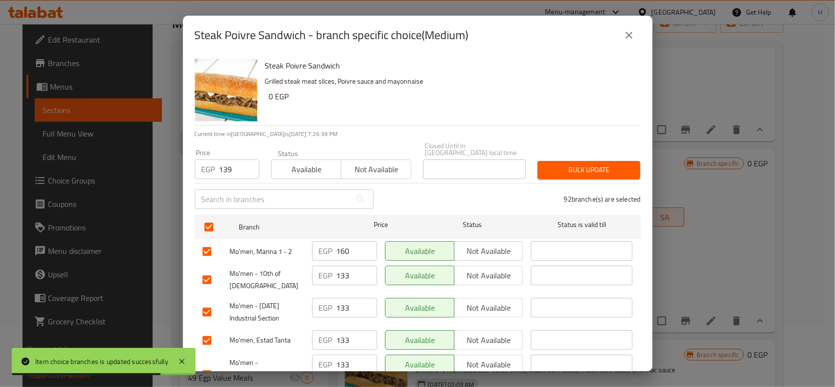
click at [598, 164] on span "Bulk update" at bounding box center [588, 170] width 87 height 12
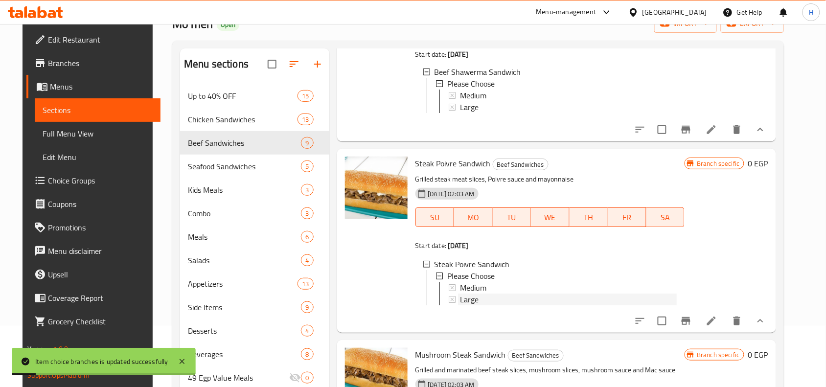
click at [477, 305] on div "Large" at bounding box center [568, 300] width 217 height 12
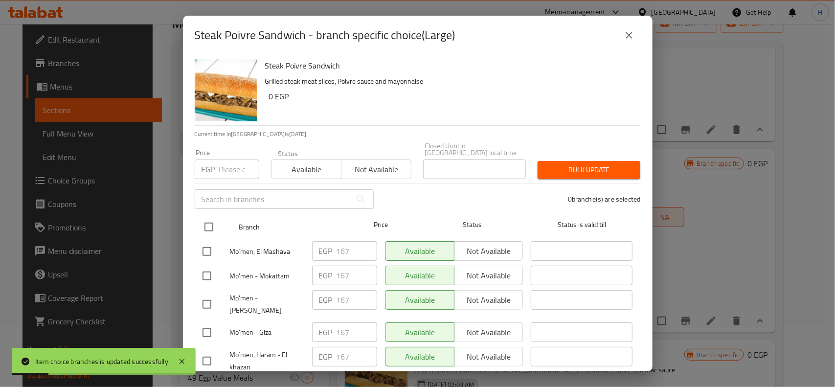
click at [209, 218] on input "checkbox" at bounding box center [209, 227] width 21 height 21
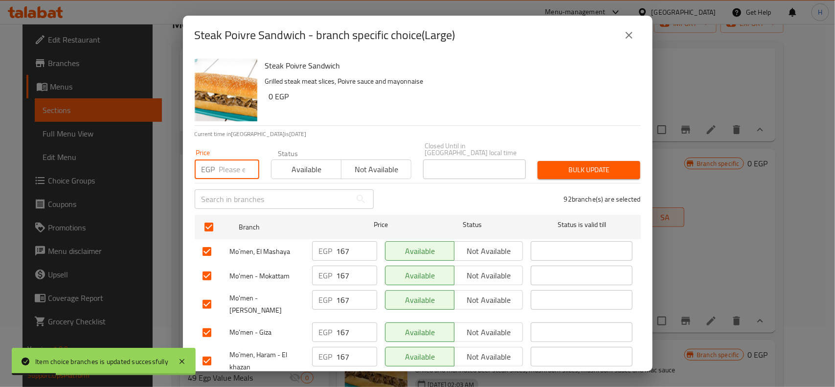
click at [220, 161] on input "number" at bounding box center [239, 169] width 40 height 20
paste input "178"
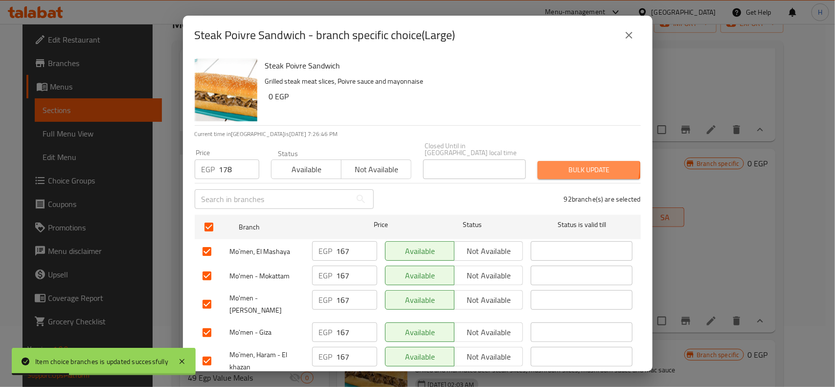
click at [561, 164] on span "Bulk update" at bounding box center [588, 170] width 87 height 12
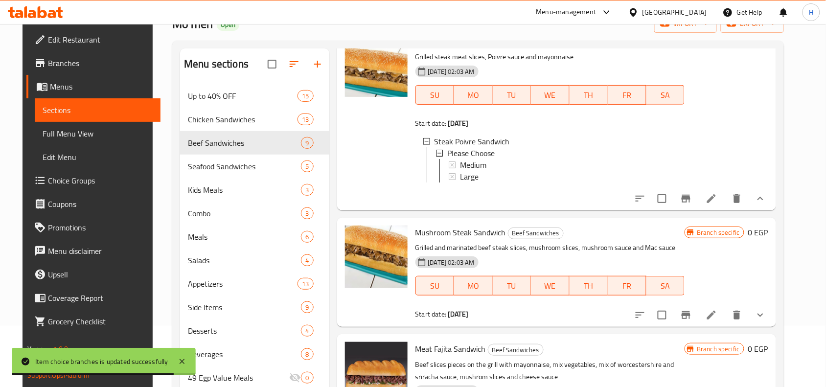
scroll to position [306, 0]
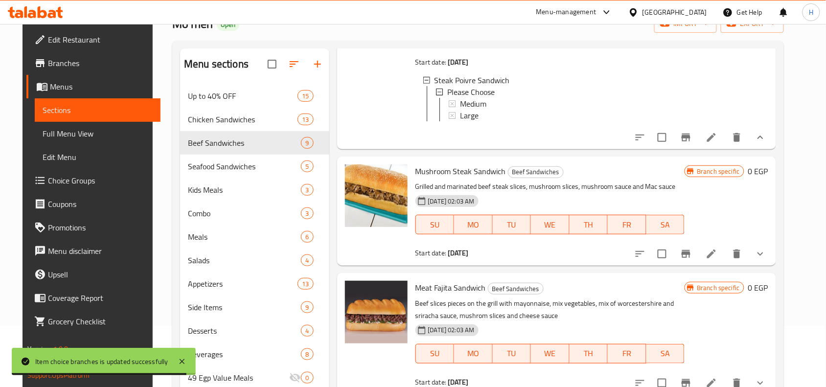
click at [767, 266] on button "show more" at bounding box center [759, 253] width 23 height 23
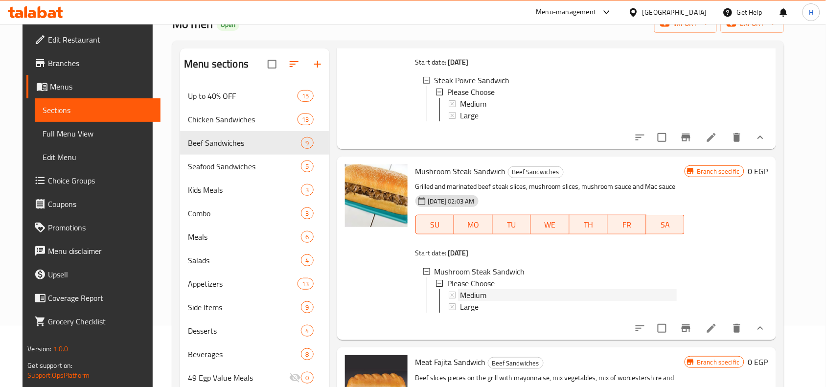
click at [474, 301] on span "Medium" at bounding box center [473, 295] width 26 height 12
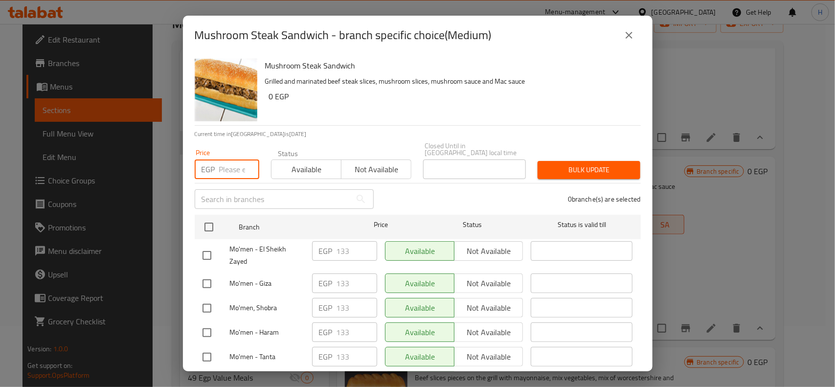
click at [231, 160] on input "number" at bounding box center [239, 169] width 40 height 20
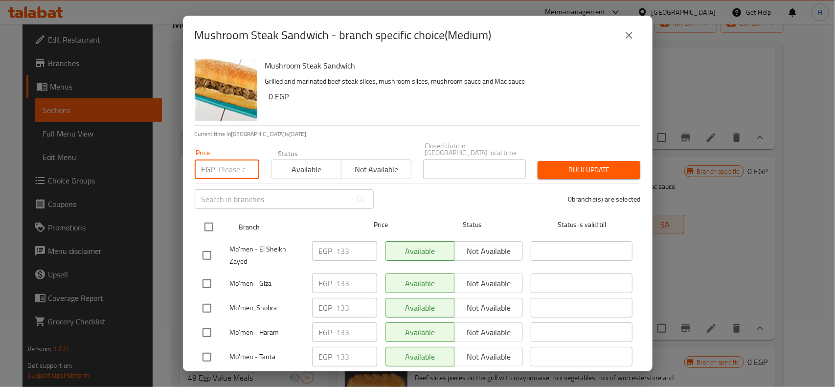
paste input "178"
click at [214, 220] on input "checkbox" at bounding box center [209, 227] width 21 height 21
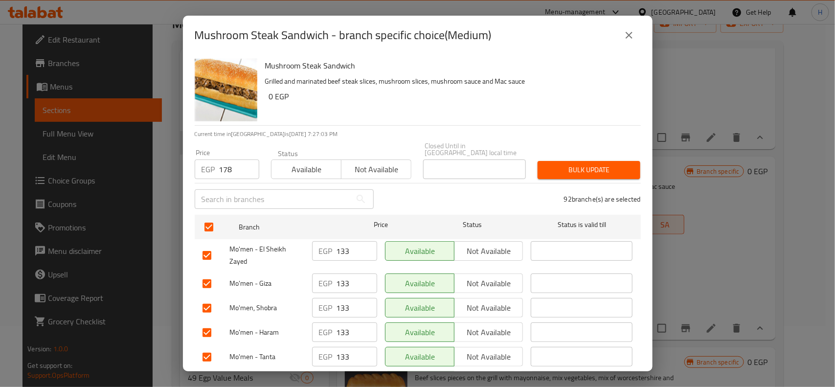
click at [625, 34] on icon "close" at bounding box center [629, 35] width 12 height 12
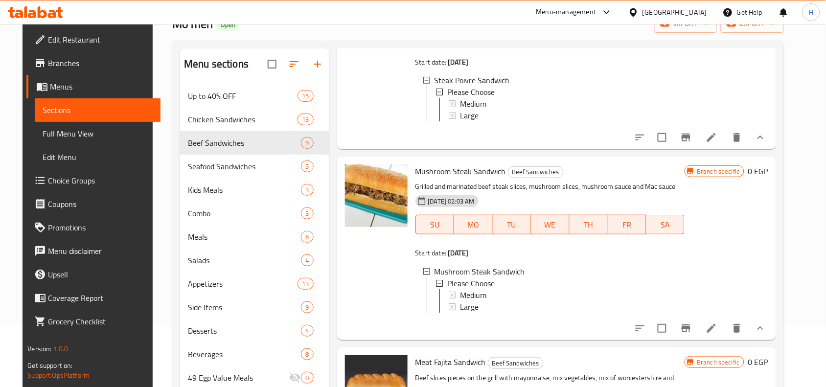
click at [474, 301] on span "Medium" at bounding box center [473, 295] width 26 height 12
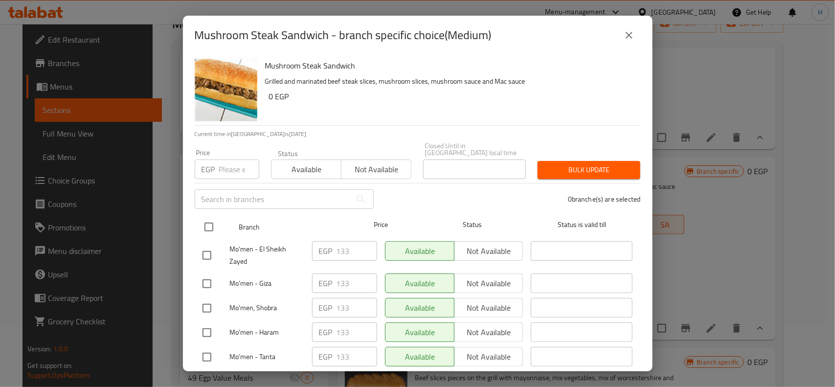
click at [201, 217] on input "checkbox" at bounding box center [209, 227] width 21 height 21
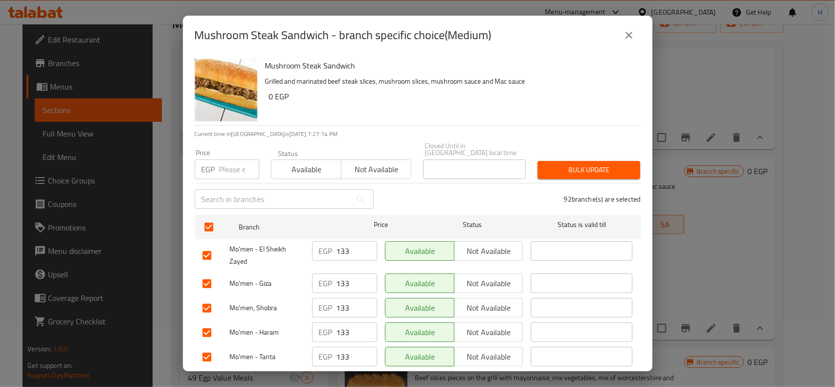
click at [214, 167] on p "EGP" at bounding box center [209, 169] width 14 height 12
click at [239, 165] on input "number" at bounding box center [239, 169] width 40 height 20
paste input "139"
click at [595, 164] on span "Bulk update" at bounding box center [588, 170] width 87 height 12
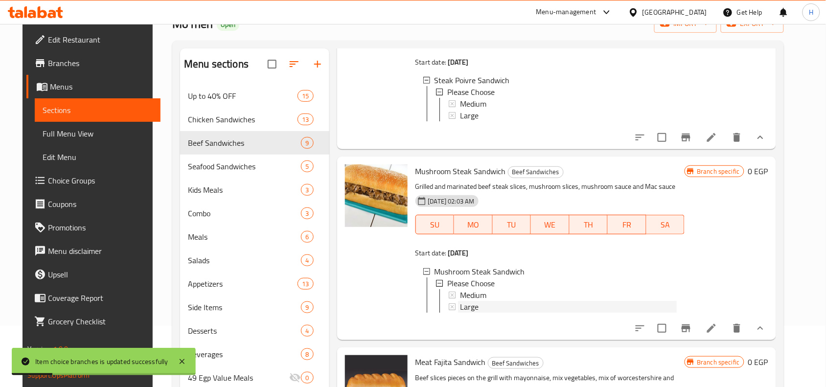
click at [462, 313] on span "Large" at bounding box center [469, 307] width 19 height 12
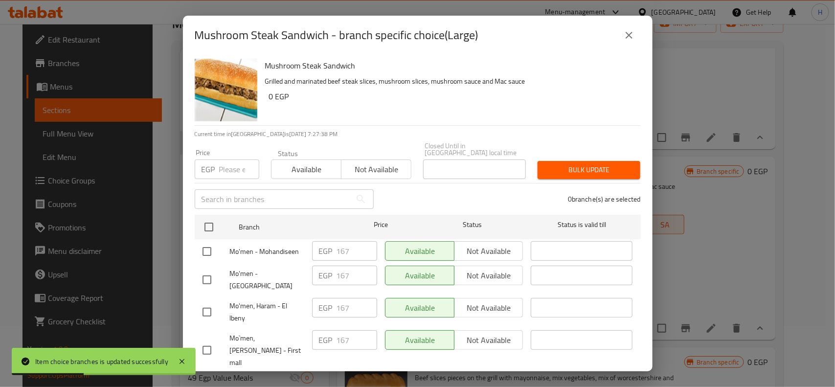
click at [206, 217] on input "checkbox" at bounding box center [209, 227] width 21 height 21
click at [233, 164] on input "number" at bounding box center [239, 169] width 40 height 20
paste input "178"
click at [556, 164] on span "Bulk update" at bounding box center [588, 170] width 87 height 12
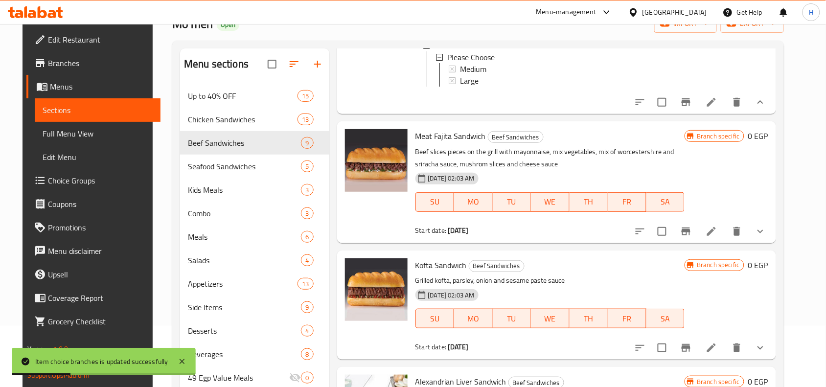
scroll to position [550, 0]
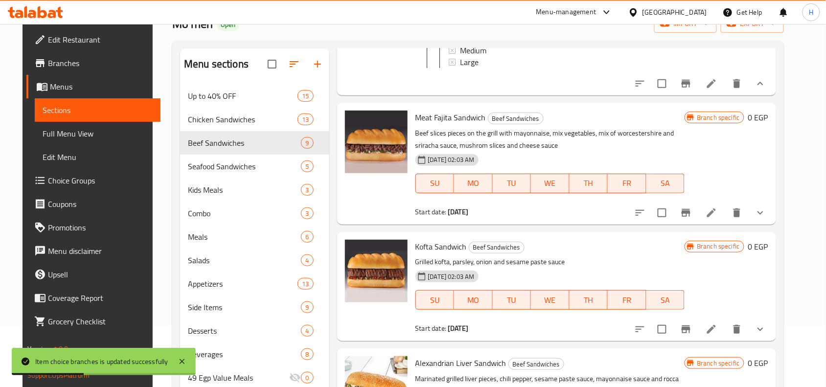
click at [766, 219] on icon "show more" at bounding box center [760, 213] width 12 height 12
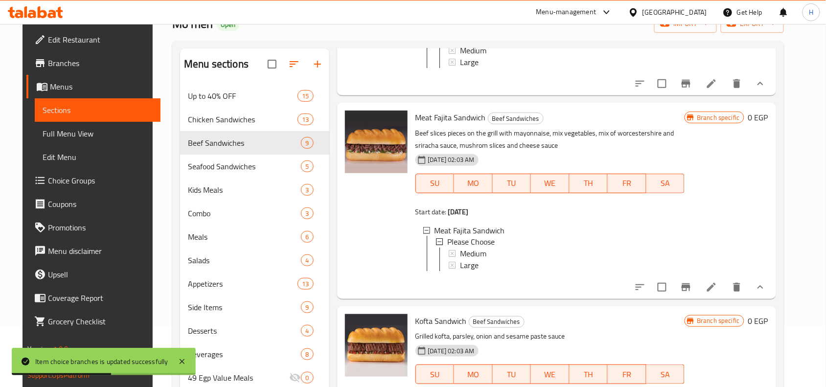
scroll to position [611, 0]
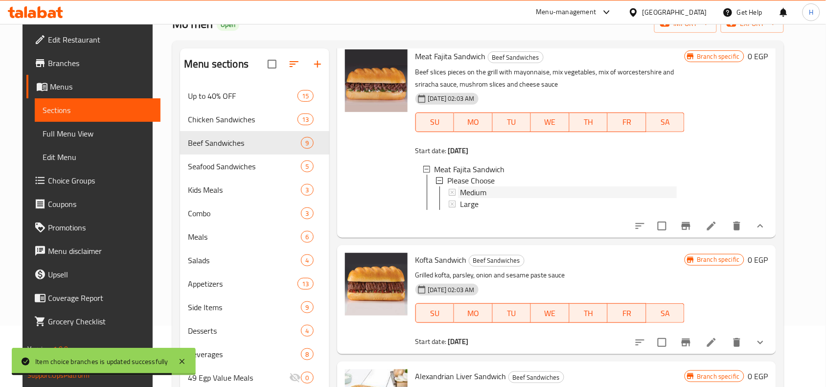
click at [473, 199] on span "Medium" at bounding box center [473, 193] width 26 height 12
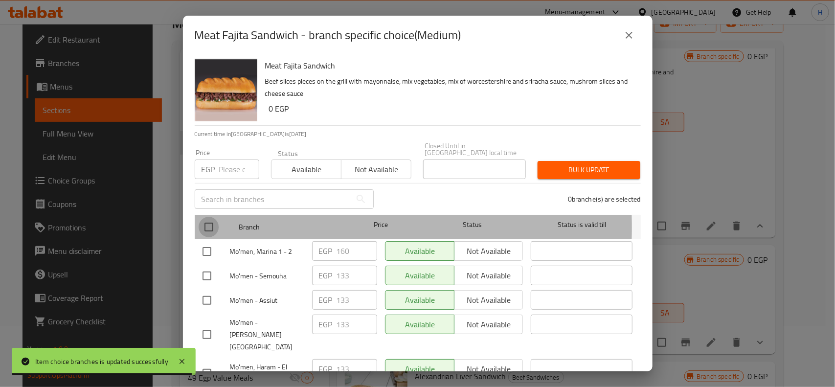
drag, startPoint x: 208, startPoint y: 221, endPoint x: 211, endPoint y: 182, distance: 38.8
click at [208, 220] on input "checkbox" at bounding box center [209, 227] width 21 height 21
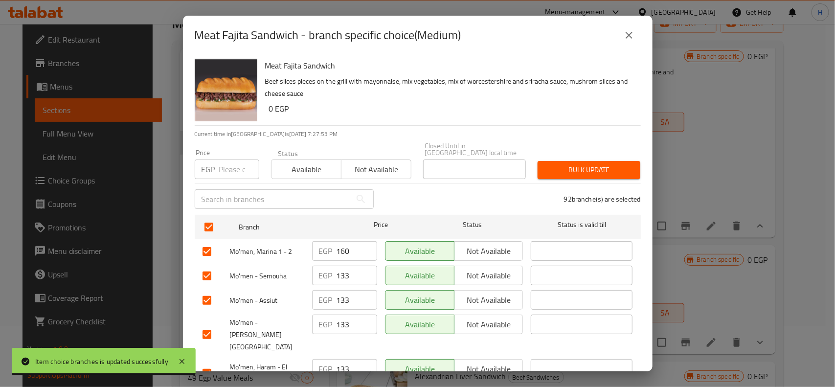
click at [220, 149] on div "Price EGP Price" at bounding box center [227, 164] width 65 height 30
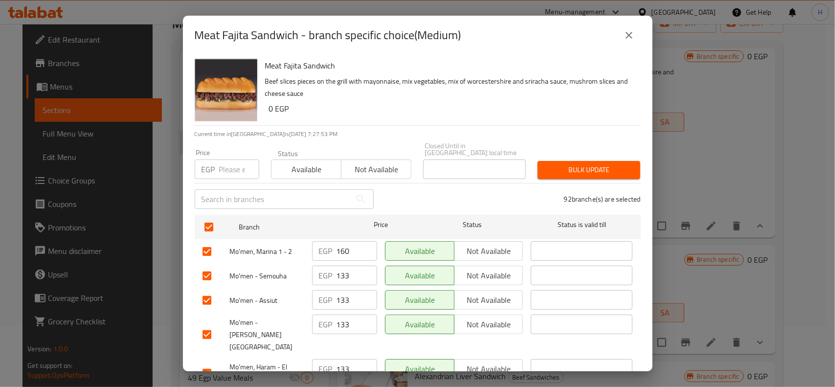
click at [230, 160] on input "number" at bounding box center [239, 169] width 40 height 20
paste input "139"
click at [549, 164] on span "Bulk update" at bounding box center [588, 170] width 87 height 12
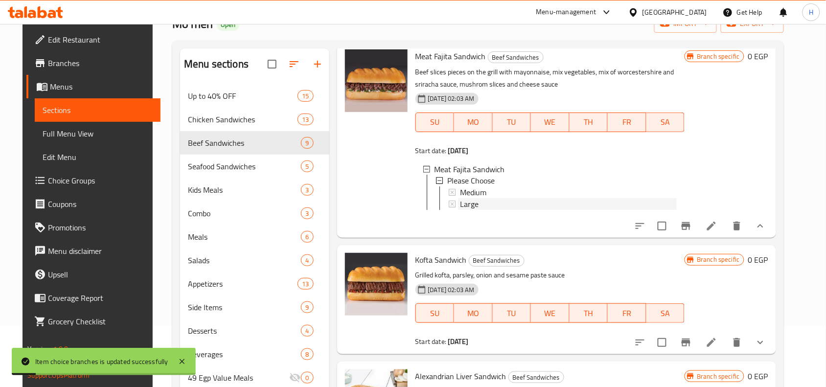
click at [468, 210] on span "Large" at bounding box center [469, 205] width 19 height 12
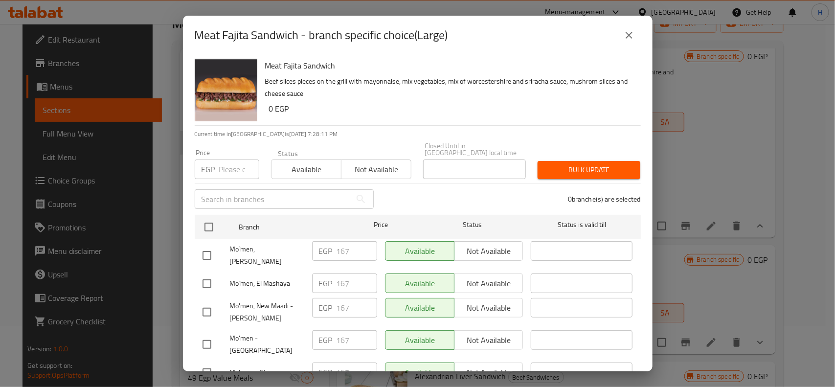
click at [238, 159] on input "number" at bounding box center [239, 169] width 40 height 20
paste input "178"
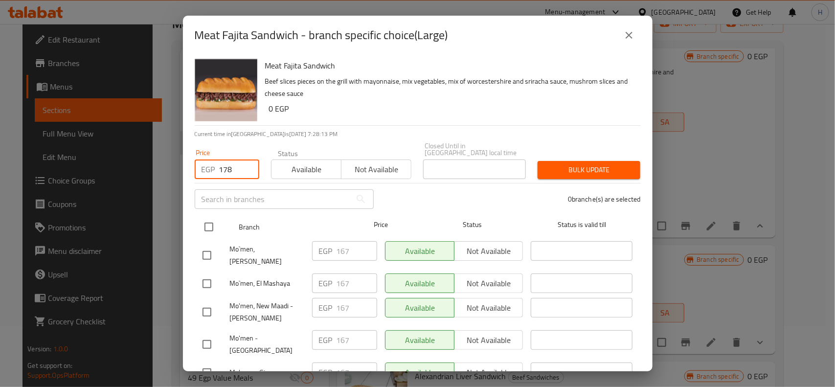
click at [211, 221] on input "checkbox" at bounding box center [209, 227] width 21 height 21
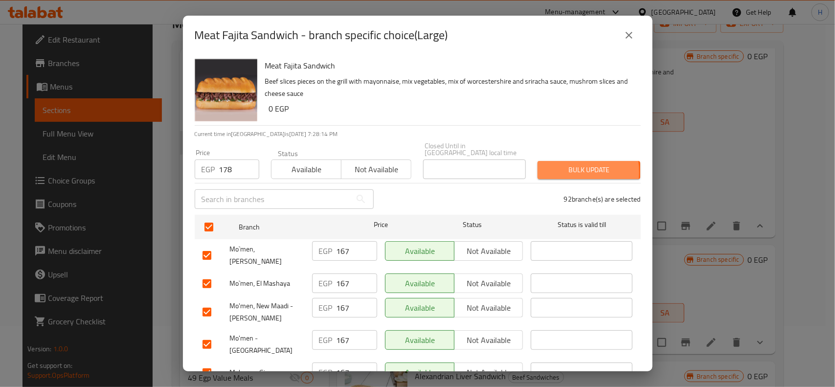
click at [545, 165] on span "Bulk update" at bounding box center [588, 170] width 87 height 12
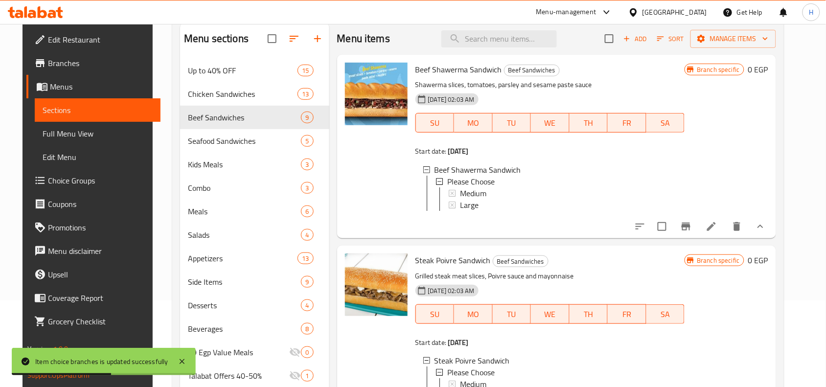
scroll to position [0, 0]
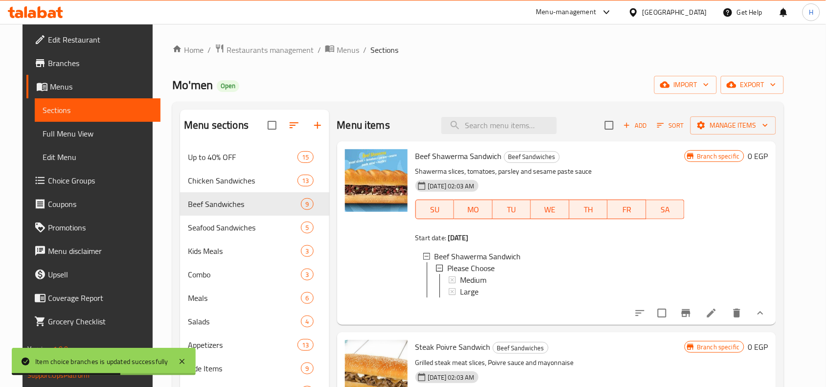
drag, startPoint x: 482, startPoint y: 105, endPoint x: 485, endPoint y: 123, distance: 17.8
click at [485, 123] on input "search" at bounding box center [498, 125] width 115 height 17
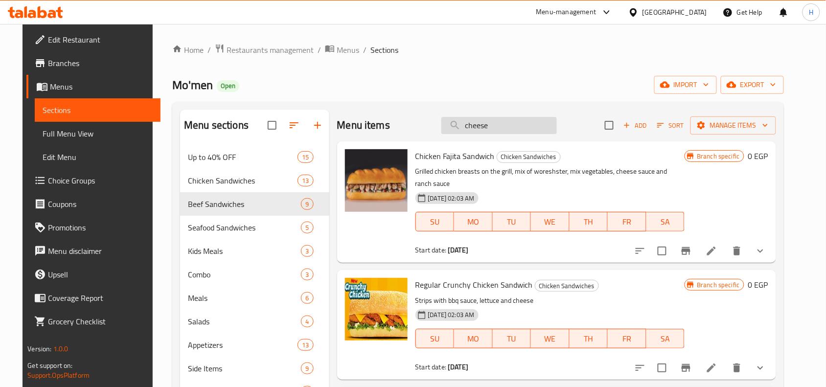
click at [483, 120] on input "cheese" at bounding box center [498, 125] width 115 height 17
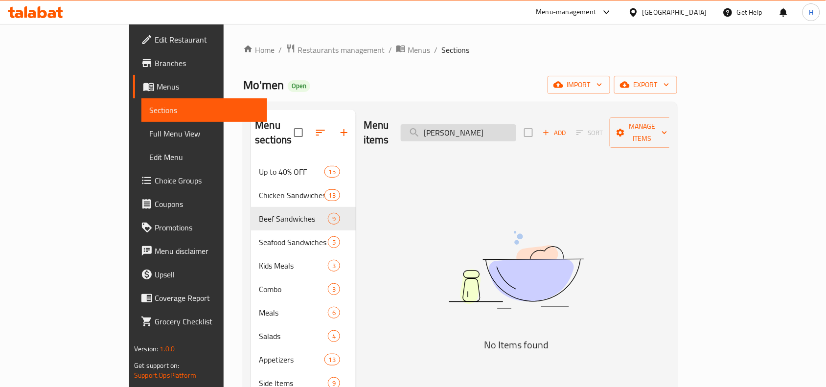
click at [480, 131] on input "فيلي تشيز" at bounding box center [458, 132] width 115 height 17
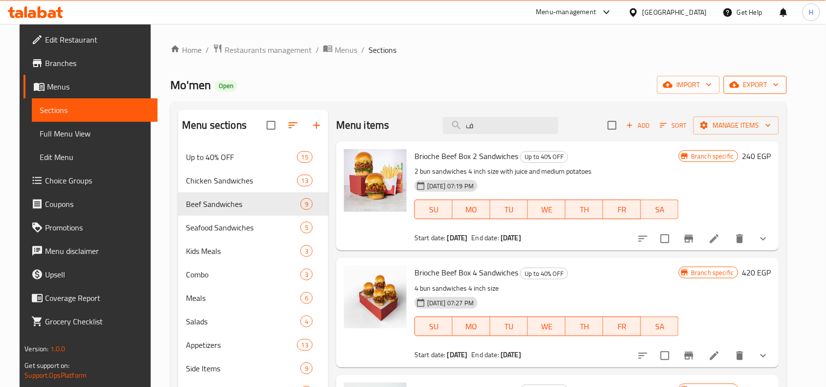
click at [739, 81] on icon "button" at bounding box center [734, 85] width 10 height 10
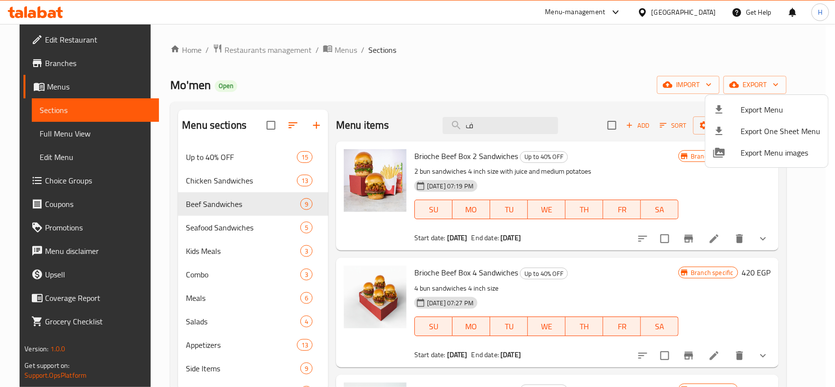
click at [735, 113] on div at bounding box center [726, 110] width 27 height 12
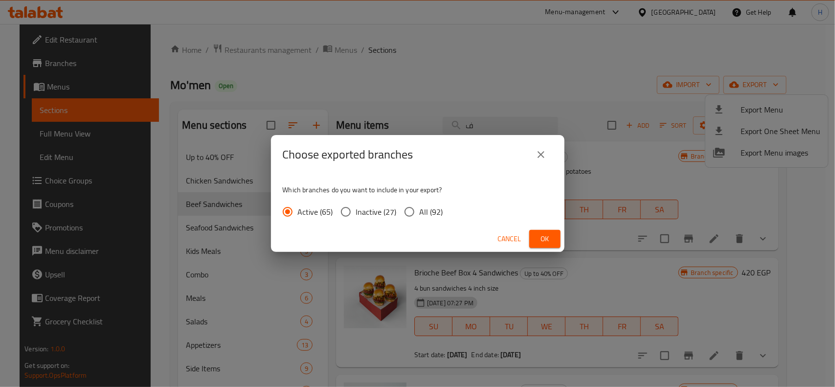
click at [435, 211] on span "All (92)" at bounding box center [431, 212] width 23 height 12
click at [420, 211] on input "All (92)" at bounding box center [409, 212] width 21 height 21
click at [537, 240] on span "Ok" at bounding box center [545, 239] width 16 height 12
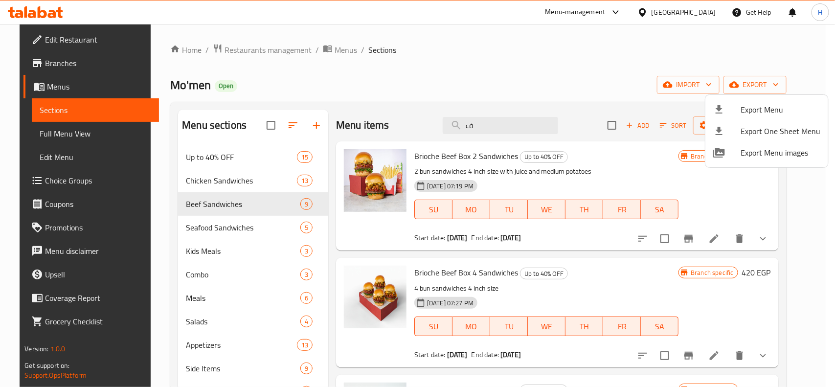
click at [76, 145] on div at bounding box center [417, 193] width 835 height 387
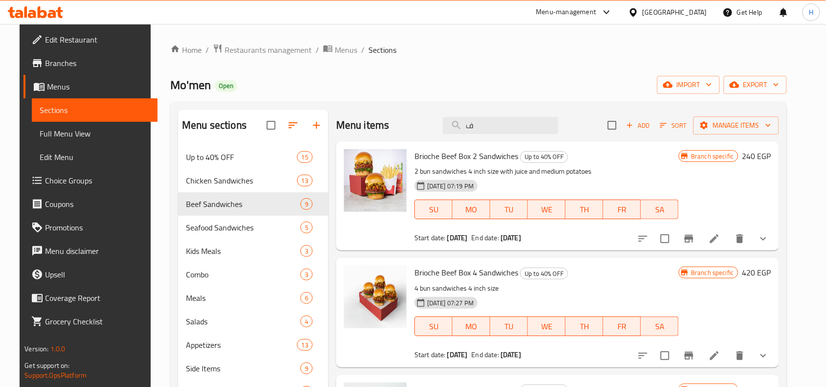
click at [79, 135] on span "Full Menu View" at bounding box center [95, 134] width 110 height 12
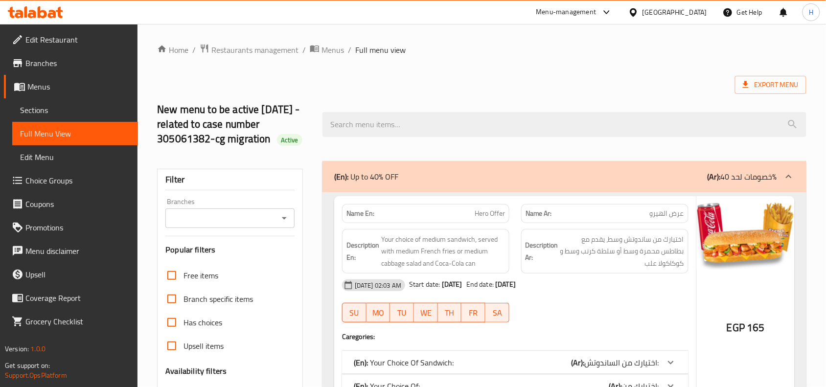
scroll to position [306, 0]
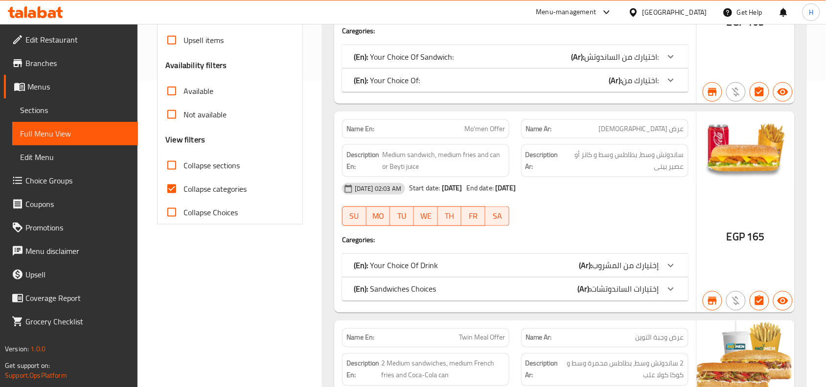
click at [205, 190] on span "Collapse categories" at bounding box center [214, 189] width 63 height 12
click at [183, 190] on input "Collapse categories" at bounding box center [171, 188] width 23 height 23
click at [204, 168] on span "Collapse sections" at bounding box center [211, 165] width 56 height 12
click at [183, 168] on input "Collapse sections" at bounding box center [171, 165] width 23 height 23
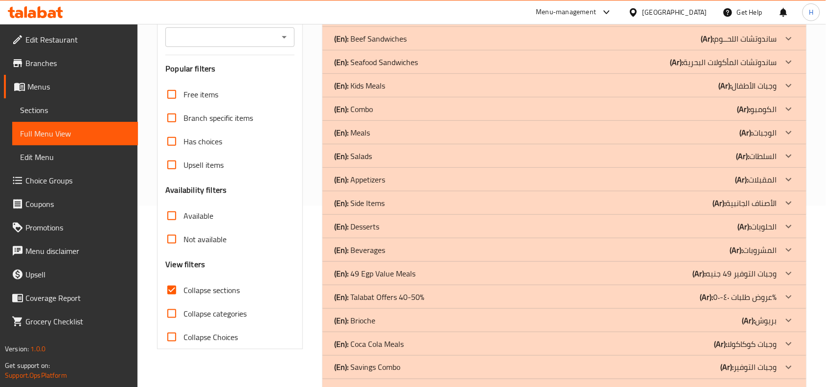
scroll to position [159, 0]
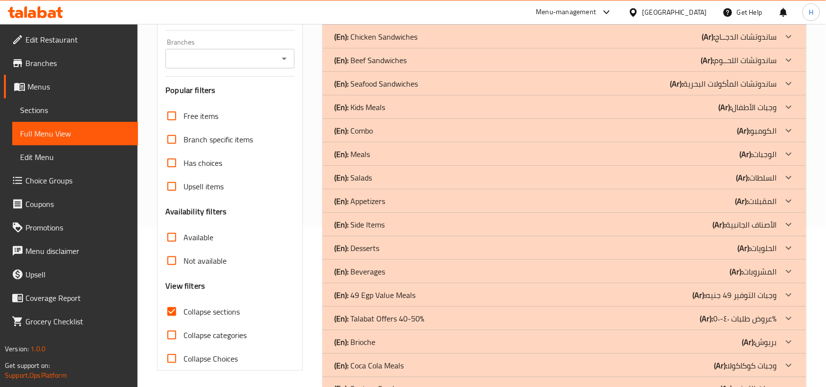
click at [427, 59] on div "(En): Beef Sandwiches (Ar): ساندوتشات اللحــوم" at bounding box center [555, 60] width 443 height 12
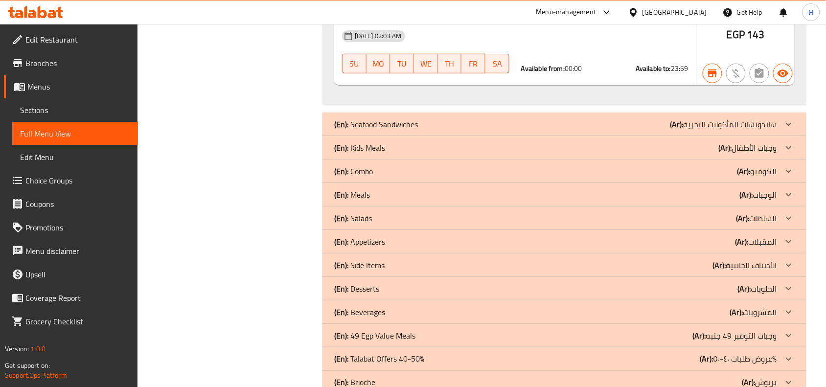
scroll to position [2404, 0]
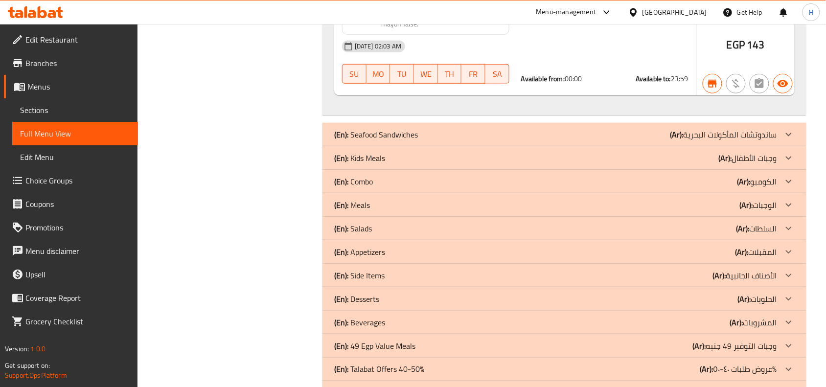
click at [135, 114] on link "Sections" at bounding box center [75, 109] width 126 height 23
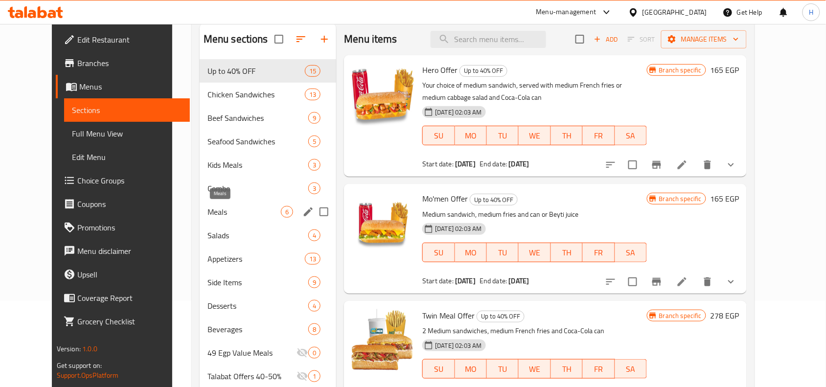
scroll to position [76, 0]
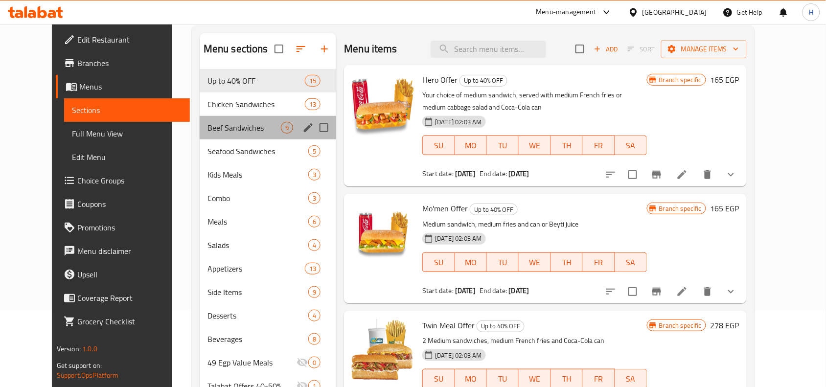
click at [236, 137] on div "Beef Sandwiches 9" at bounding box center [268, 127] width 137 height 23
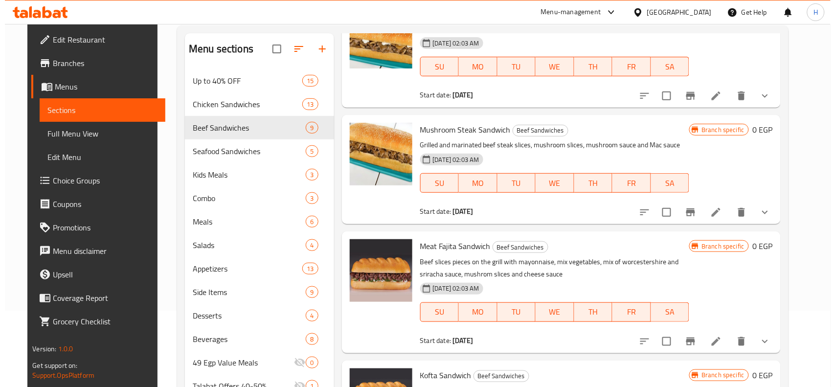
scroll to position [245, 0]
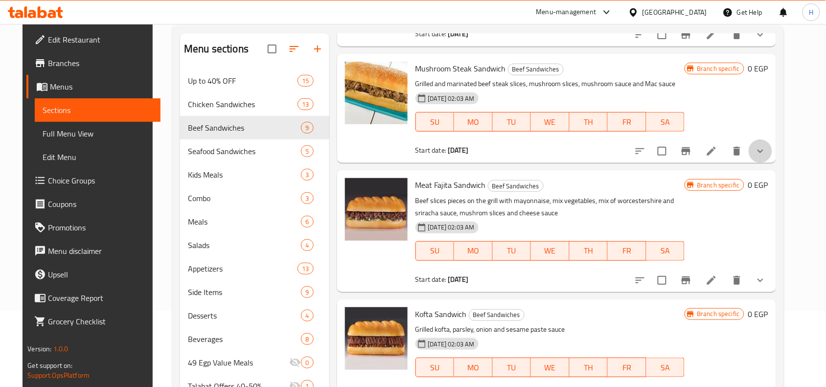
click at [772, 158] on button "show more" at bounding box center [759, 150] width 23 height 23
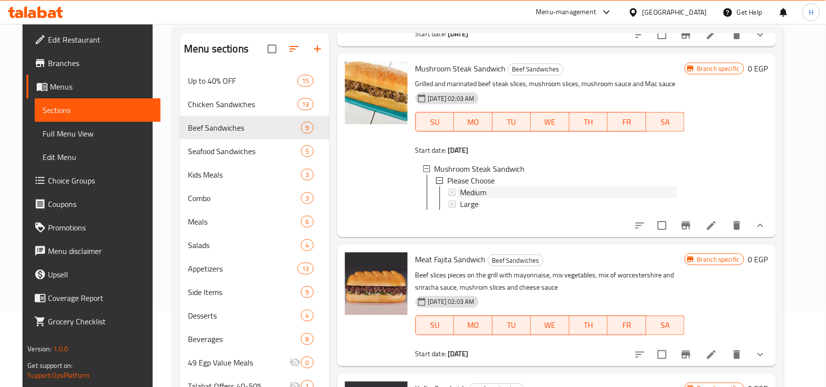
click at [555, 190] on div "Medium" at bounding box center [568, 192] width 217 height 12
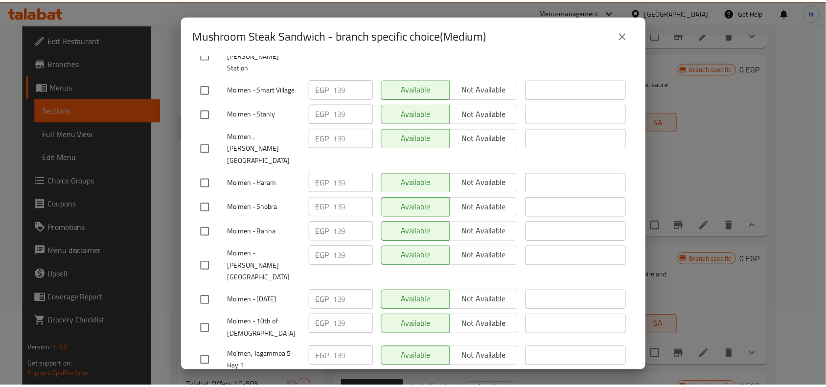
scroll to position [2383, 0]
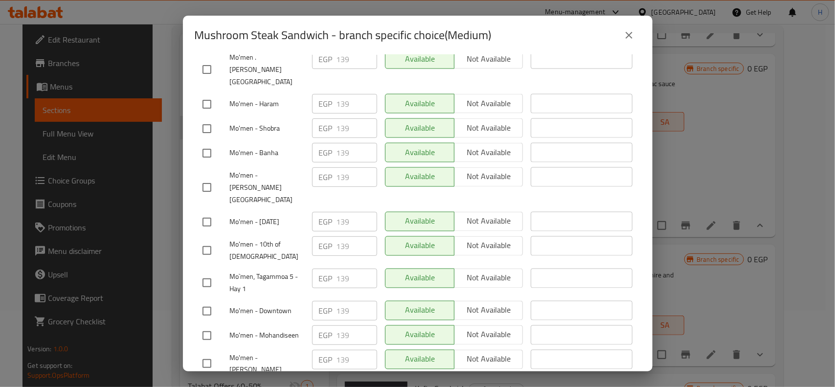
click at [635, 33] on button "close" at bounding box center [628, 34] width 23 height 23
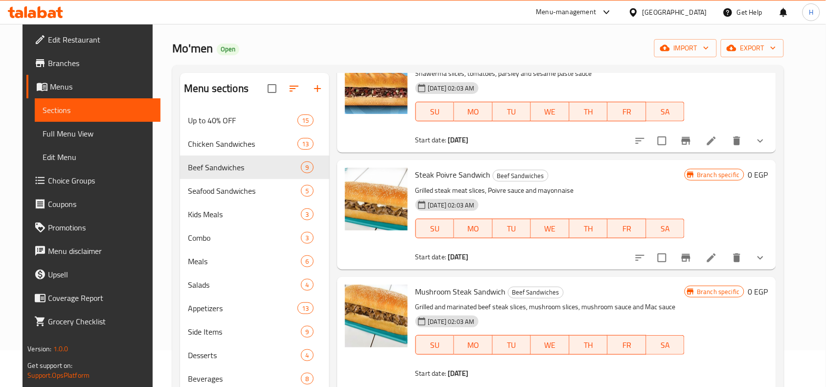
scroll to position [15, 0]
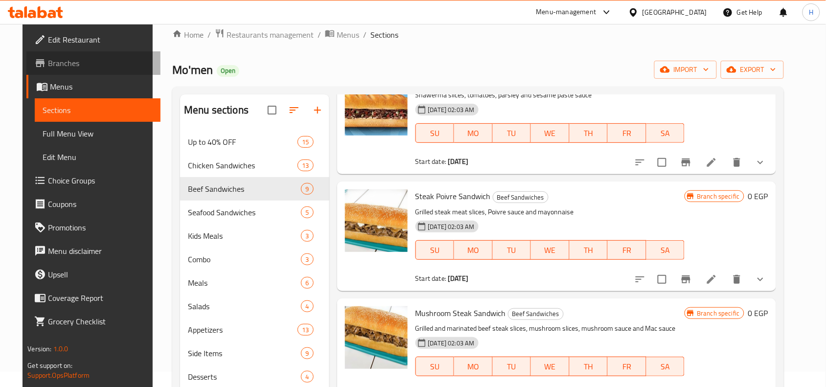
click at [95, 63] on span "Branches" at bounding box center [100, 63] width 105 height 12
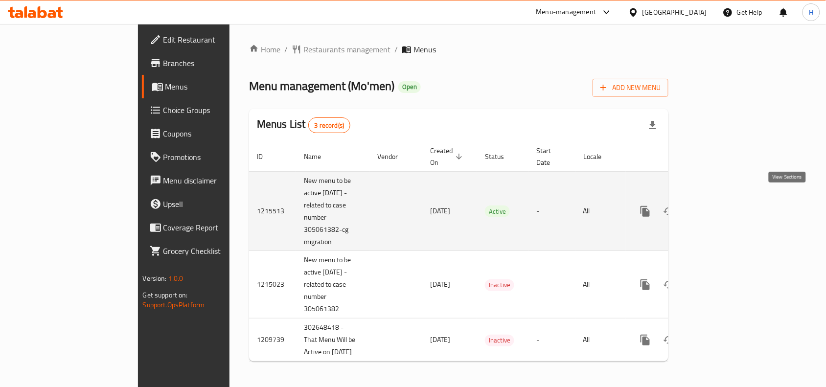
click at [722, 205] on icon "enhanced table" at bounding box center [716, 211] width 12 height 12
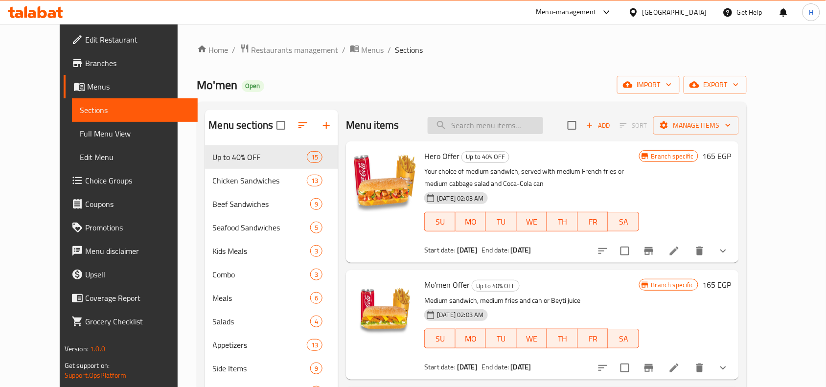
click at [483, 126] on input "search" at bounding box center [485, 125] width 115 height 17
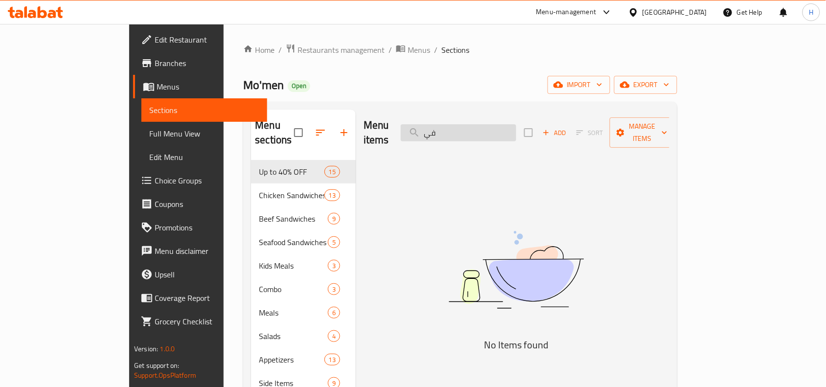
type input "ف"
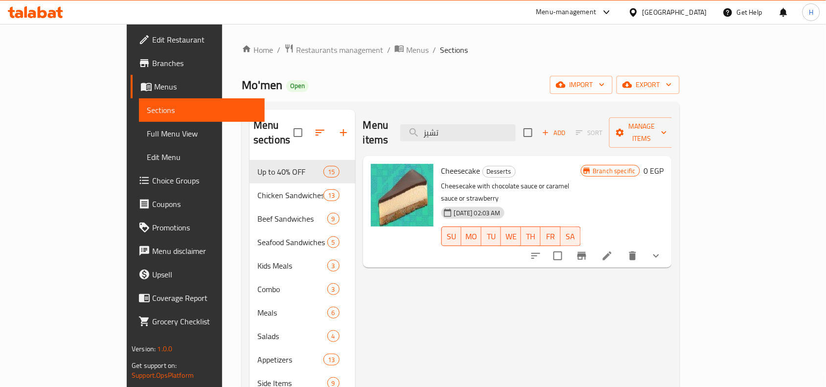
type input "تشيز"
click at [672, 79] on span "export" at bounding box center [647, 85] width 47 height 12
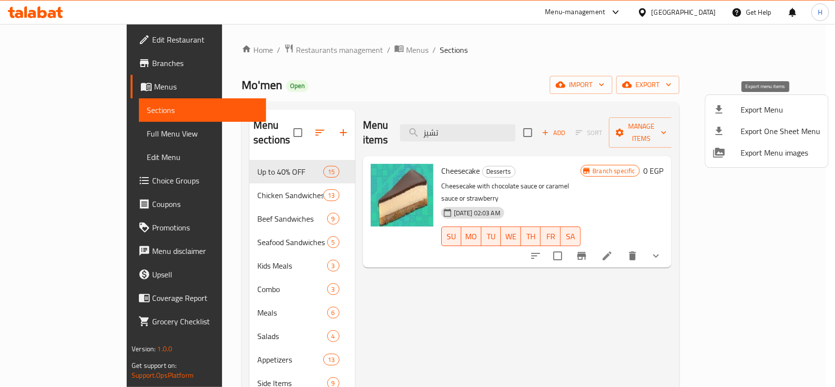
click at [759, 118] on li "Export Menu" at bounding box center [766, 110] width 123 height 22
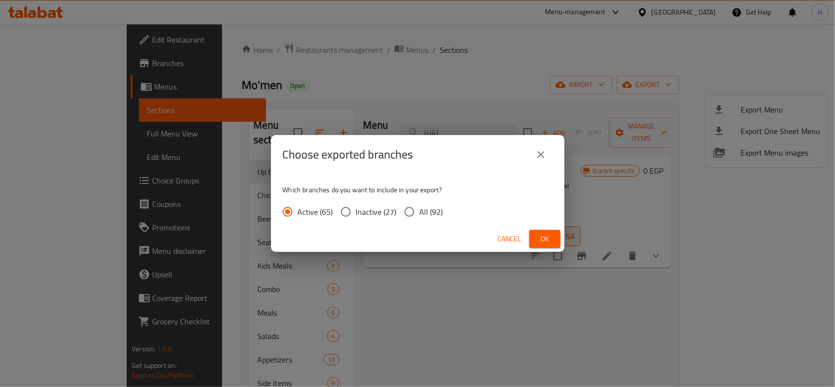
click at [420, 206] on span "All (92)" at bounding box center [431, 212] width 23 height 12
click at [419, 204] on input "All (92)" at bounding box center [409, 212] width 21 height 21
radio input "true"
click at [535, 238] on button "Ok" at bounding box center [544, 239] width 31 height 18
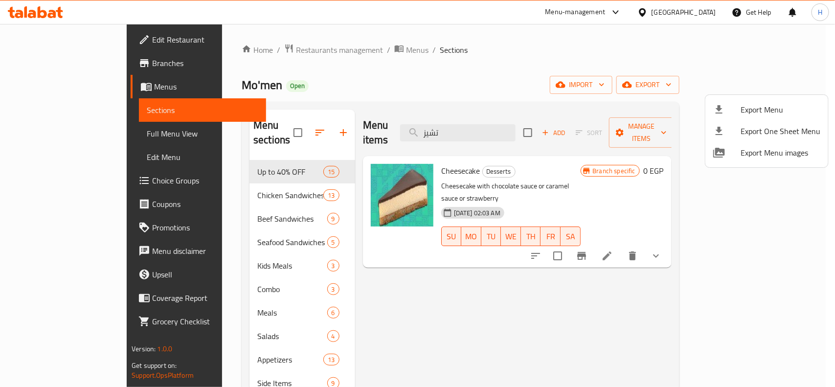
click at [60, 18] on div at bounding box center [417, 193] width 835 height 387
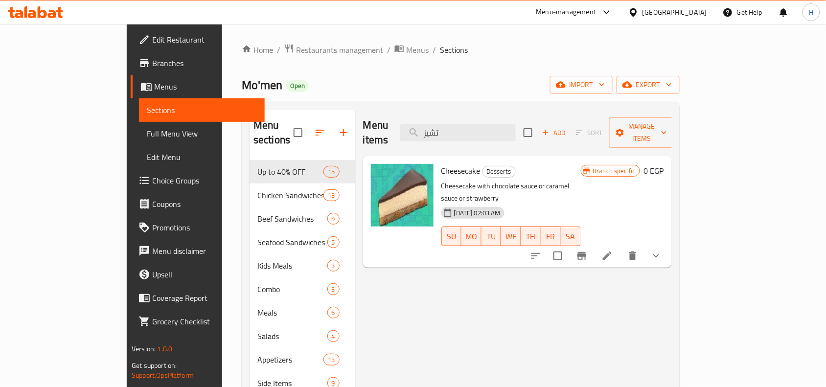
click at [60, 18] on div at bounding box center [35, 12] width 55 height 12
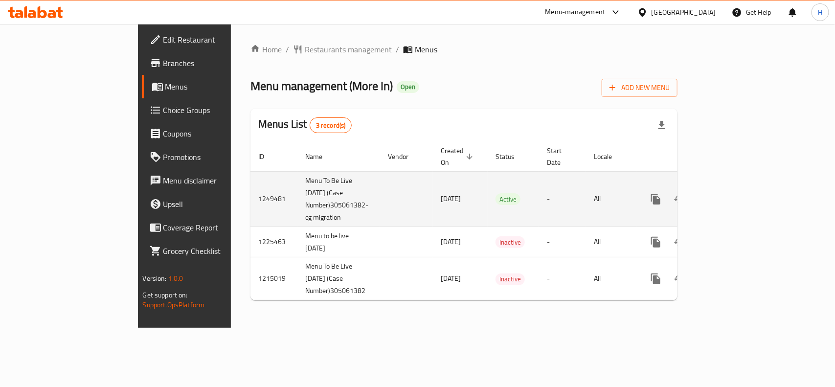
click at [732, 193] on icon "enhanced table" at bounding box center [727, 199] width 12 height 12
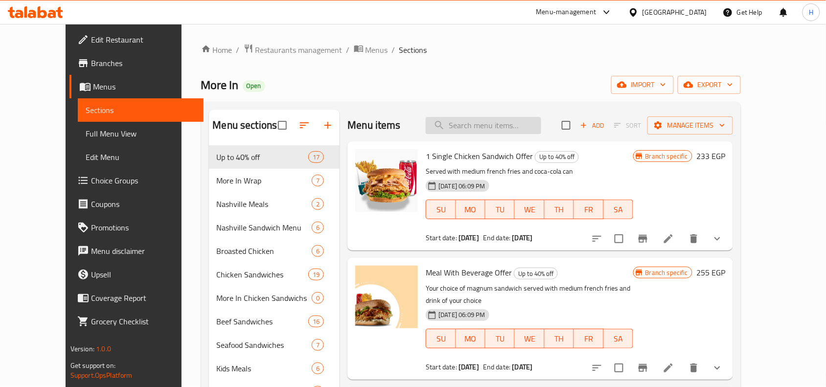
click at [486, 133] on input "search" at bounding box center [483, 125] width 115 height 17
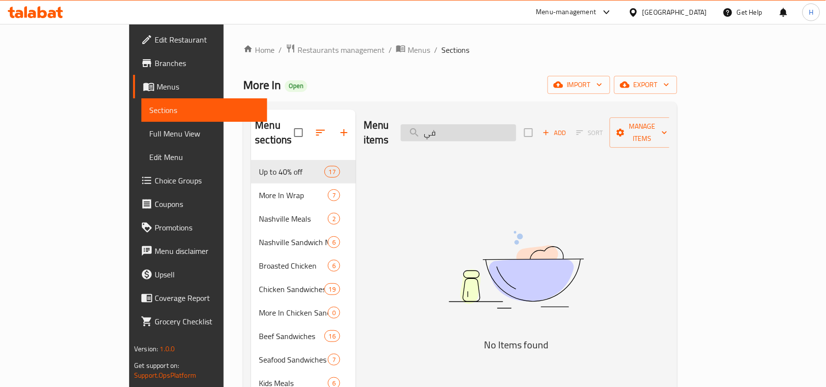
type input "ف"
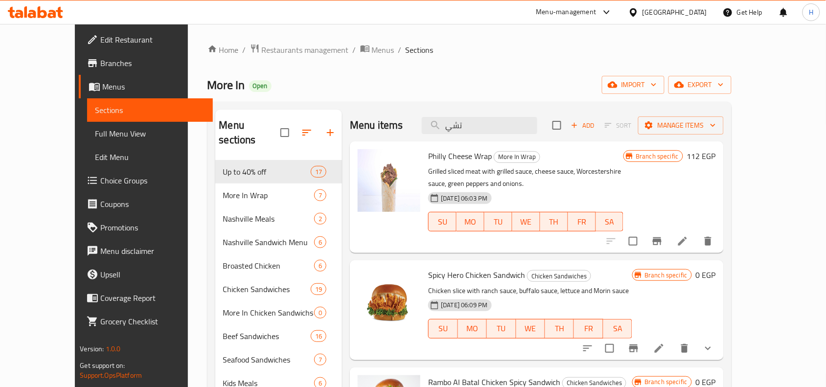
type input "تشي"
drag, startPoint x: 409, startPoint y: 155, endPoint x: 471, endPoint y: 156, distance: 61.2
click at [471, 156] on span "Philly Cheese Wrap" at bounding box center [460, 156] width 64 height 15
copy span "Philly Cheese Wrap"
click at [724, 88] on span "export" at bounding box center [699, 85] width 47 height 12
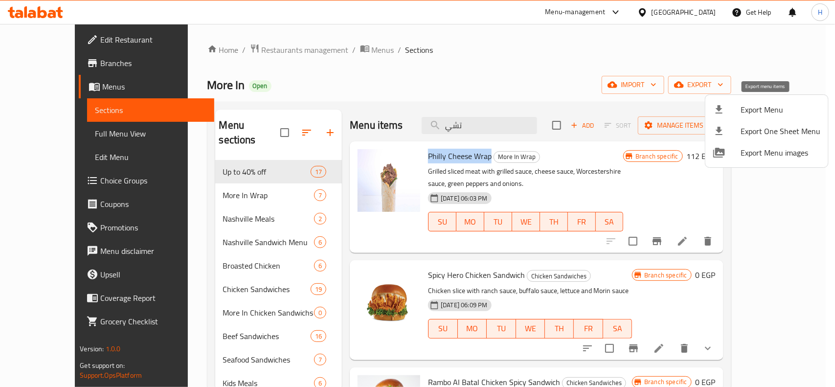
click at [724, 109] on icon at bounding box center [719, 110] width 12 height 12
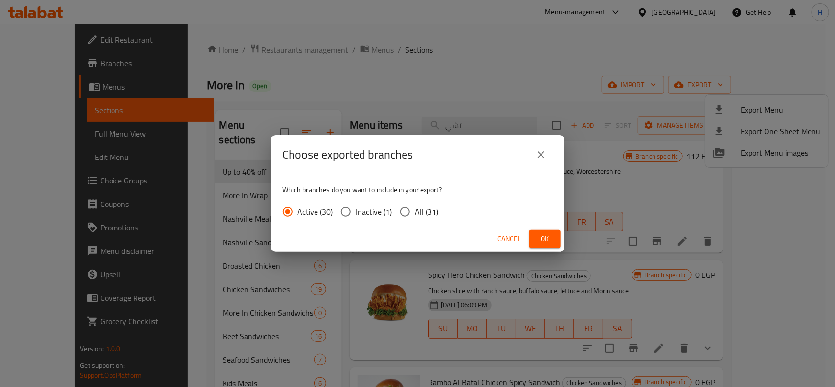
click at [423, 209] on span "All (31)" at bounding box center [426, 212] width 23 height 12
click at [415, 209] on input "All (31)" at bounding box center [405, 212] width 21 height 21
radio input "true"
click at [539, 235] on span "Ok" at bounding box center [545, 239] width 16 height 12
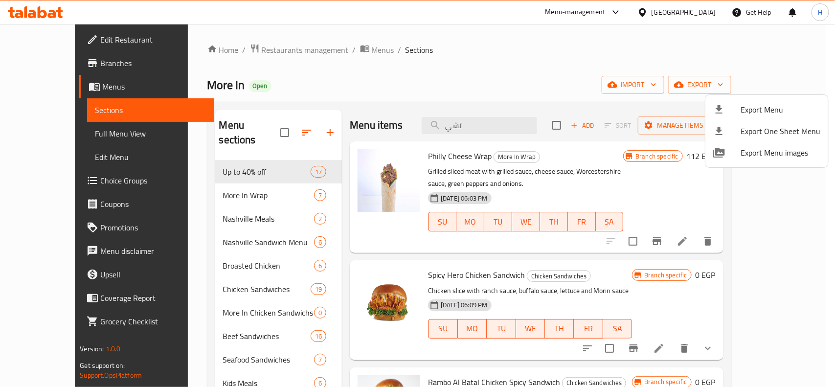
click at [58, 19] on div at bounding box center [417, 193] width 835 height 387
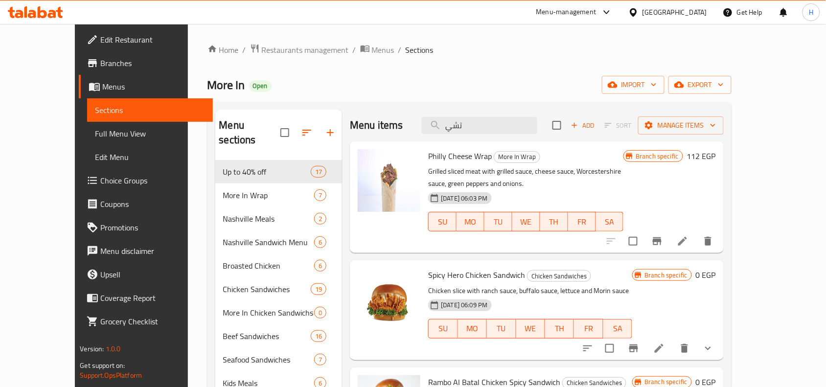
click at [56, 18] on div at bounding box center [35, 12] width 55 height 12
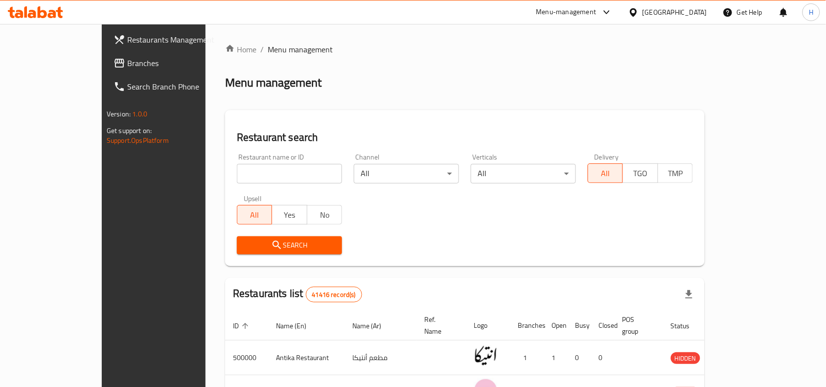
click at [127, 65] on span "Branches" at bounding box center [179, 63] width 105 height 12
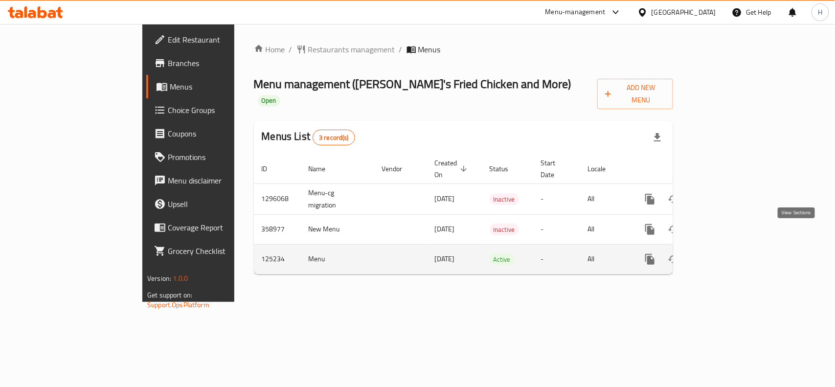
click at [726, 253] on icon "enhanced table" at bounding box center [721, 259] width 12 height 12
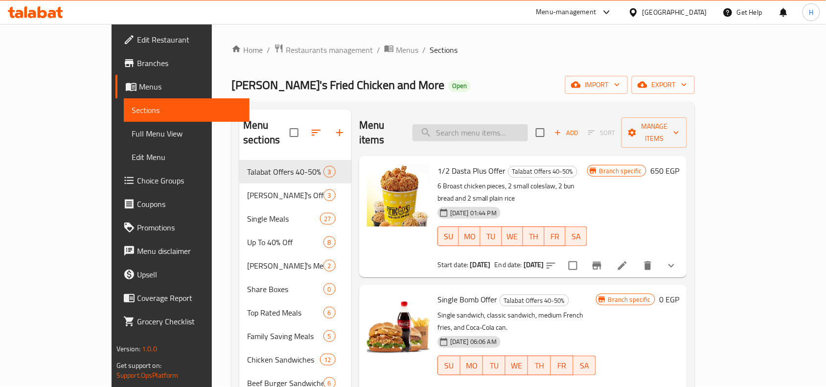
click at [528, 129] on input "search" at bounding box center [469, 132] width 115 height 17
paste input "4 Share Offers 2"
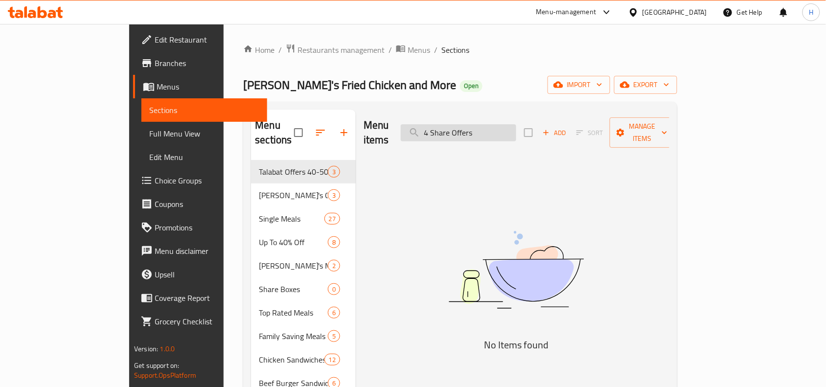
click at [490, 124] on input "4 Share Offers" at bounding box center [458, 132] width 115 height 17
paste input "Diesel Offer"
click at [490, 124] on input "4 Diesel OfferOffers" at bounding box center [458, 132] width 115 height 17
paste input "Diesel Offer"
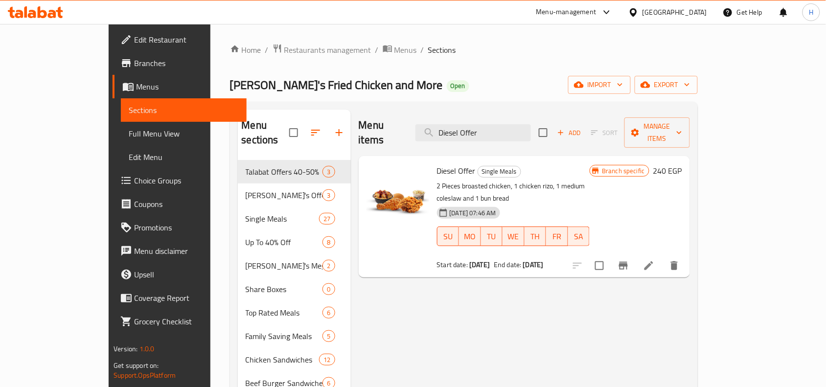
type input "Diesel Offer"
click at [113, 77] on link "Menus" at bounding box center [180, 86] width 134 height 23
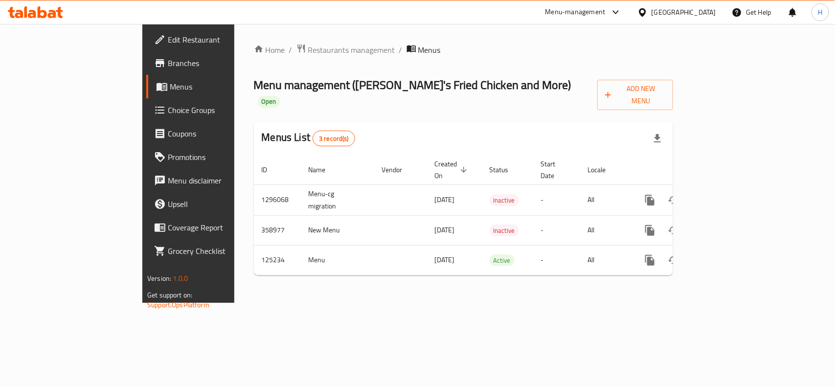
click at [168, 65] on span "Branches" at bounding box center [221, 63] width 106 height 12
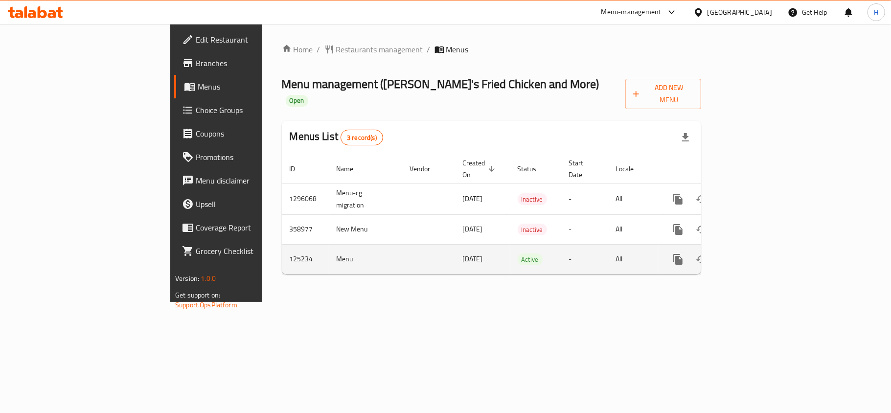
click at [760, 248] on link "enhanced table" at bounding box center [748, 259] width 23 height 23
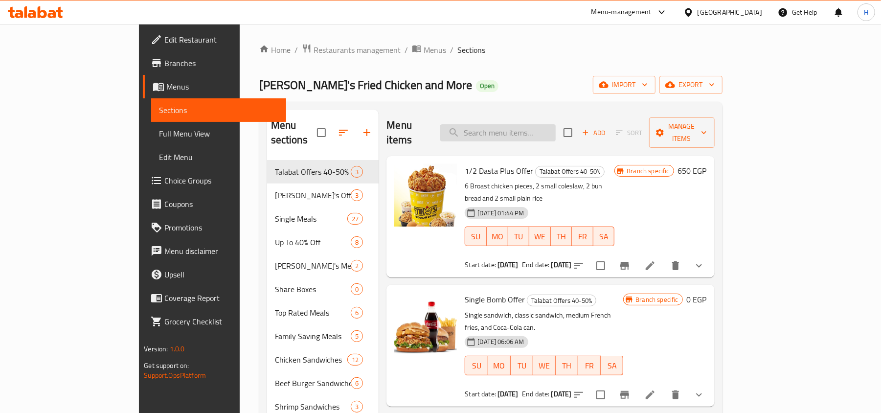
click at [556, 124] on input "search" at bounding box center [497, 132] width 115 height 17
paste input "4 Share Offers"
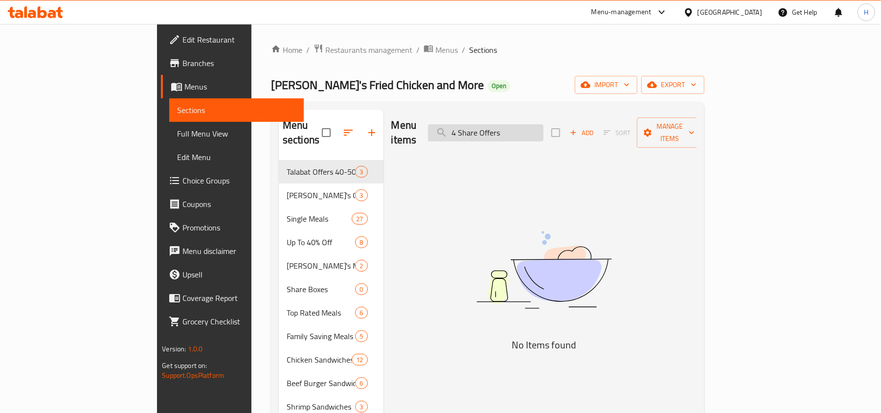
drag, startPoint x: 520, startPoint y: 126, endPoint x: 512, endPoint y: 127, distance: 7.9
click at [519, 126] on input "4 Share Offers" at bounding box center [485, 132] width 115 height 17
click at [517, 126] on input "4 Share Offers" at bounding box center [485, 132] width 115 height 17
click at [543, 126] on input "Share Offers" at bounding box center [485, 132] width 115 height 17
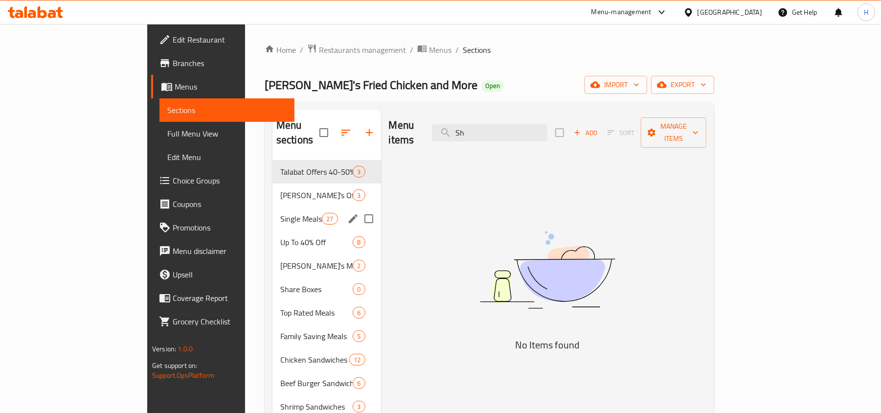
type input "S"
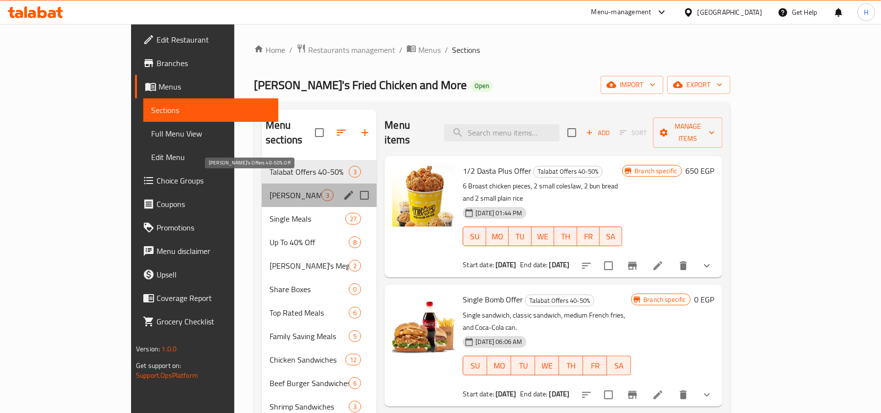
click at [270, 189] on span "[PERSON_NAME]'s Offers 40-50% Off" at bounding box center [296, 195] width 52 height 12
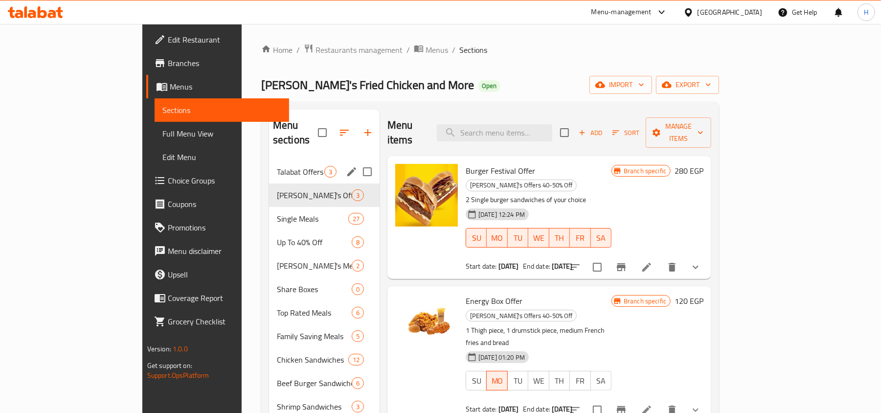
click at [277, 166] on span "Talabat Offers 40-50%" at bounding box center [300, 172] width 47 height 12
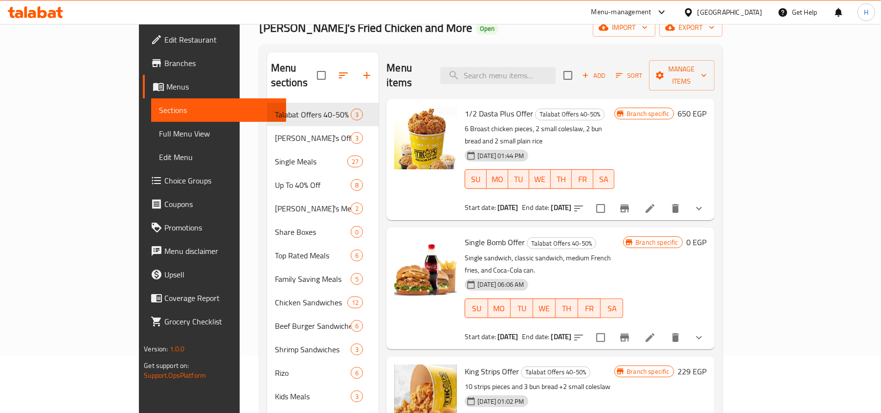
scroll to position [57, 0]
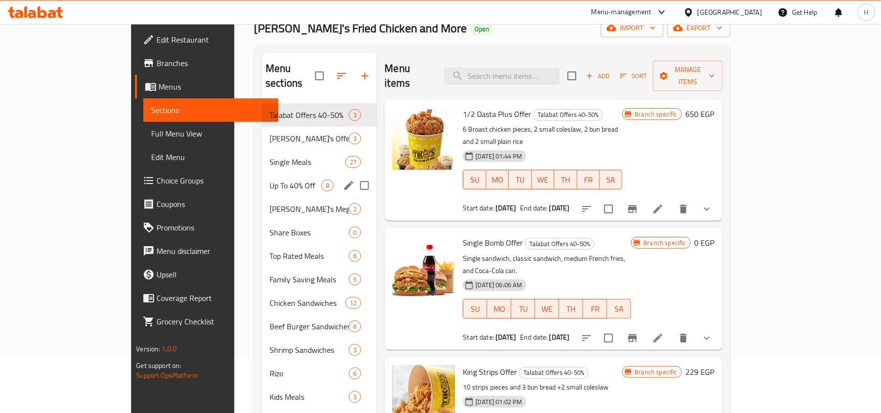
click at [270, 180] on span "Up To 40% Off" at bounding box center [296, 186] width 52 height 12
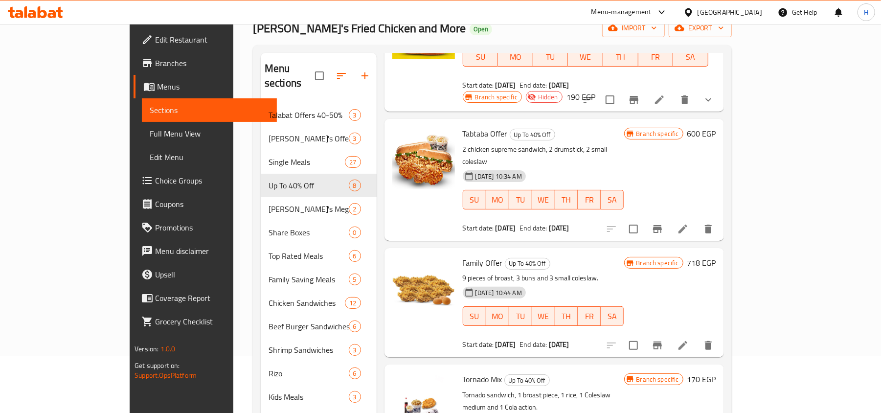
scroll to position [130, 0]
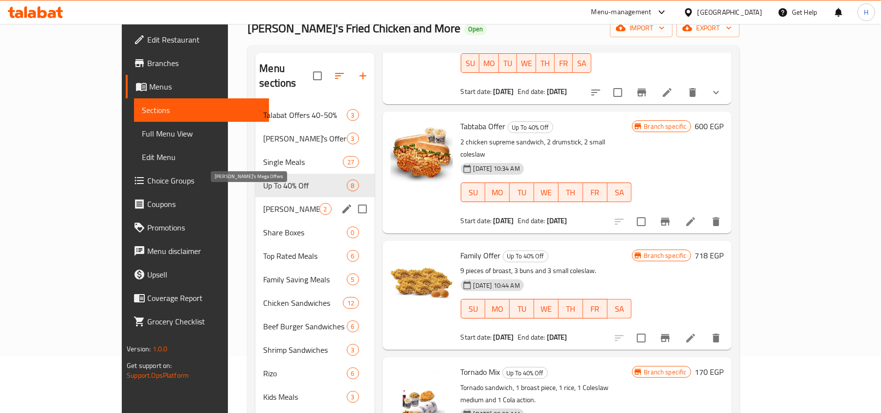
click at [263, 203] on span "[PERSON_NAME]'s Mega Offers" at bounding box center [291, 209] width 56 height 12
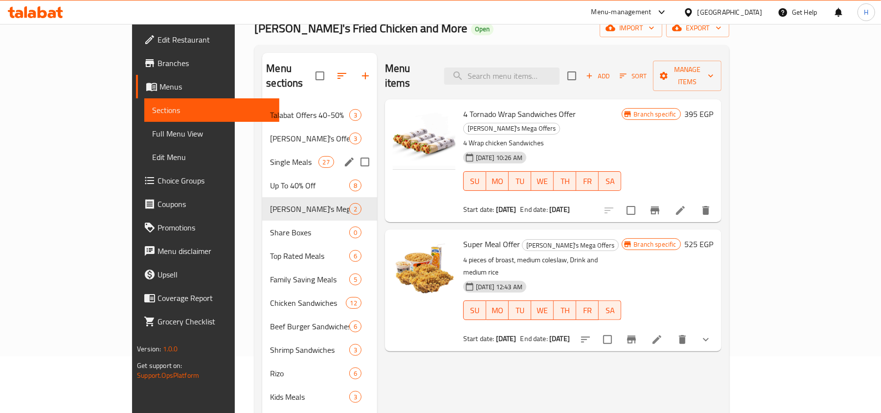
click at [270, 156] on span "Single Meals" at bounding box center [294, 162] width 48 height 12
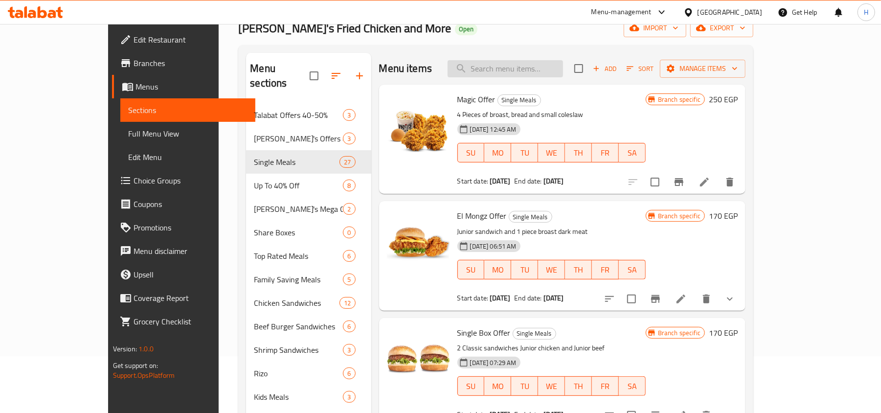
click at [538, 73] on input "search" at bounding box center [505, 68] width 115 height 17
paste input "Diesel Offer"
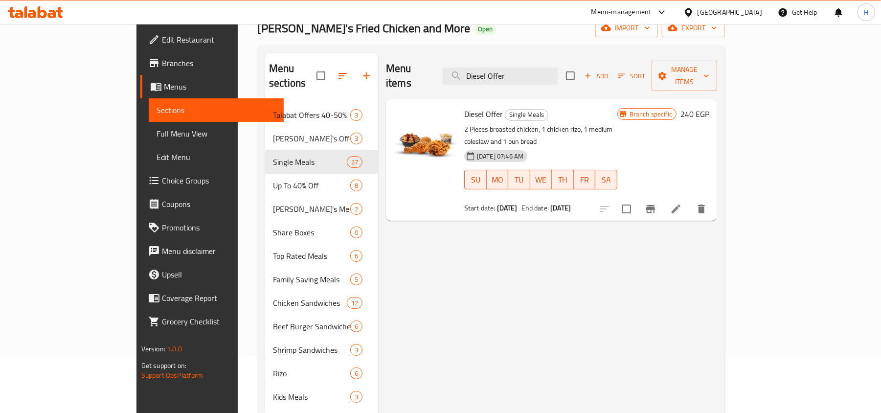
type input "Diesel Offer"
click at [162, 69] on span "Branches" at bounding box center [219, 63] width 114 height 12
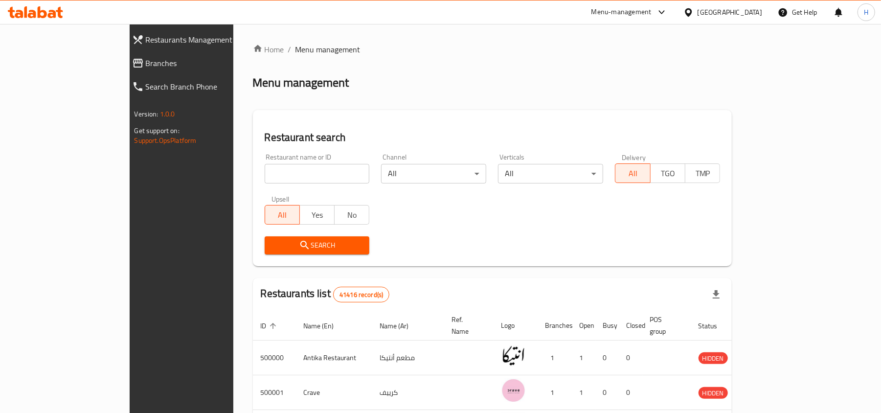
drag, startPoint x: 0, startPoint y: 0, endPoint x: 237, endPoint y: 172, distance: 292.8
click at [265, 172] on input "search" at bounding box center [317, 174] width 105 height 20
paste input "637599"
type input "637599"
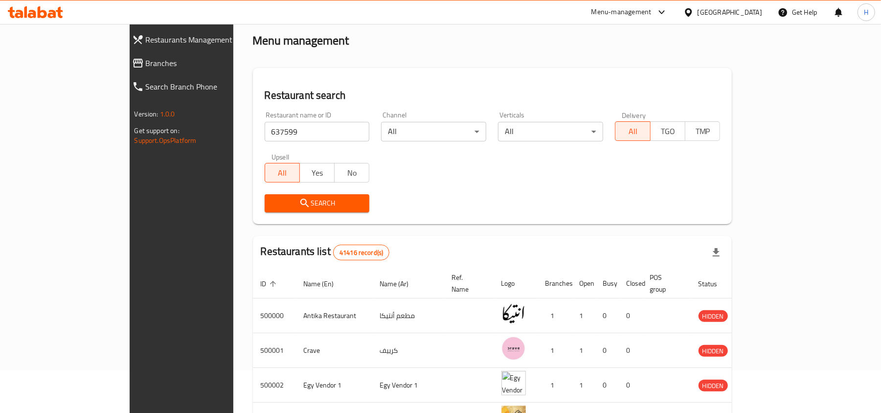
scroll to position [65, 0]
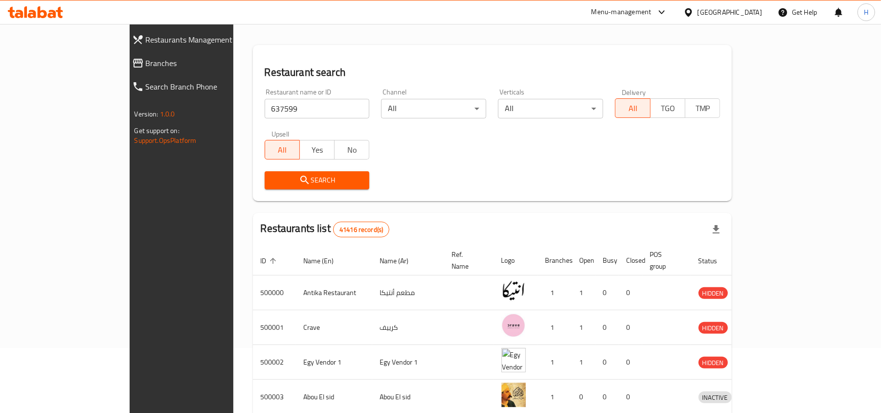
click at [282, 185] on span "Search" at bounding box center [317, 180] width 90 height 12
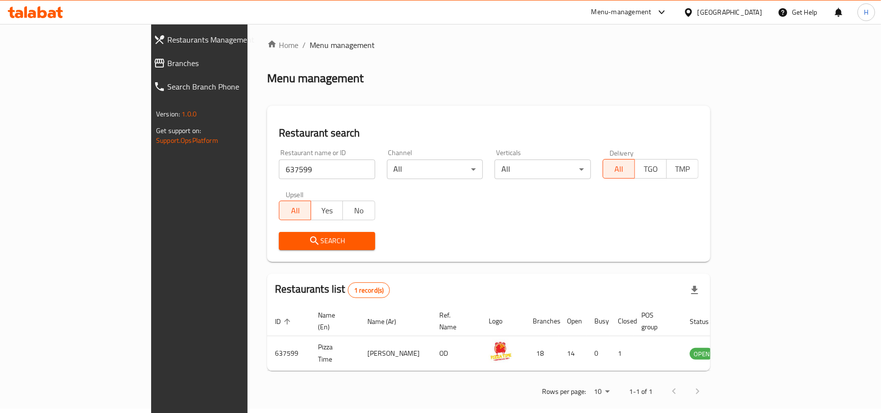
scroll to position [5, 0]
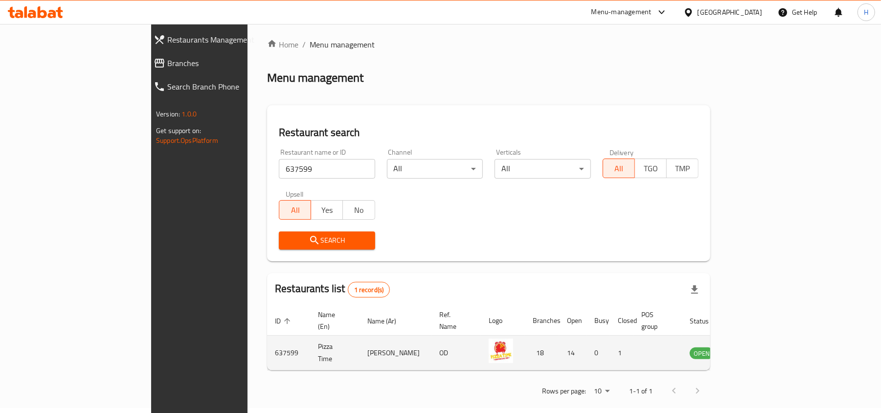
click at [733, 340] on td "OPEN" at bounding box center [707, 353] width 51 height 35
click at [767, 341] on td "enhanced table" at bounding box center [750, 353] width 34 height 35
click at [752, 349] on icon "enhanced table" at bounding box center [747, 353] width 11 height 8
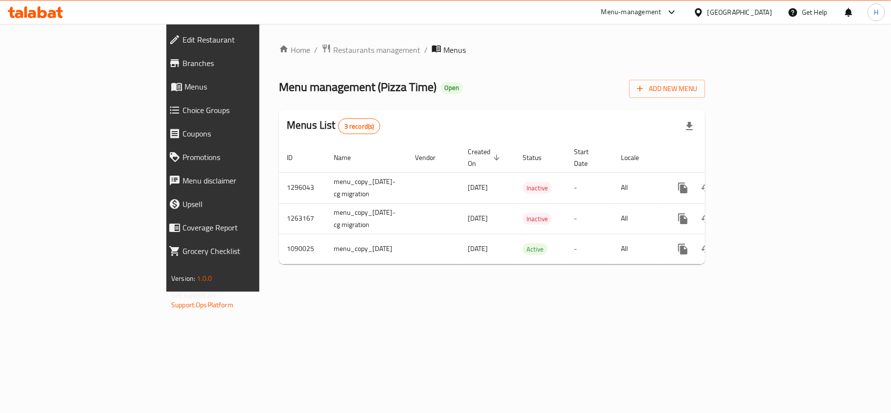
click at [182, 63] on span "Branches" at bounding box center [244, 63] width 125 height 12
